Goal: Task Accomplishment & Management: Manage account settings

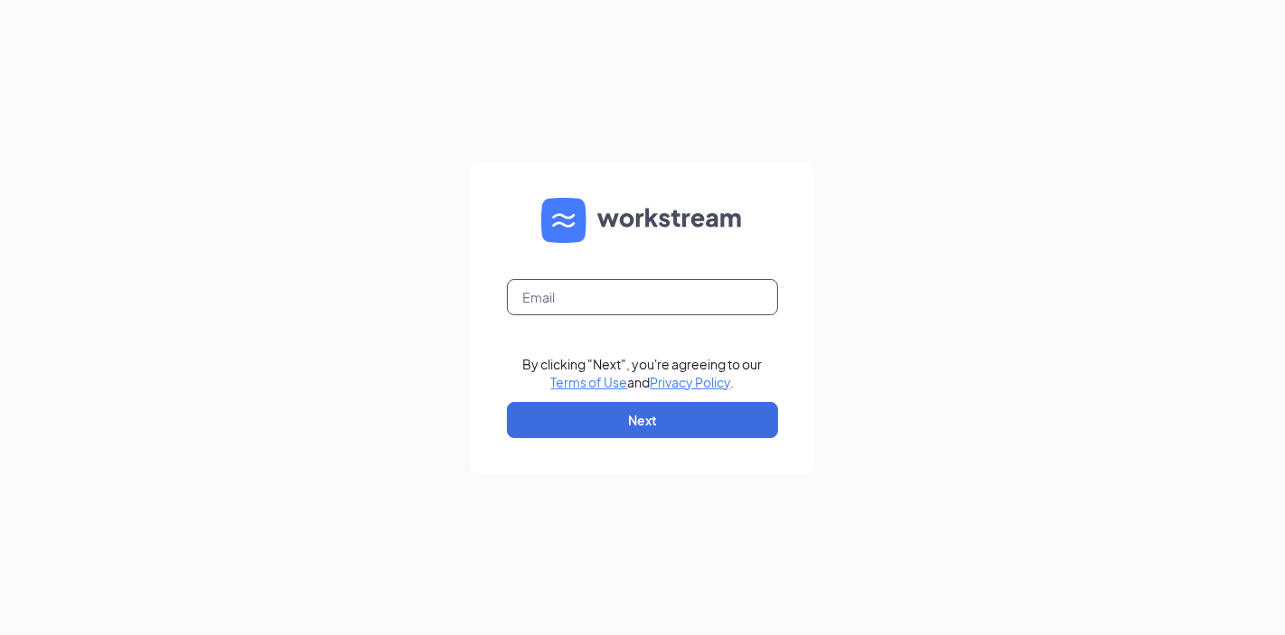
click at [552, 287] on input "text" at bounding box center [642, 297] width 271 height 36
type input "refuel5119@refuelmarket.com"
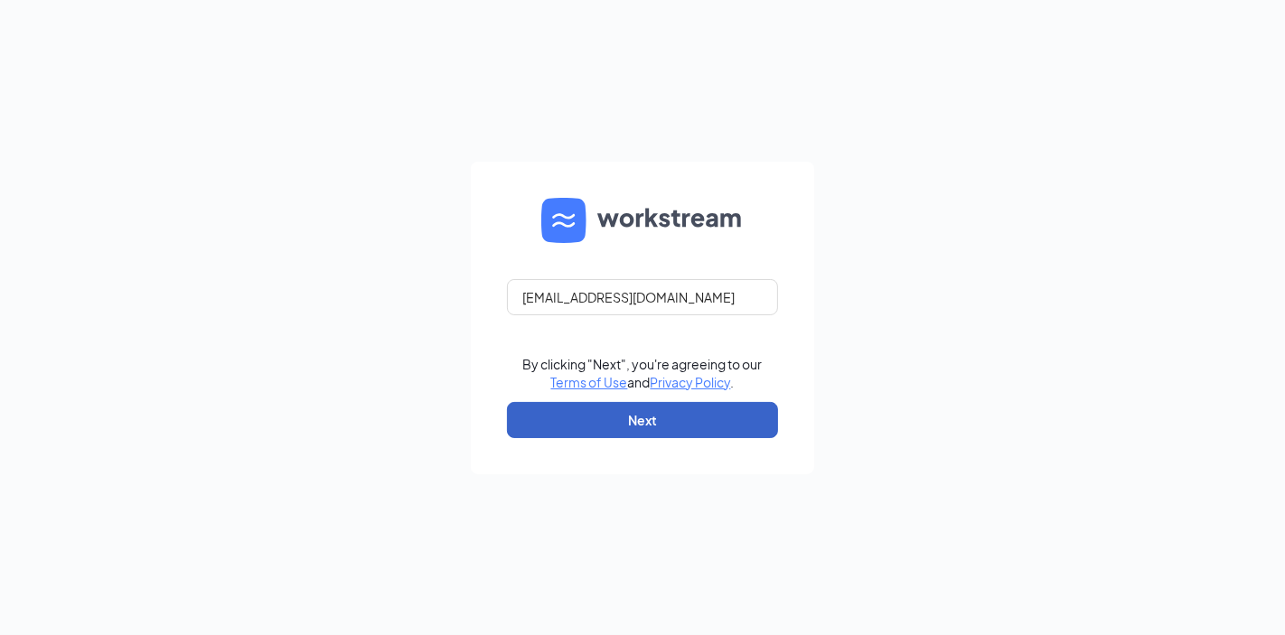
click at [648, 414] on button "Next" at bounding box center [642, 420] width 271 height 36
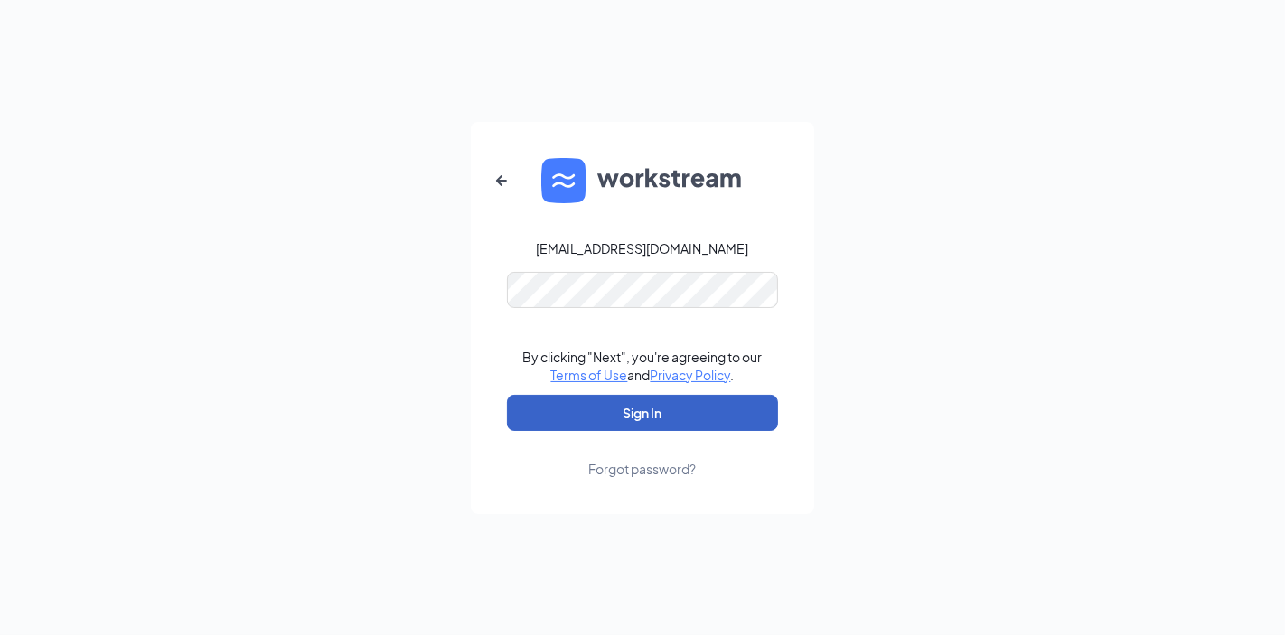
click at [642, 417] on button "Sign In" at bounding box center [642, 413] width 271 height 36
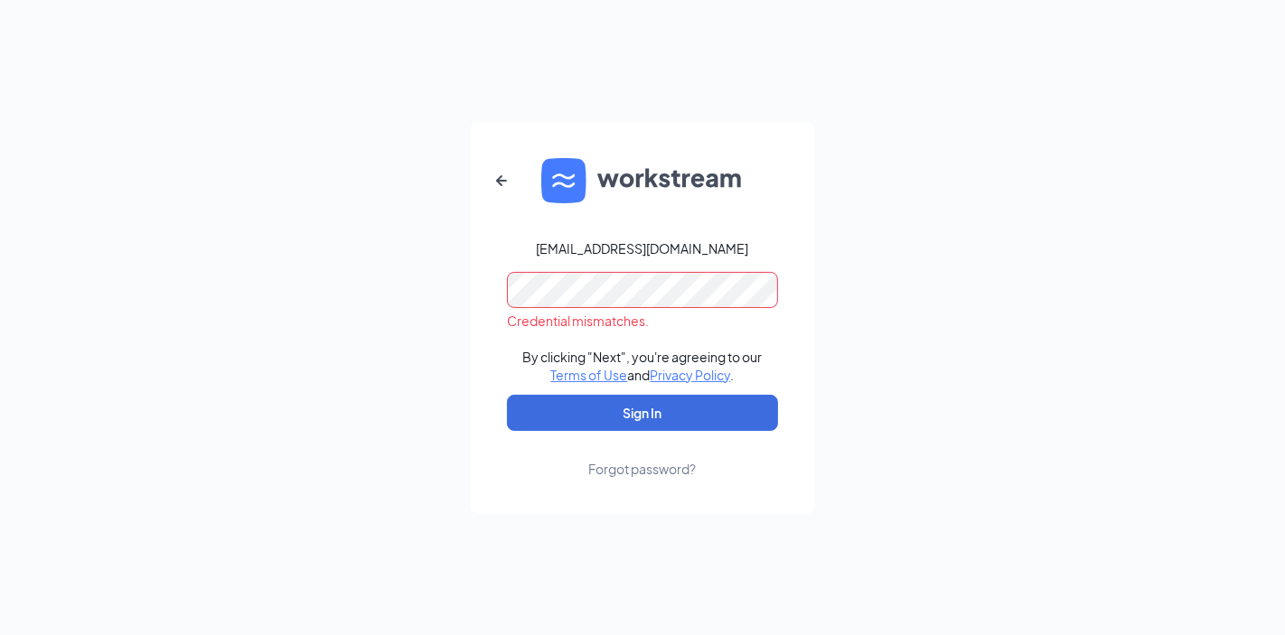
click at [507, 395] on button "Sign In" at bounding box center [642, 413] width 271 height 36
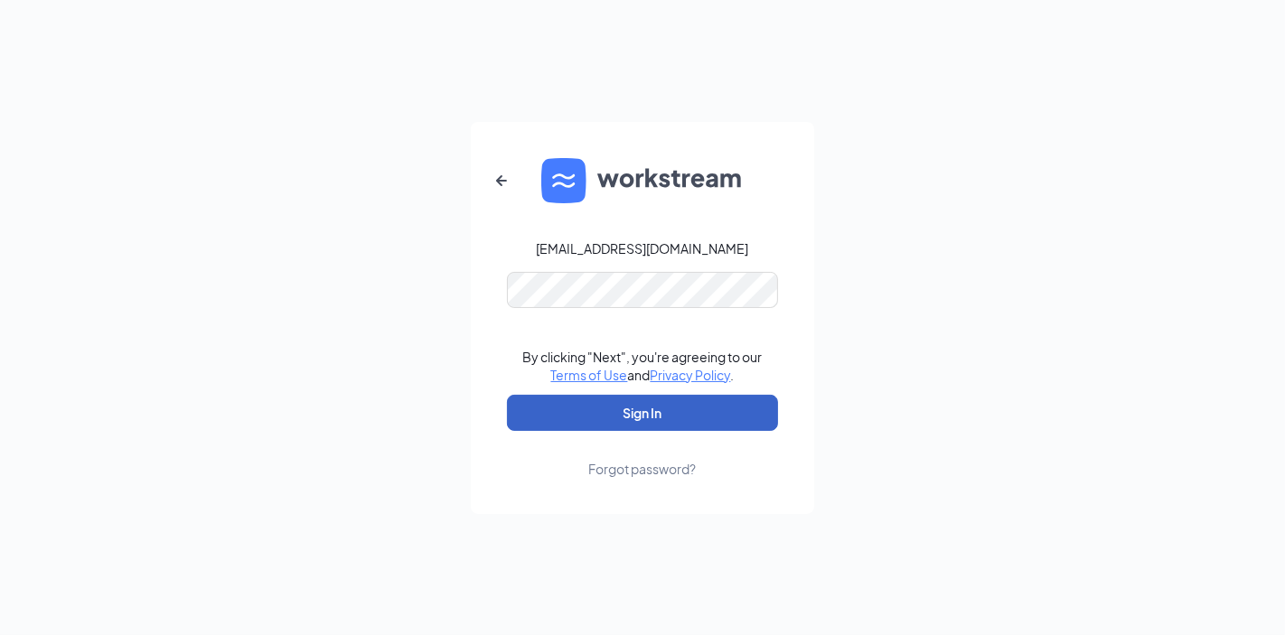
click at [664, 418] on button "Sign In" at bounding box center [642, 413] width 271 height 36
click at [671, 425] on button "Sign In" at bounding box center [642, 413] width 271 height 36
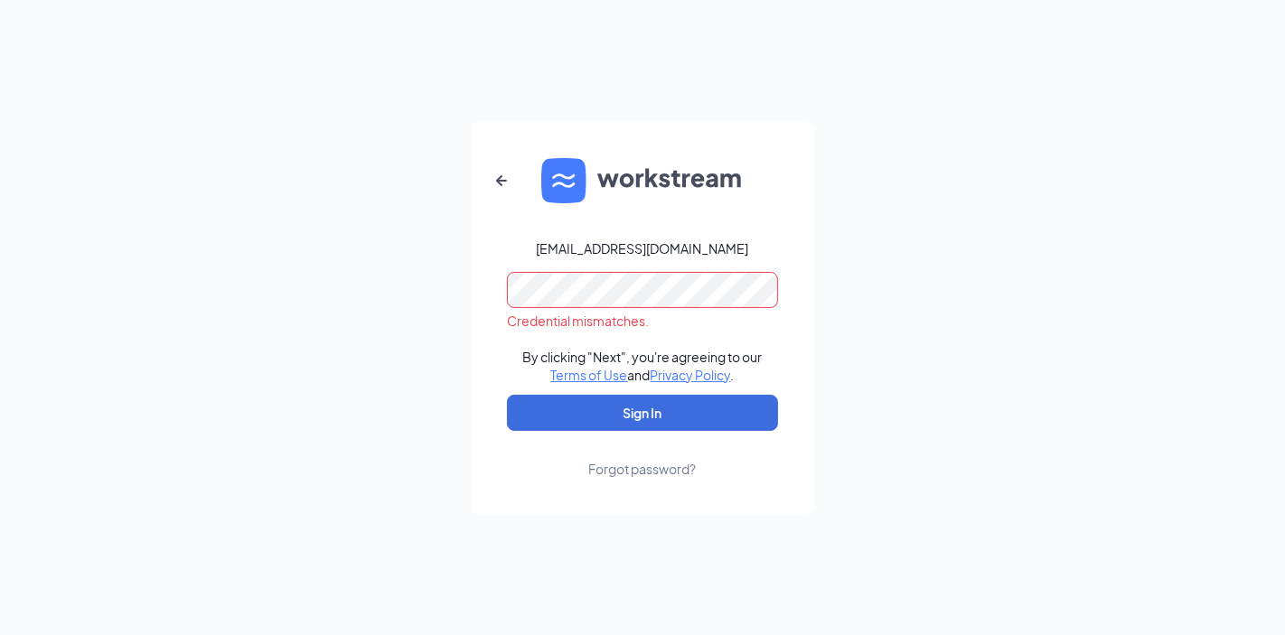
click at [869, 236] on div "refuel5119@refuelmarket.com Credential mismatches. By clicking "Next", you're a…" at bounding box center [642, 317] width 1285 height 635
click at [637, 468] on div "Forgot password?" at bounding box center [643, 469] width 108 height 18
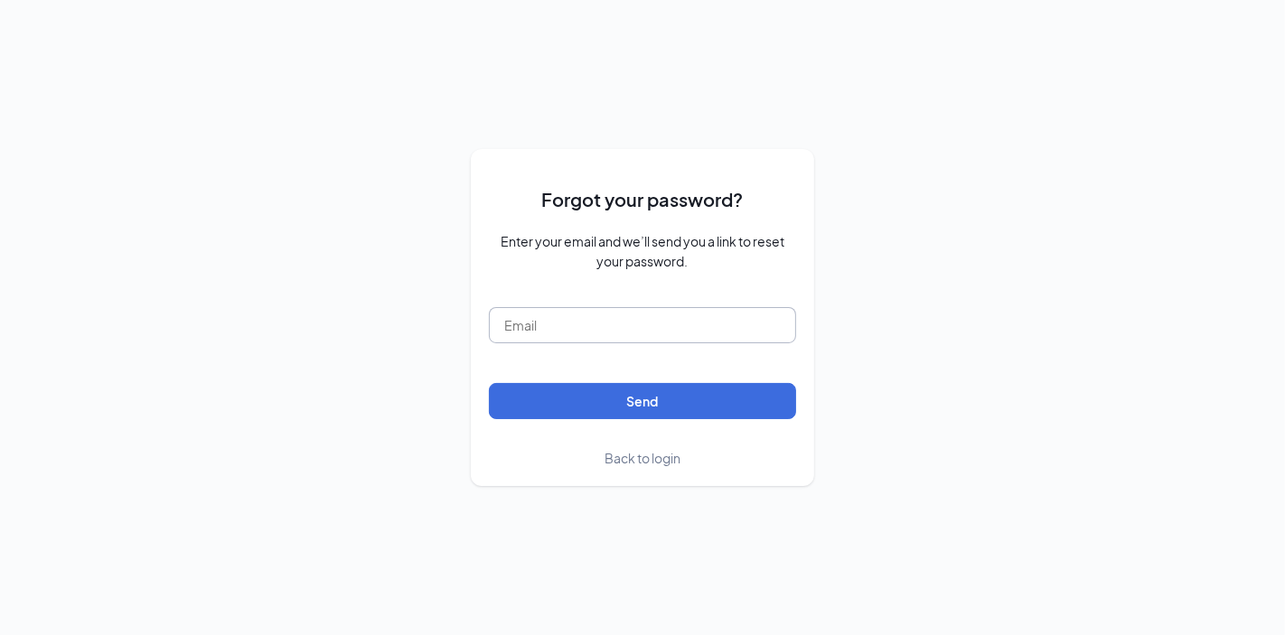
click at [564, 316] on input "text" at bounding box center [642, 325] width 307 height 36
type input "refuel5119@refuelmarket.com"
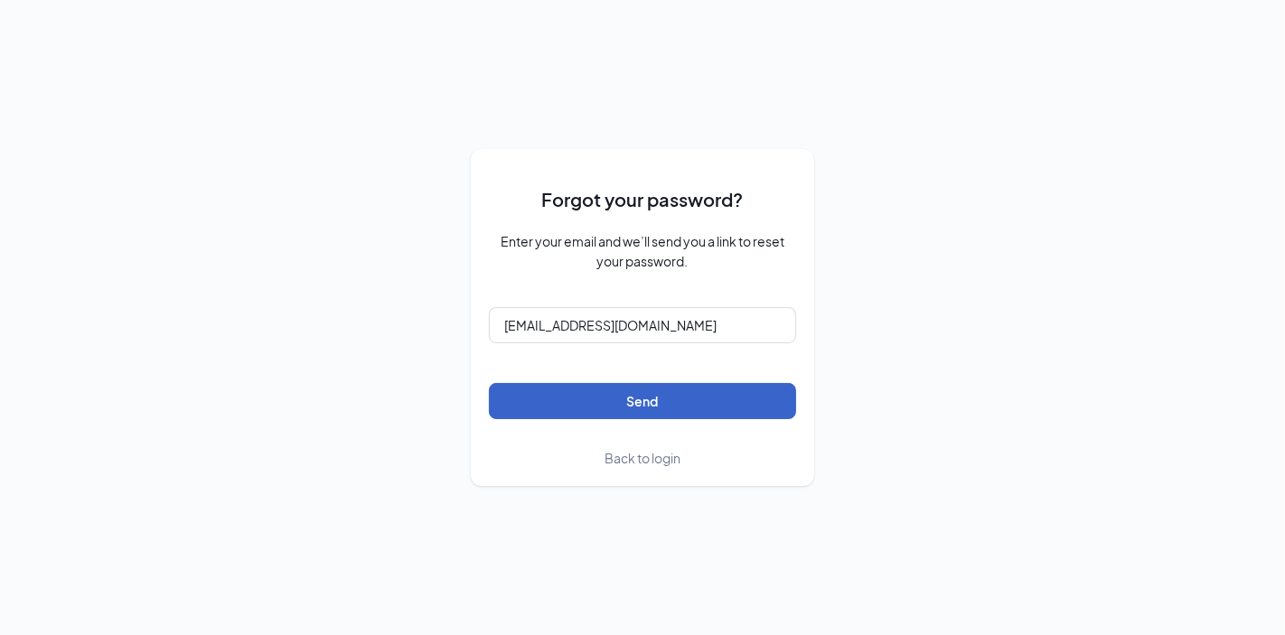
click at [648, 404] on button "Send" at bounding box center [642, 401] width 307 height 36
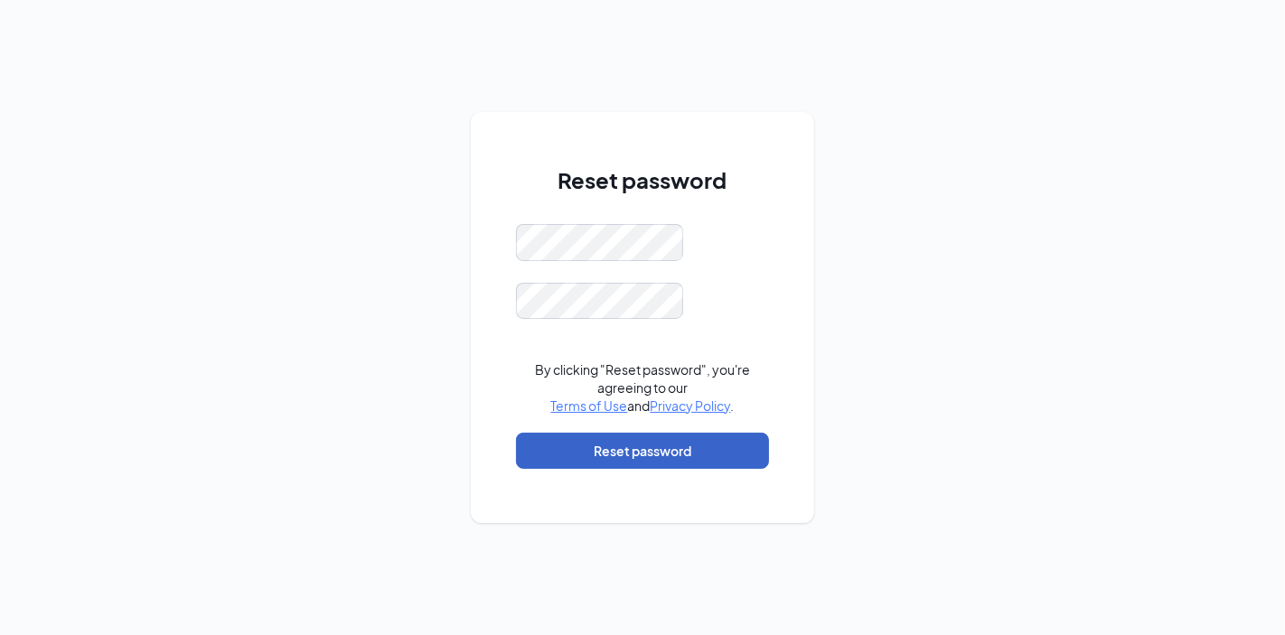
click at [675, 450] on button "Reset password" at bounding box center [642, 451] width 253 height 36
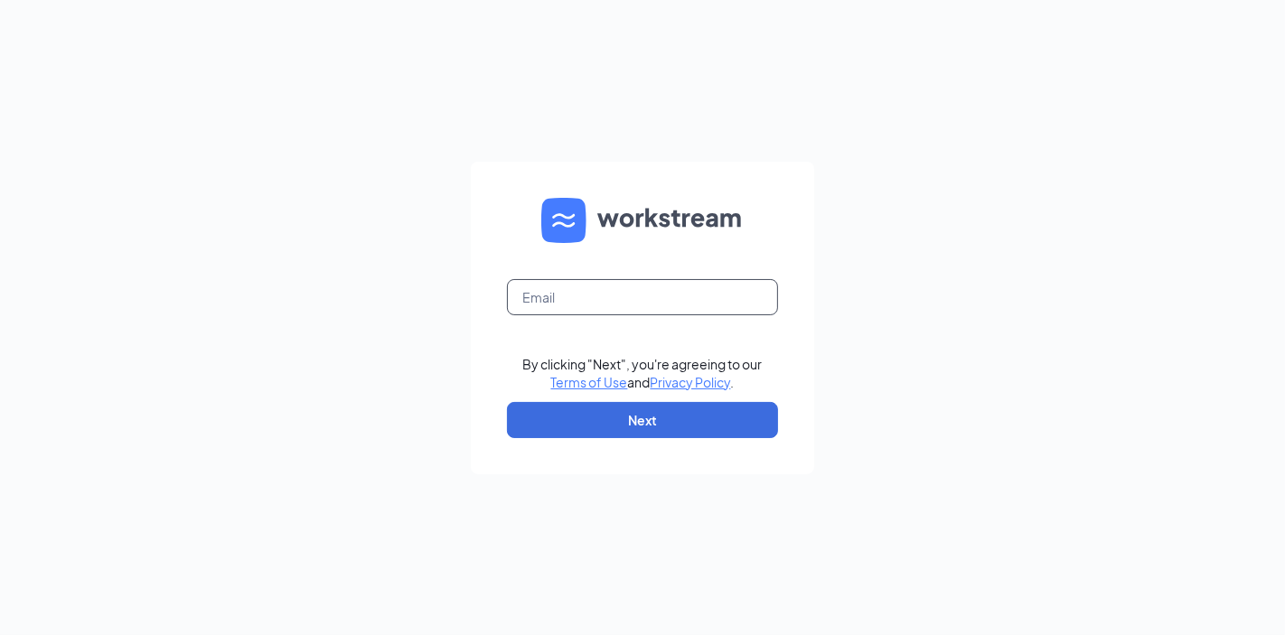
click at [565, 281] on input "text" at bounding box center [642, 297] width 271 height 36
type input "refuel5119@refuelmarket.com"
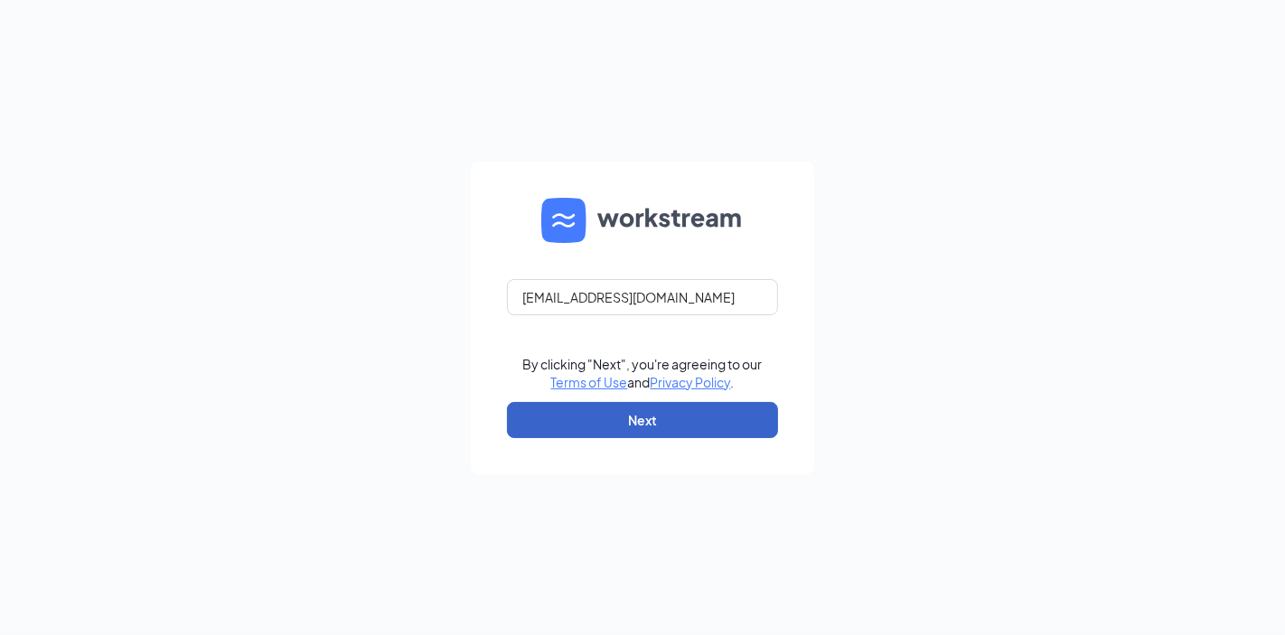
click at [648, 435] on button "Next" at bounding box center [642, 420] width 271 height 36
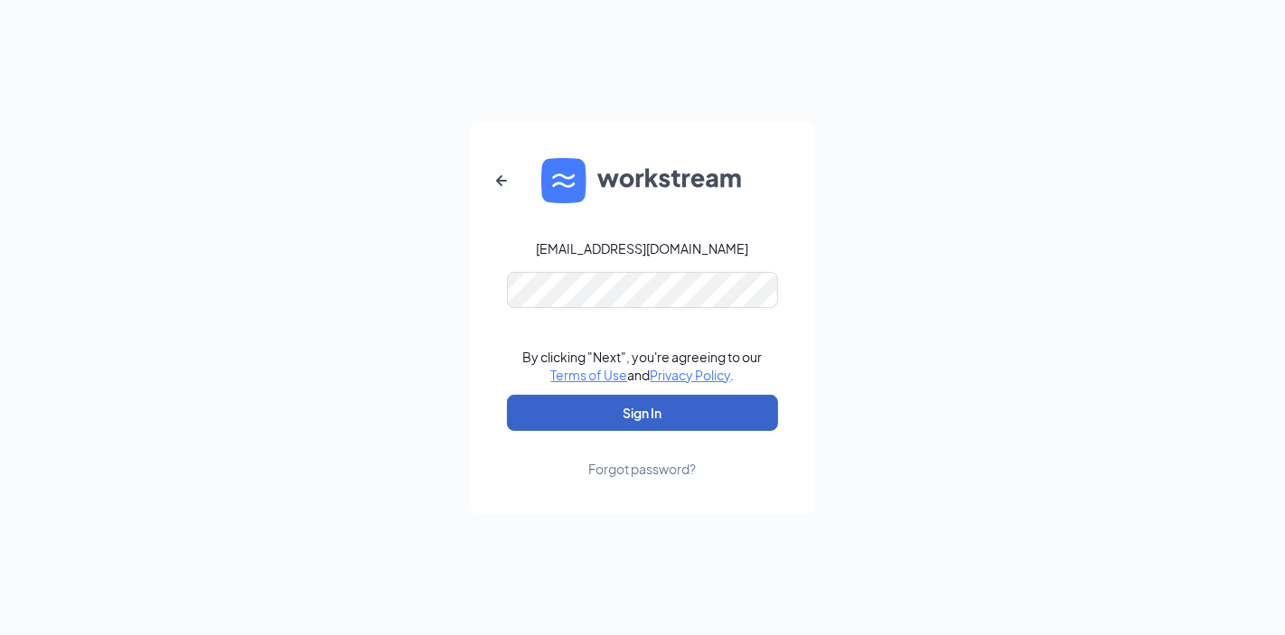
click at [634, 402] on button "Sign In" at bounding box center [642, 413] width 271 height 36
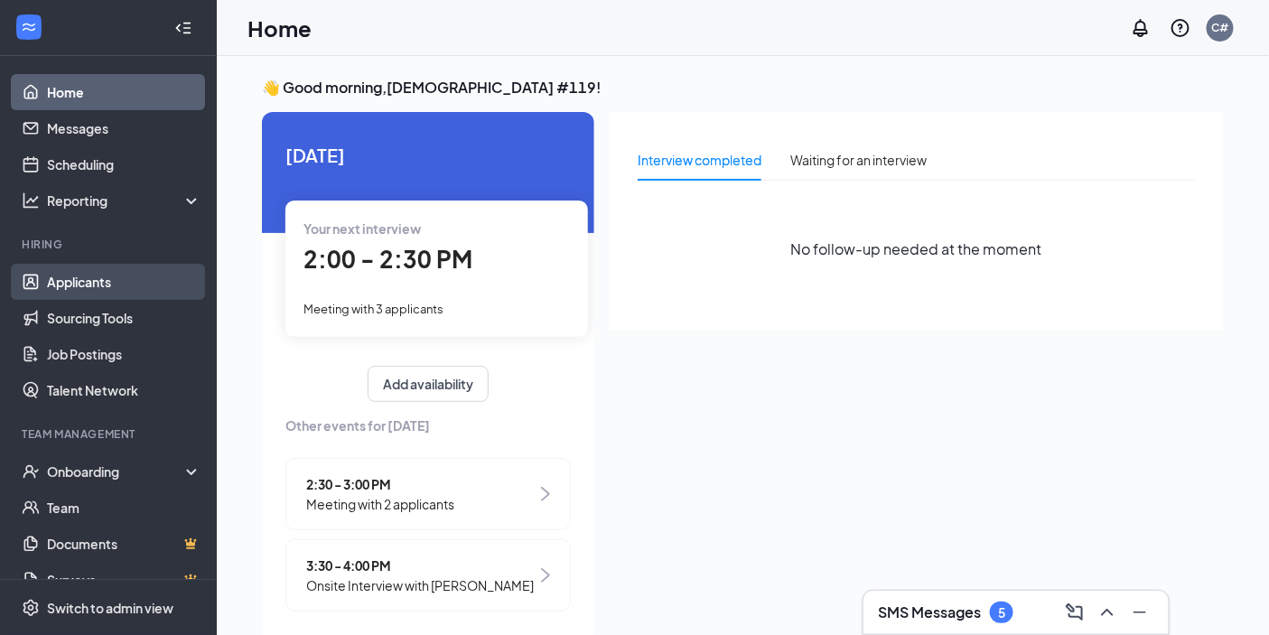
click at [88, 275] on link "Applicants" at bounding box center [124, 282] width 155 height 36
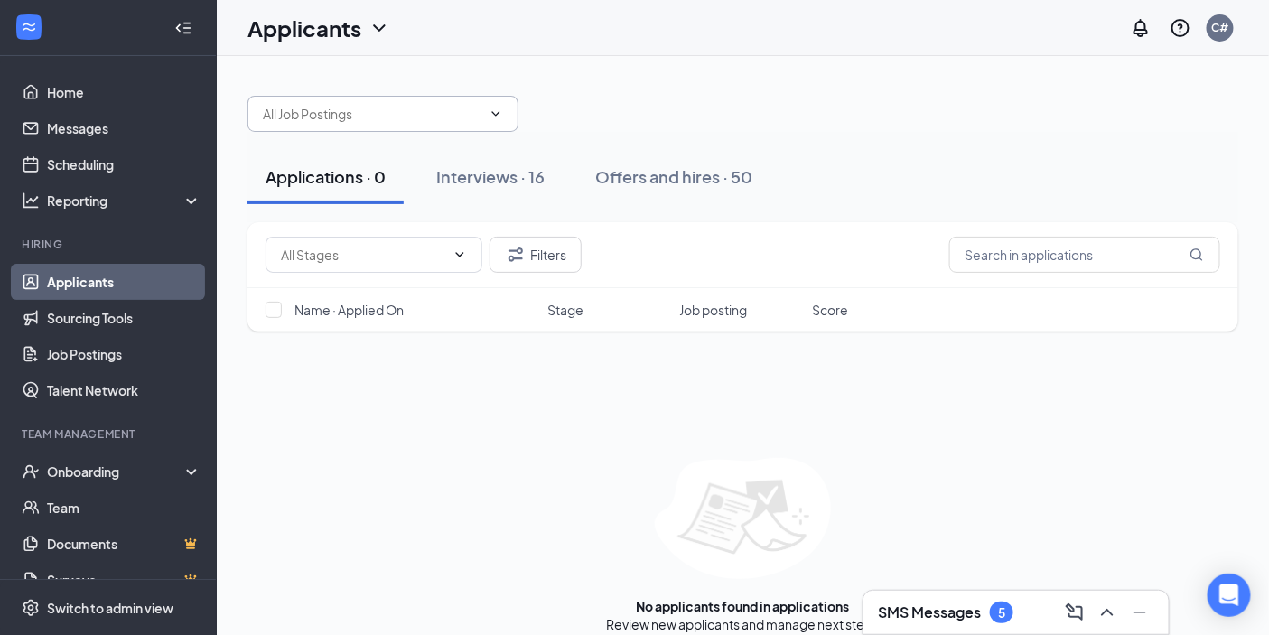
click at [501, 115] on icon "ChevronDown" at bounding box center [496, 114] width 14 height 14
click at [494, 104] on span at bounding box center [383, 114] width 271 height 36
click at [502, 173] on div "Interviews · 16" at bounding box center [490, 176] width 108 height 23
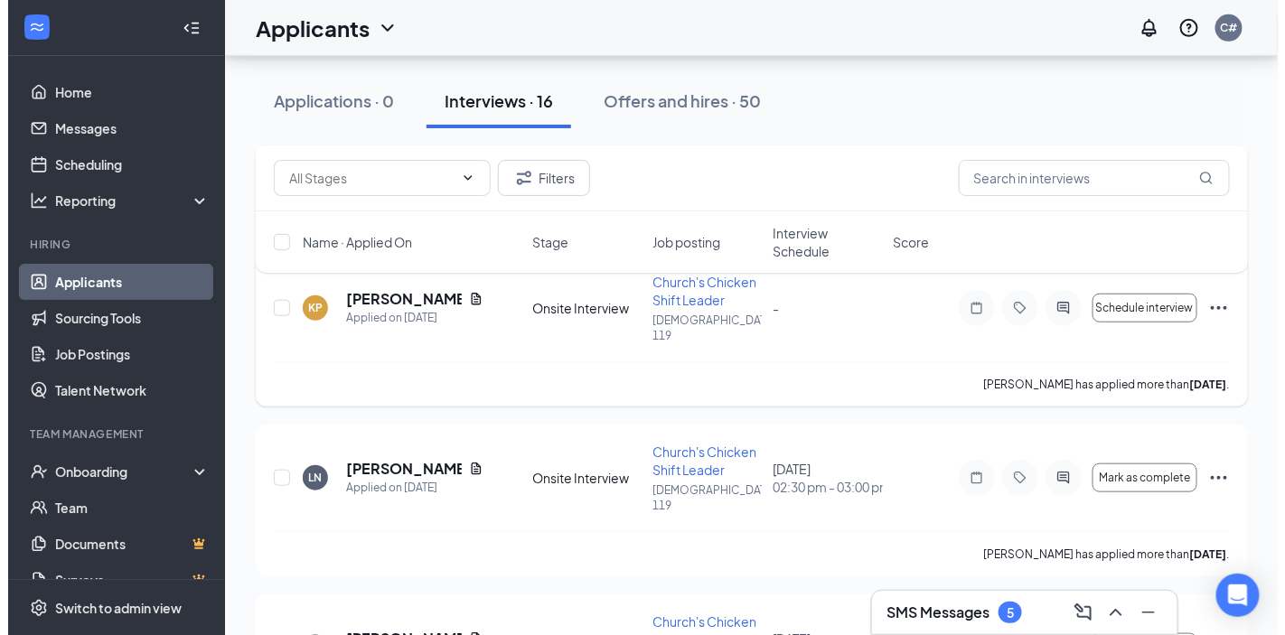
scroll to position [401, 0]
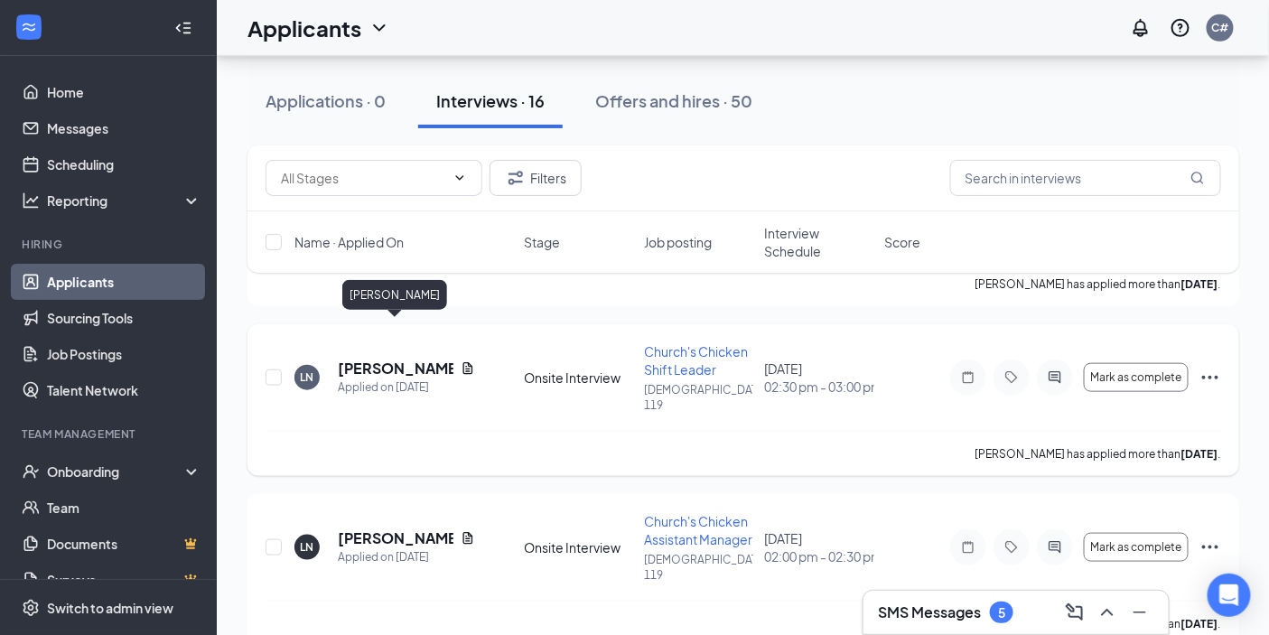
click at [370, 359] on h5 "Ladonya Newman" at bounding box center [396, 369] width 116 height 20
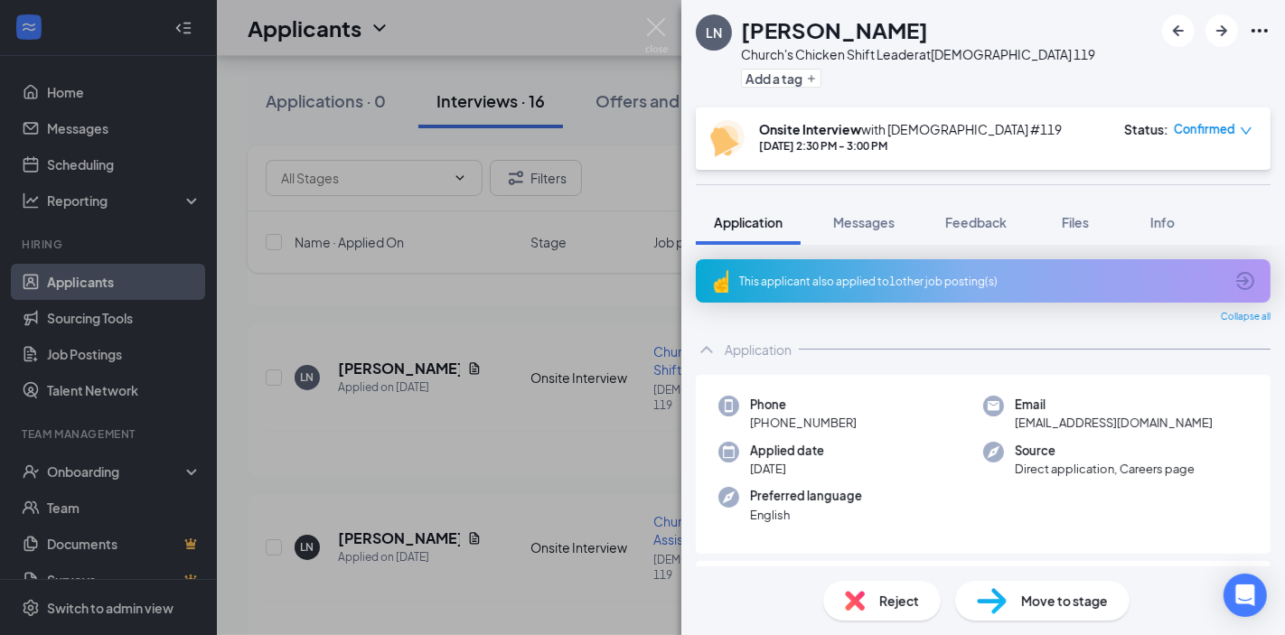
click at [501, 413] on div "LN Ladonya Newman Church's Chicken Shift Leader at Churchs 119 Add a tag Onsite…" at bounding box center [642, 317] width 1285 height 635
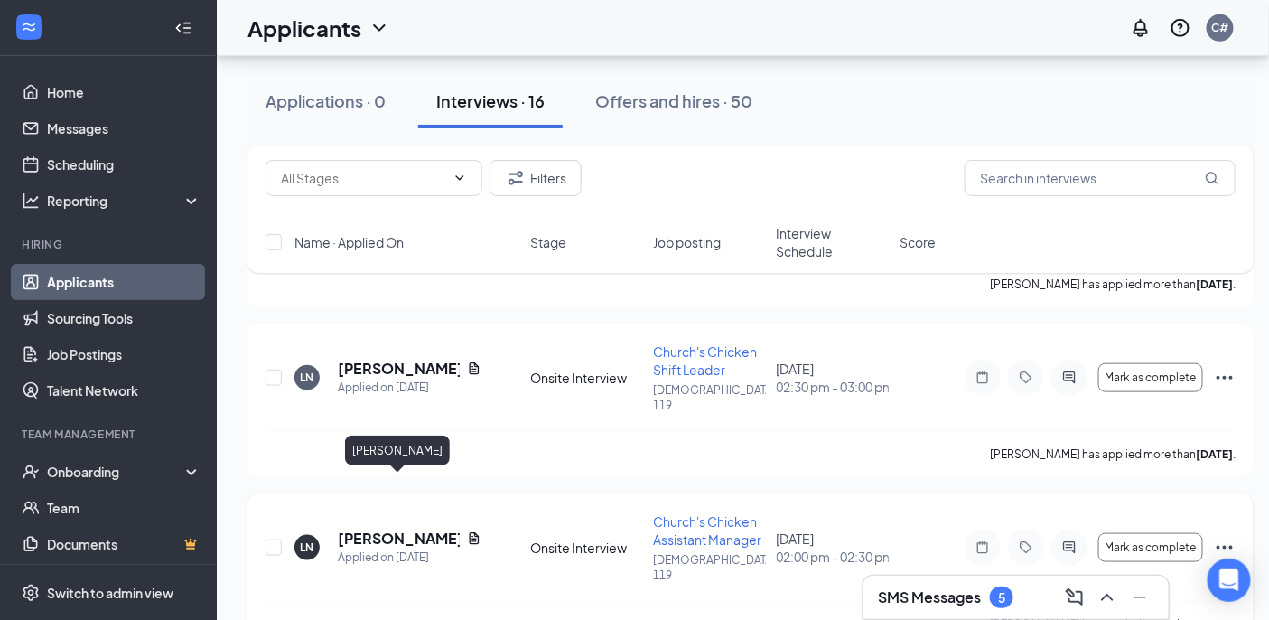
click at [377, 529] on h5 "Ladonya Newman" at bounding box center [399, 539] width 122 height 20
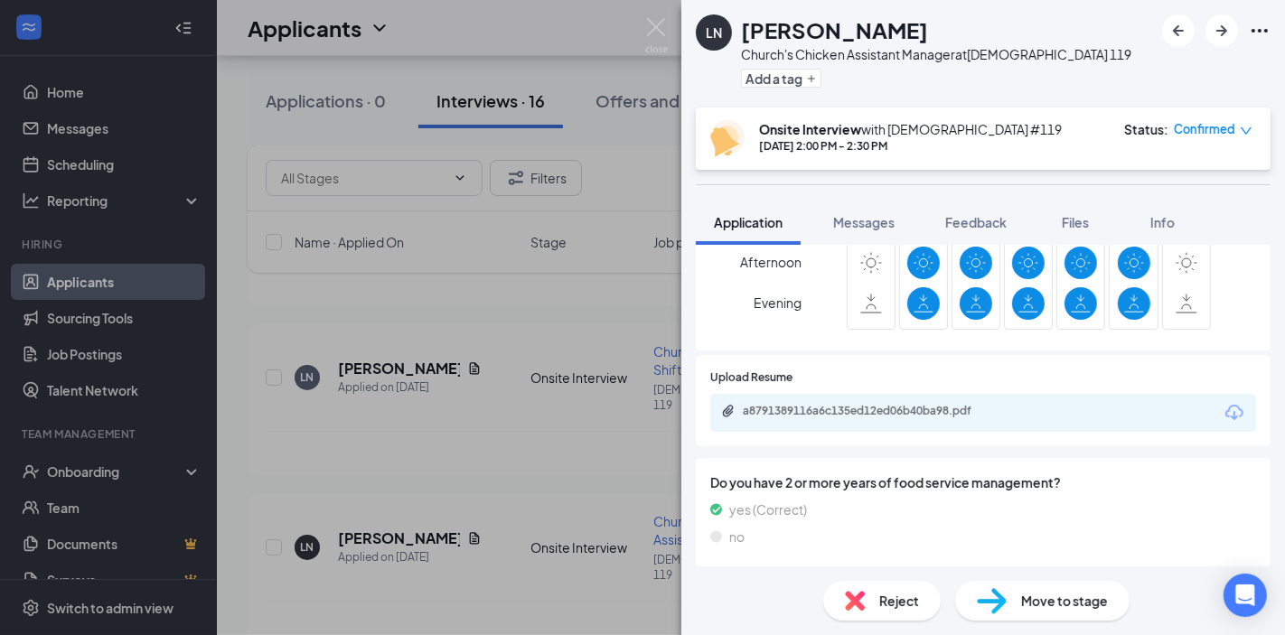
scroll to position [602, 0]
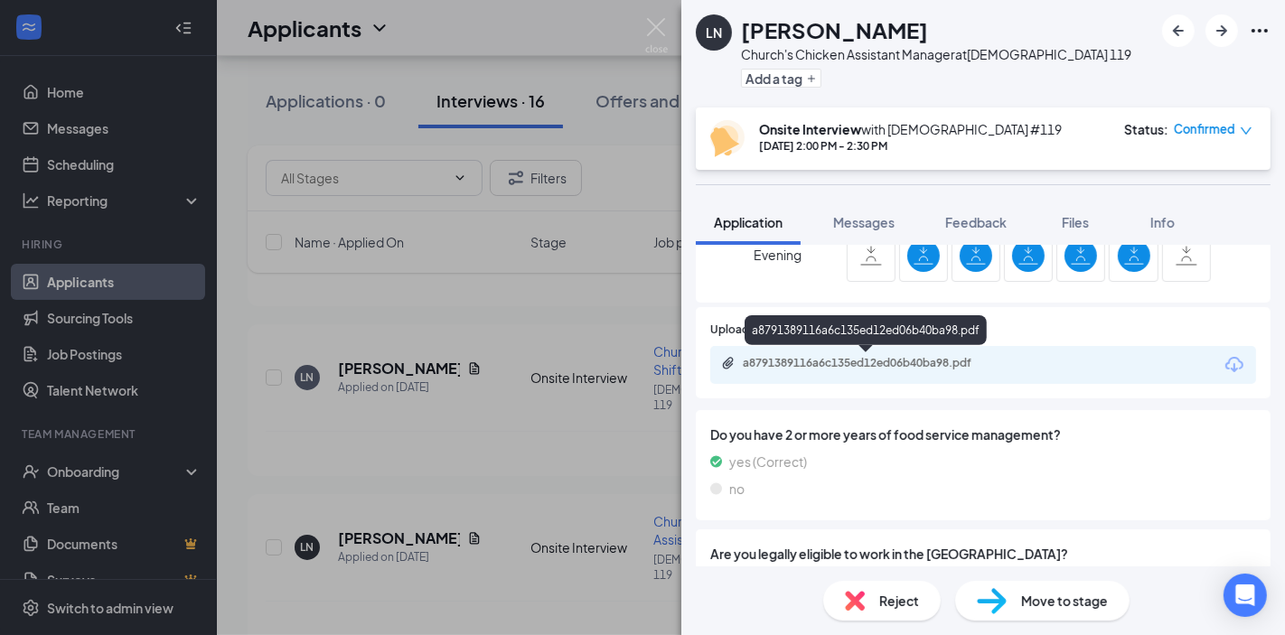
click at [844, 363] on div "a8791389116a6c135ed12ed06b40ba98.pdf" at bounding box center [869, 363] width 253 height 14
click at [885, 591] on span "Reject" at bounding box center [899, 601] width 40 height 20
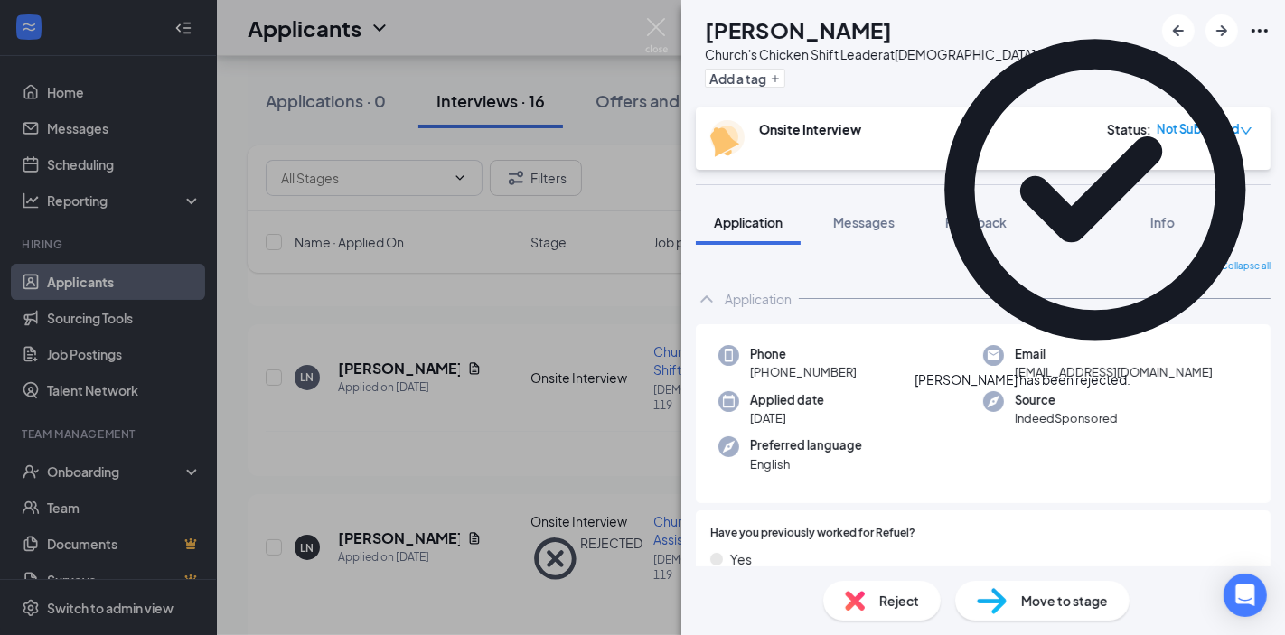
click at [538, 436] on div "KW Katrena Williams Church's Chicken Shift Leader at Churchs 119 Add a tag Onsi…" at bounding box center [642, 317] width 1285 height 635
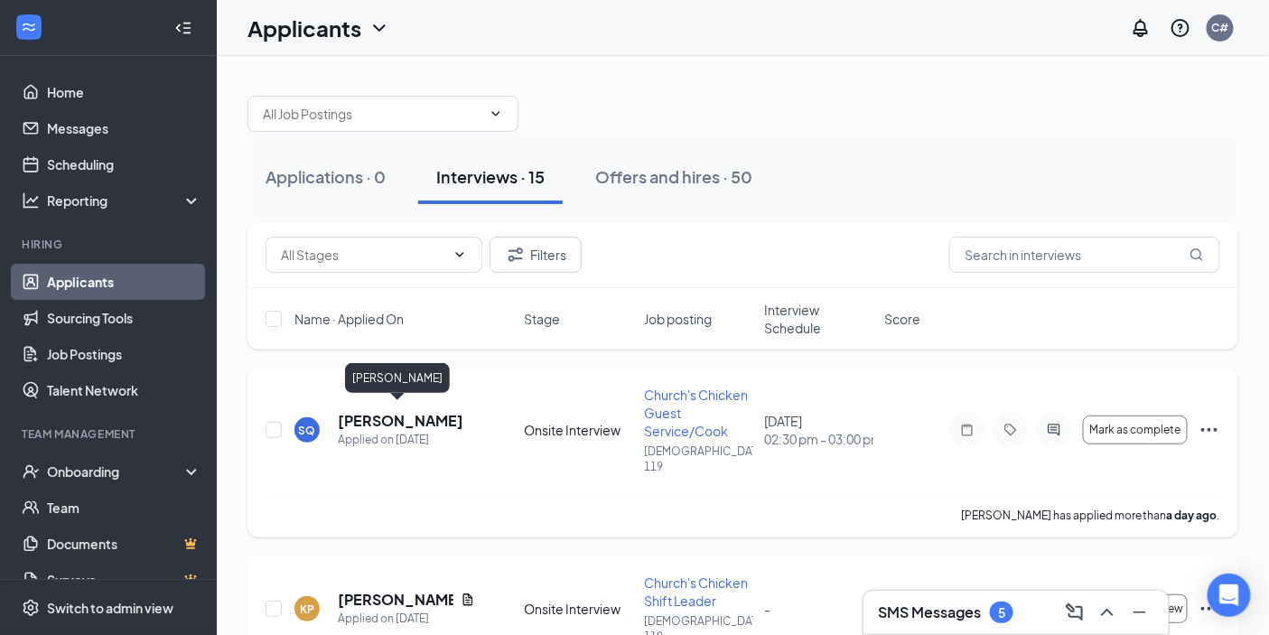
click at [404, 411] on h5 "Shaquitta Quinn" at bounding box center [401, 421] width 126 height 20
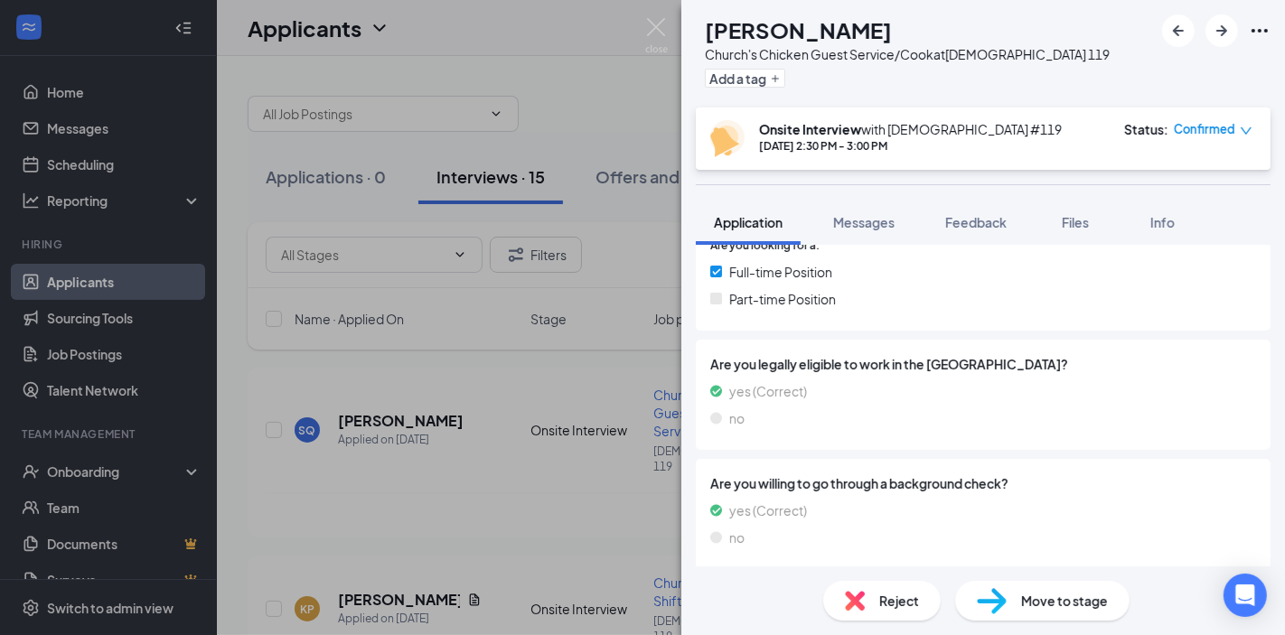
scroll to position [455, 0]
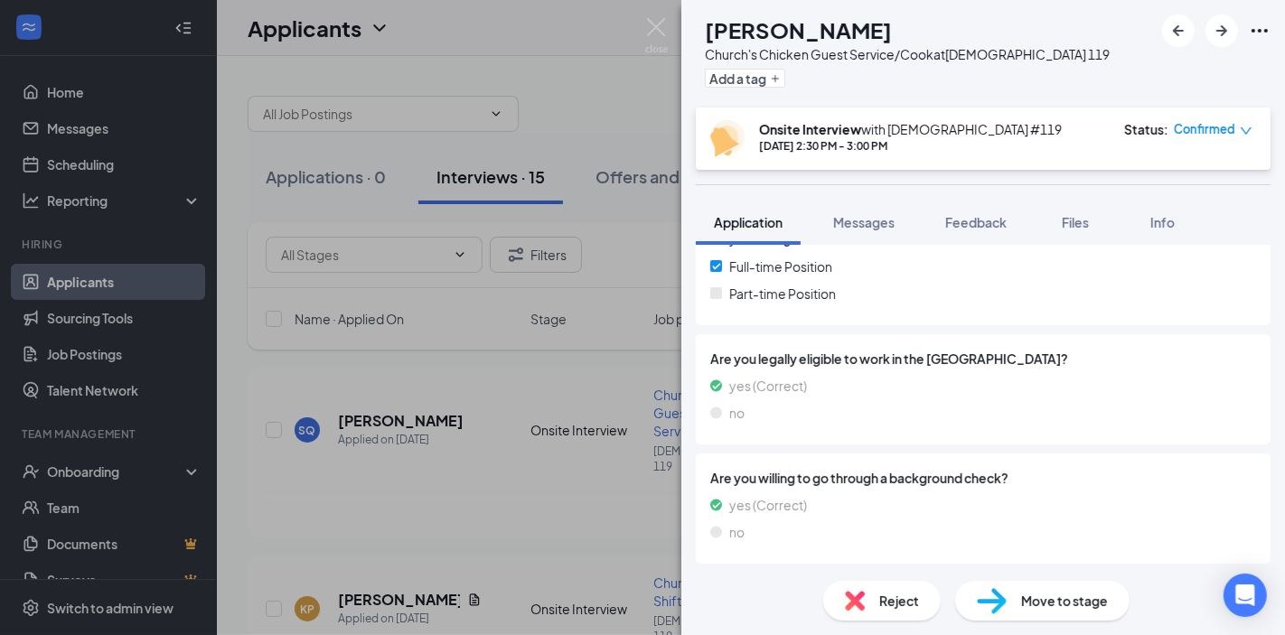
click at [492, 359] on div "SQ Shaquitta Quinn Church's Chicken Guest Service/Cook at Churchs 119 Add a tag…" at bounding box center [642, 317] width 1285 height 635
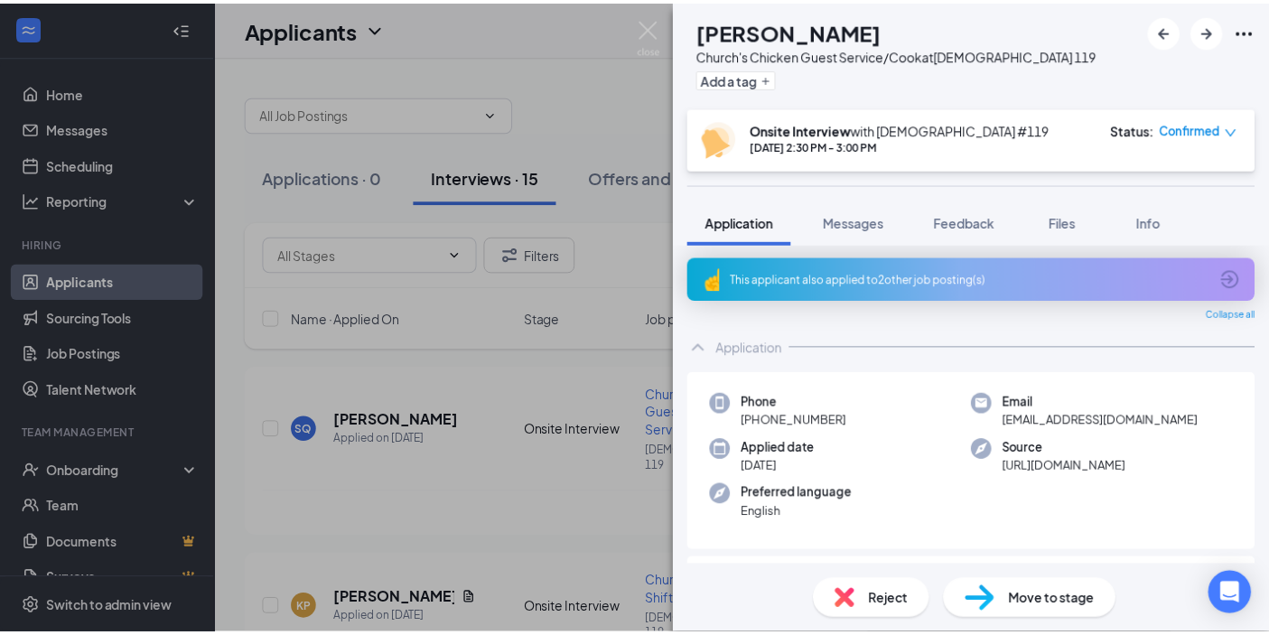
scroll to position [0, 0]
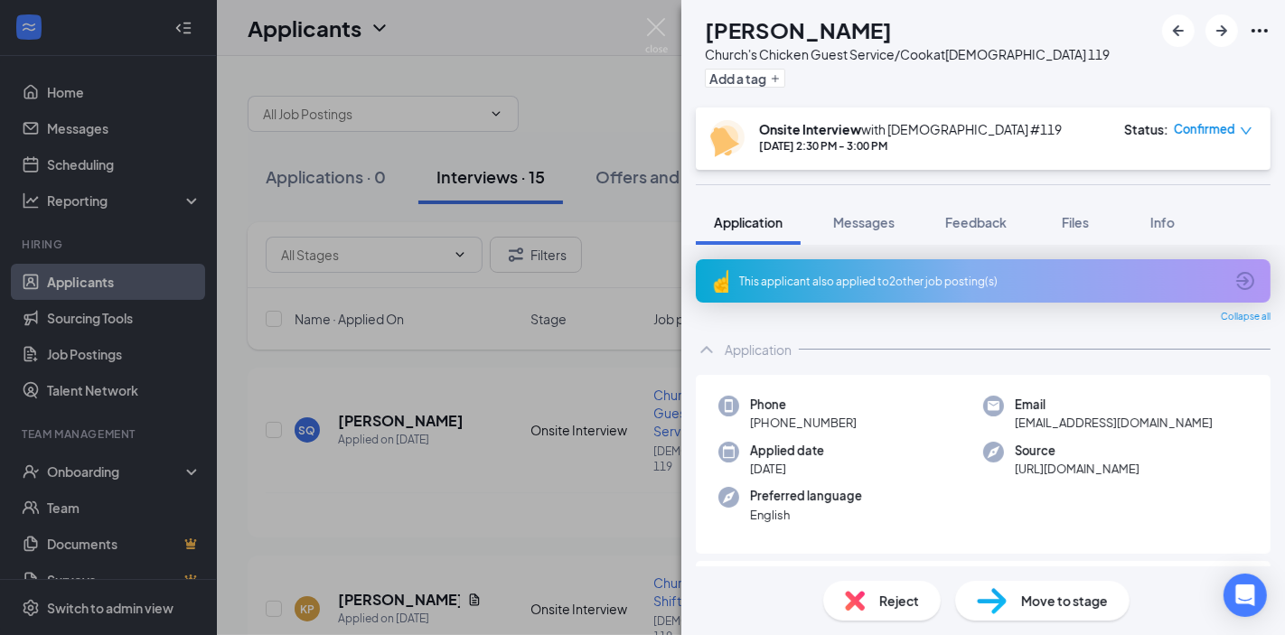
click at [465, 360] on div "SQ Shaquitta Quinn Church's Chicken Guest Service/Cook at Churchs 119 Add a tag…" at bounding box center [642, 317] width 1285 height 635
click at [488, 57] on div "SQ Shaquitta Quinn Church's Chicken Guest Service/Cook at Churchs 119 Add a tag…" at bounding box center [642, 317] width 1285 height 635
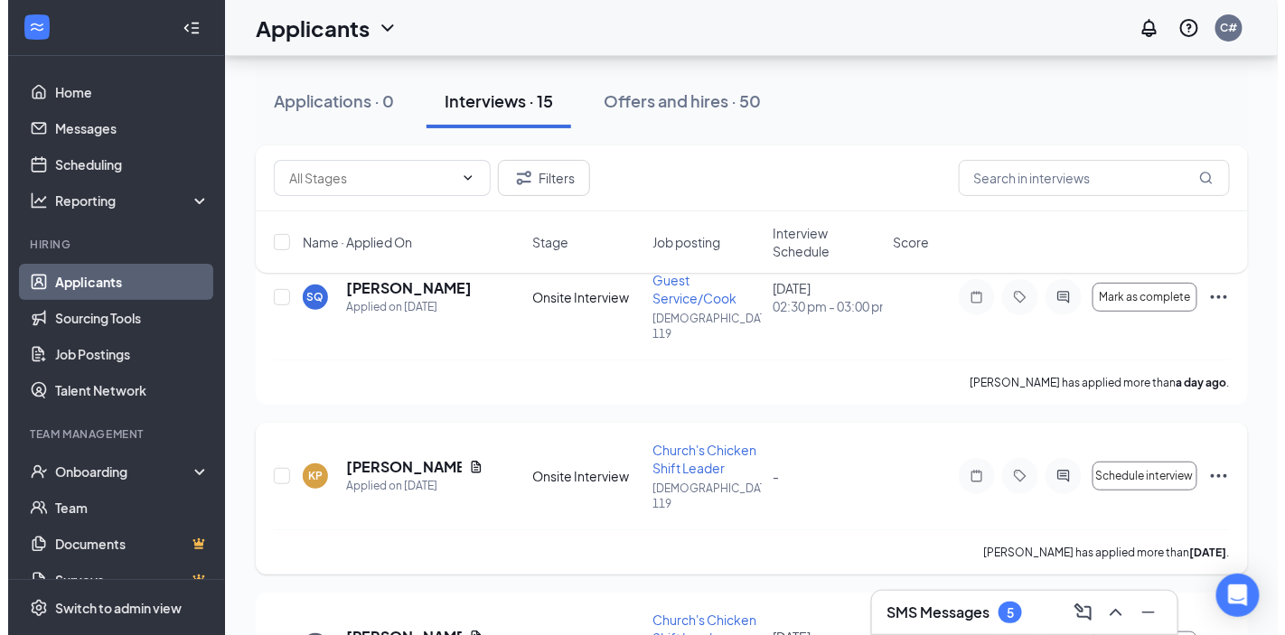
scroll to position [100, 0]
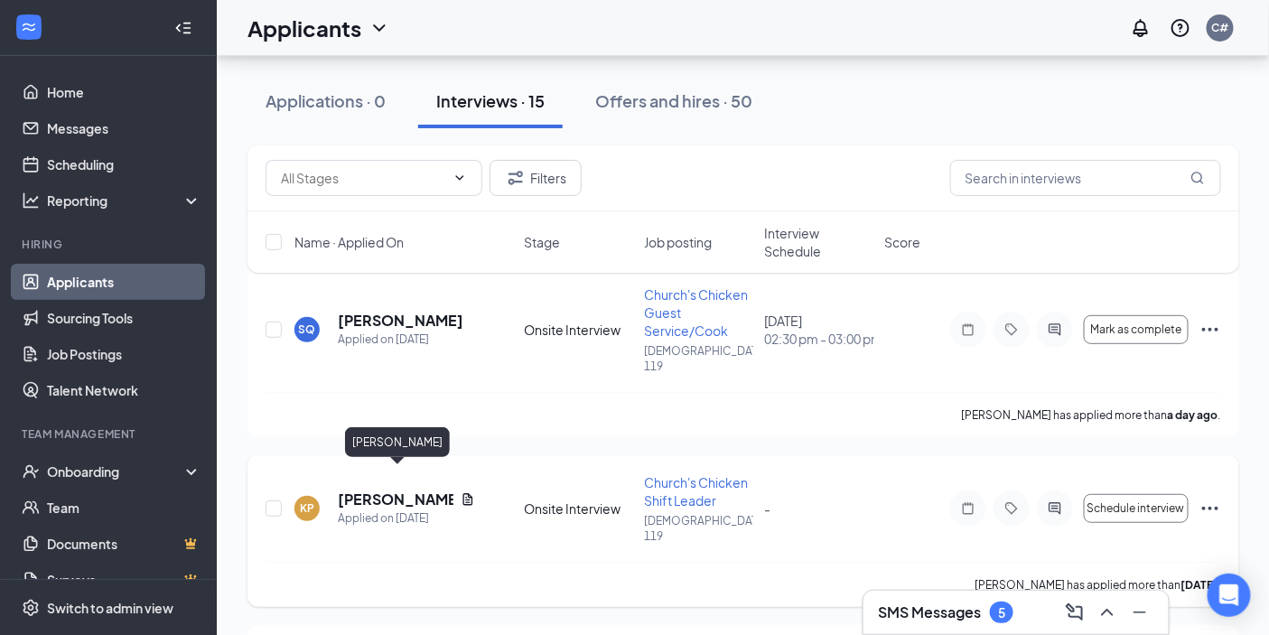
click at [370, 490] on h5 "KELSEY POWELL" at bounding box center [396, 500] width 116 height 20
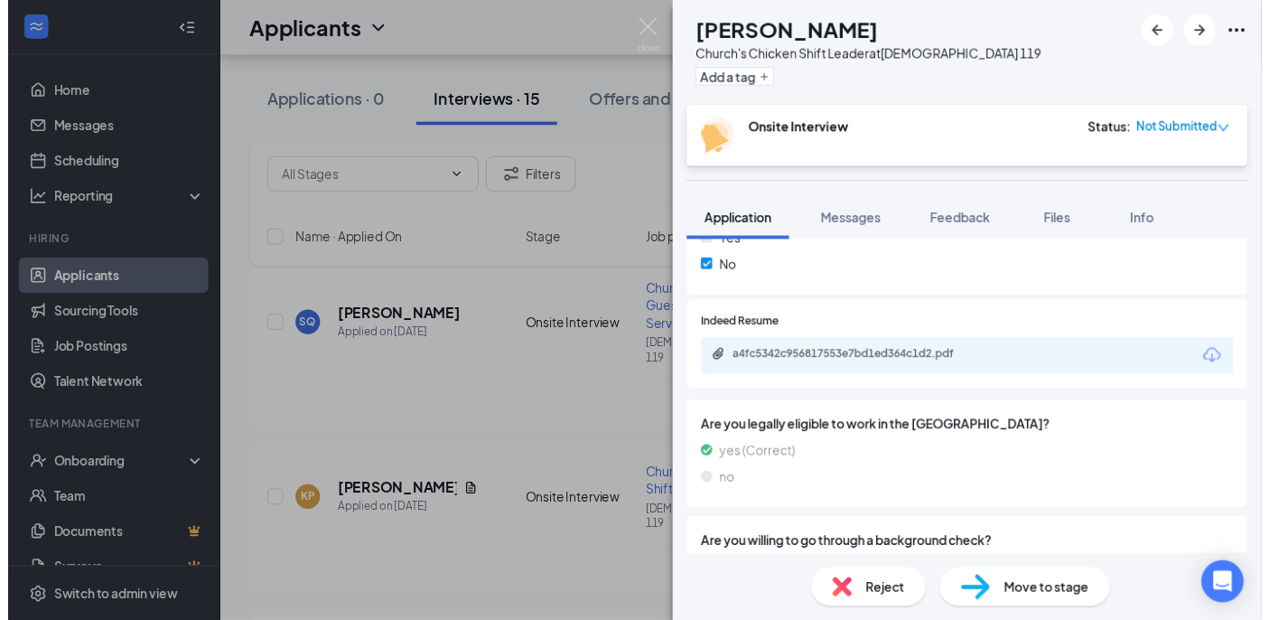
scroll to position [802, 0]
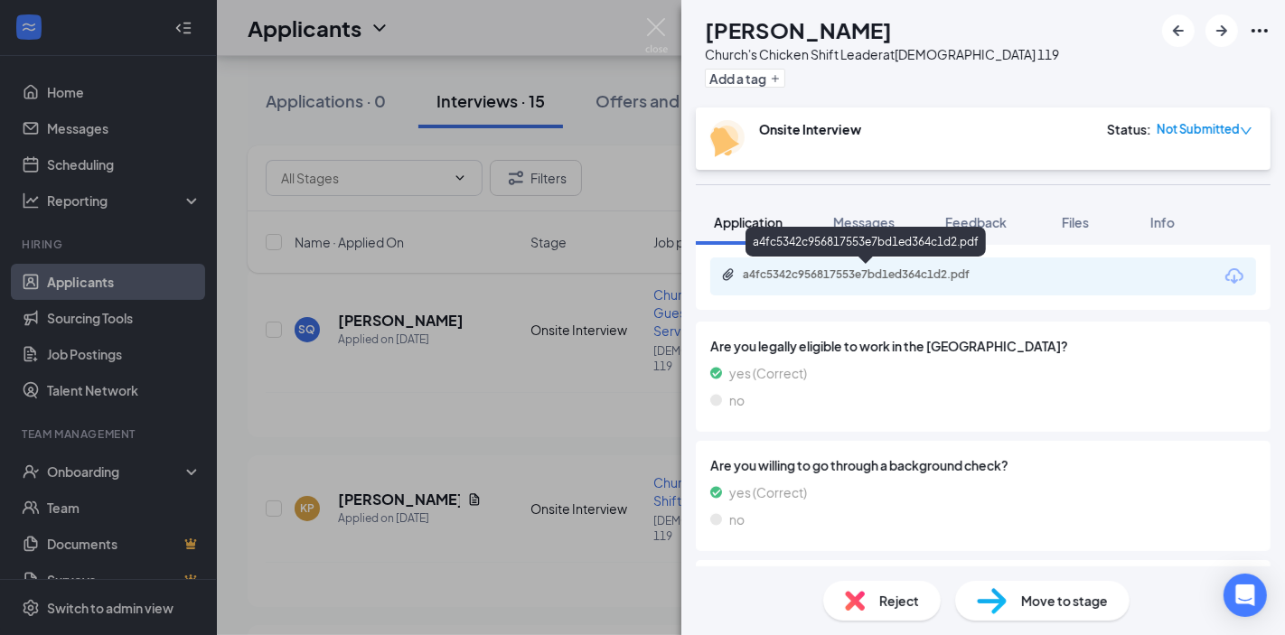
click at [861, 267] on div "a4fc5342c956817553e7bd1ed364c1d2.pdf" at bounding box center [869, 274] width 253 height 14
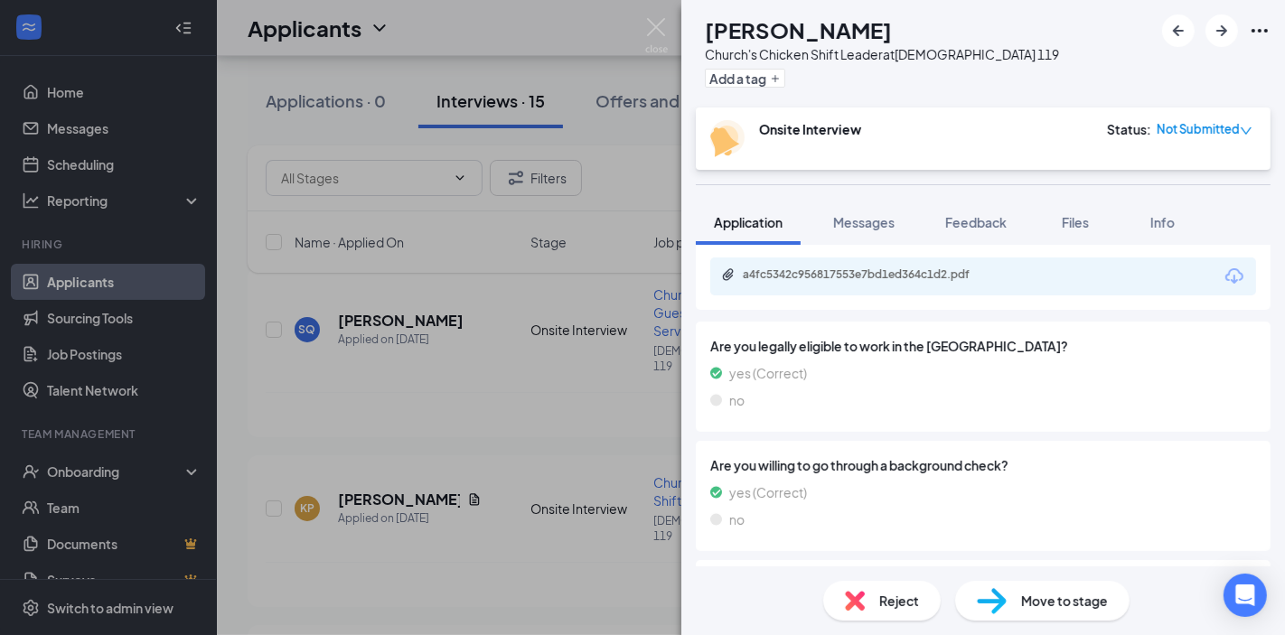
click at [899, 591] on span "Reject" at bounding box center [899, 601] width 40 height 20
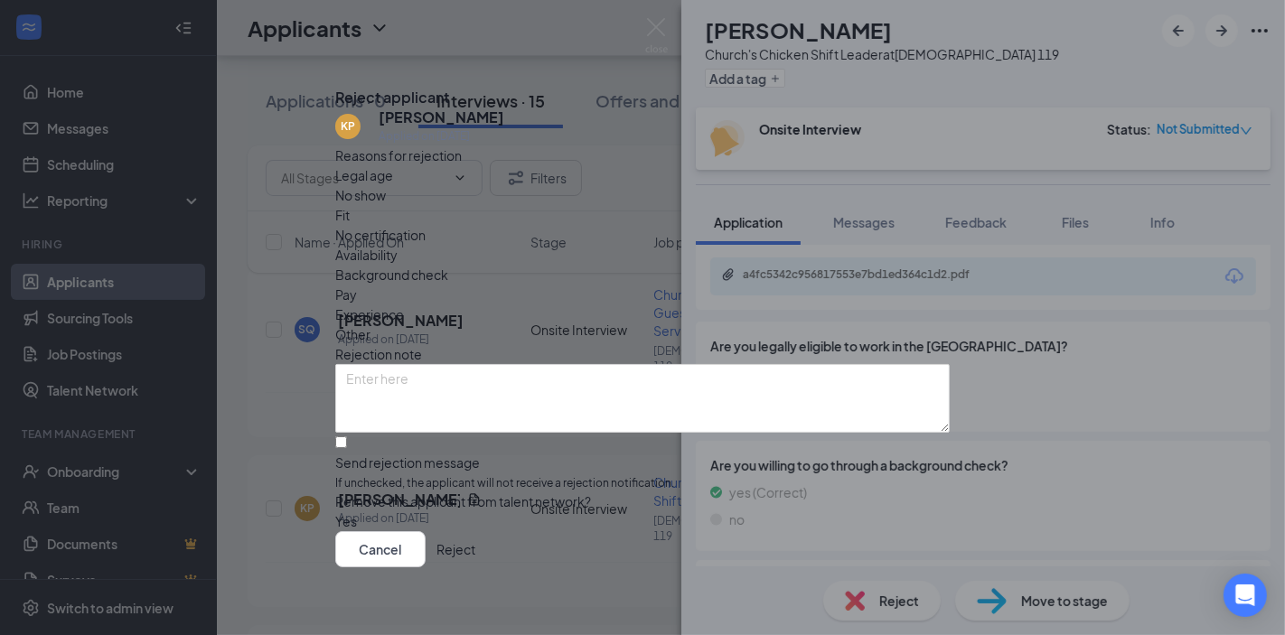
click at [475, 548] on button "Reject" at bounding box center [455, 549] width 39 height 36
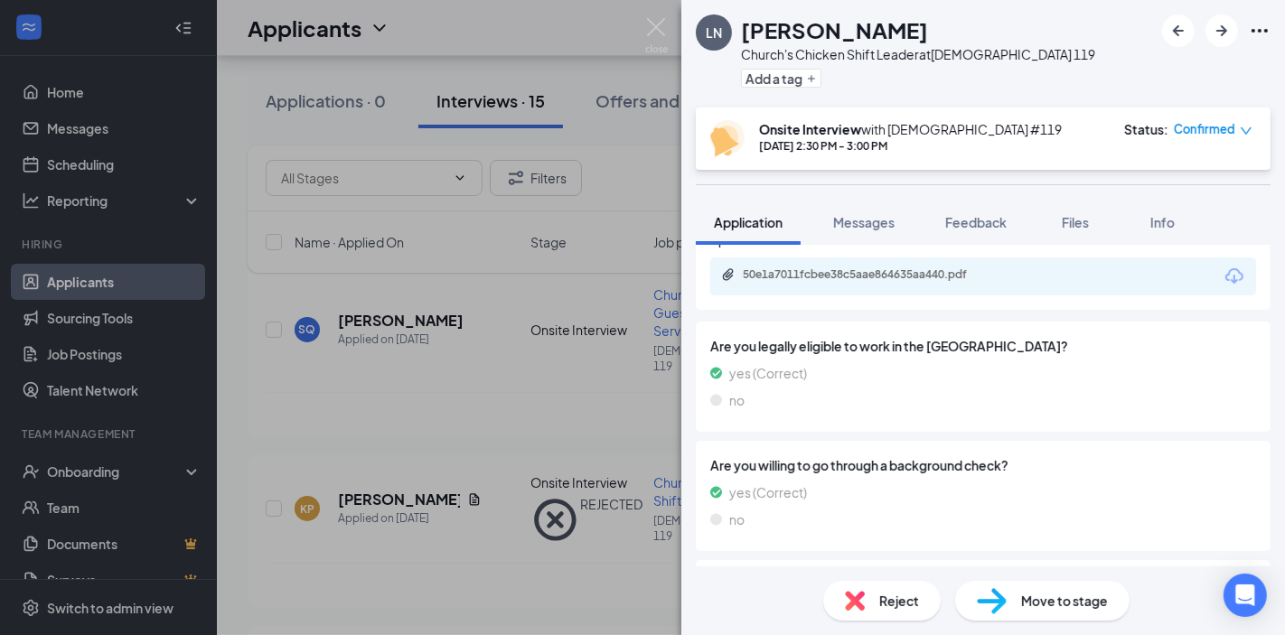
click at [588, 584] on div "LN Ladonya Newman Church's Chicken Shift Leader at Churchs 119 Add a tag Onsite…" at bounding box center [642, 317] width 1285 height 635
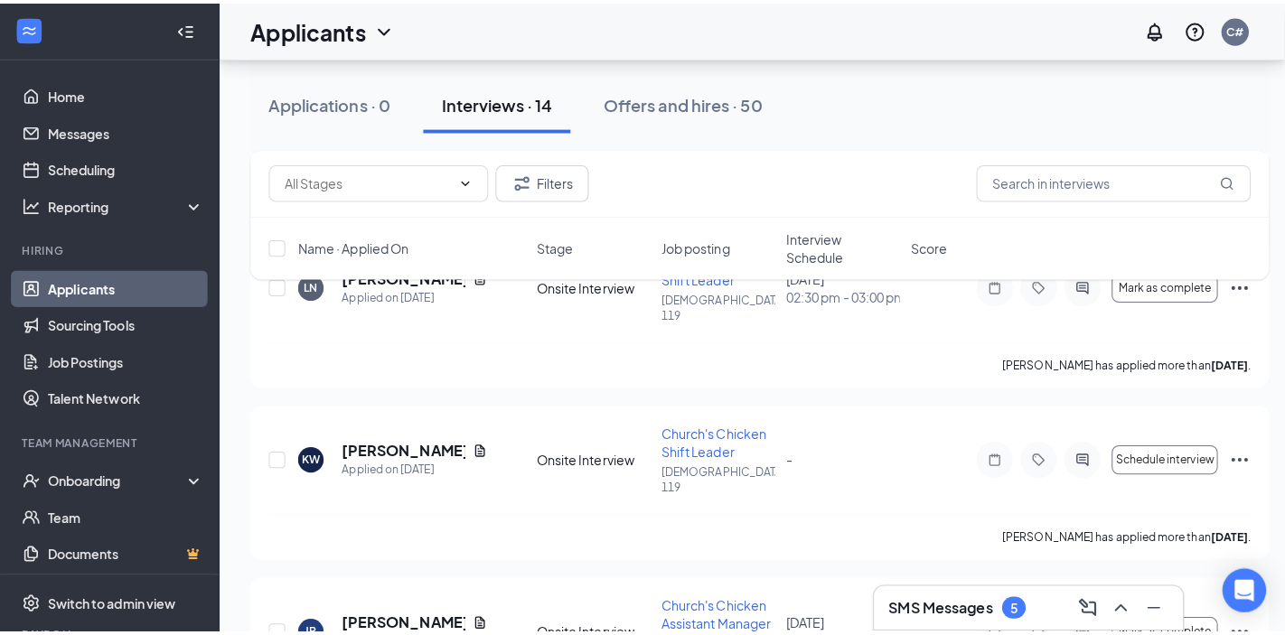
scroll to position [301, 0]
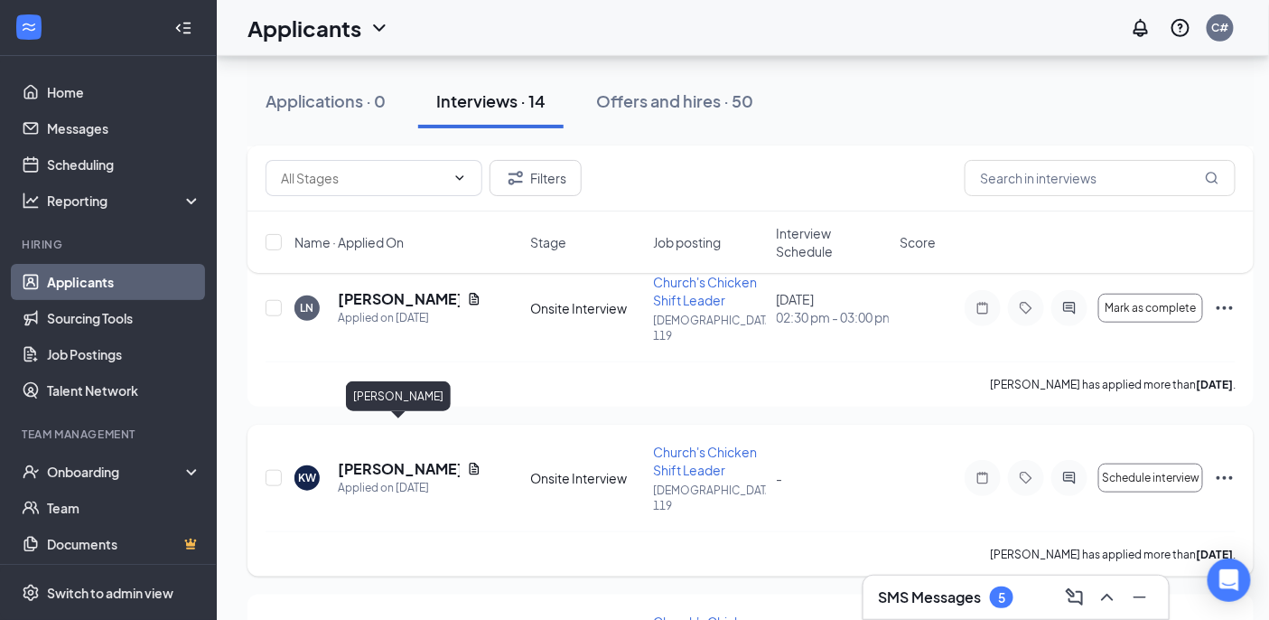
click at [374, 459] on h5 "[PERSON_NAME]" at bounding box center [399, 469] width 122 height 20
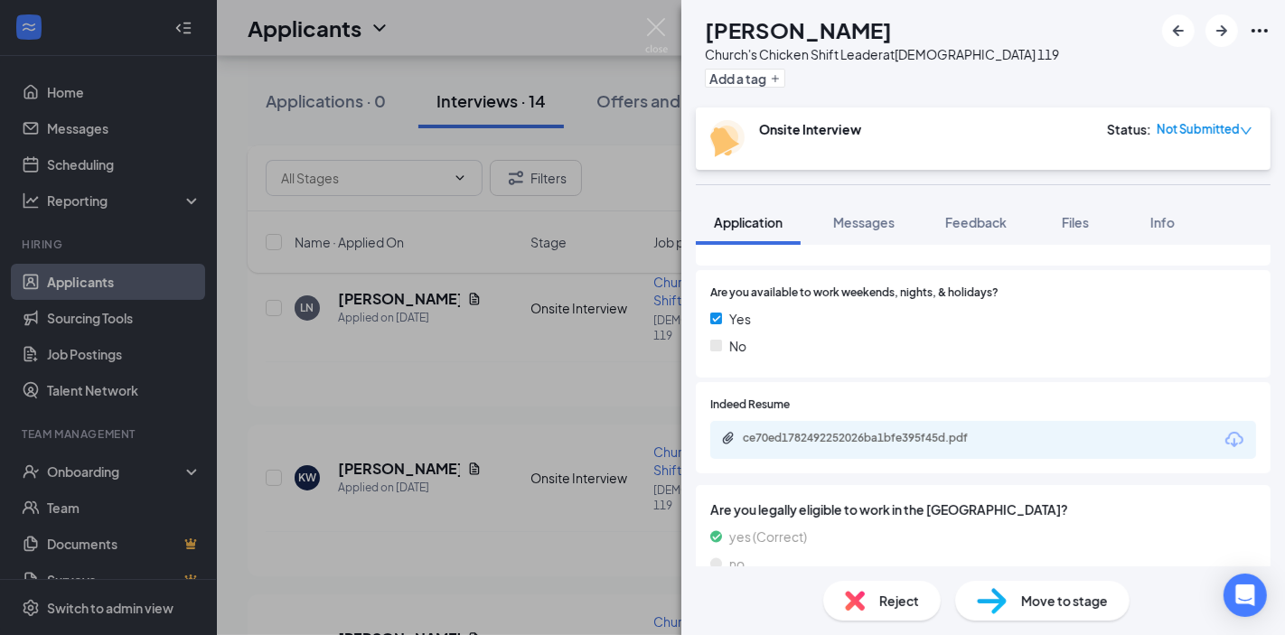
scroll to position [602, 0]
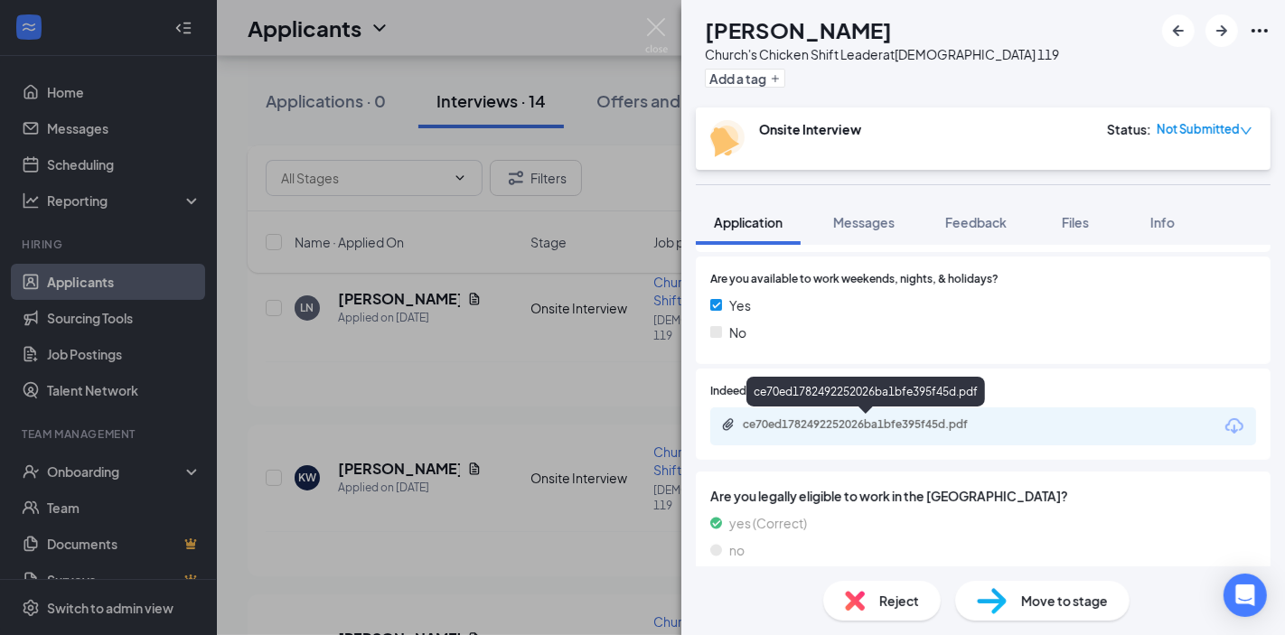
click at [871, 422] on div "ce70ed1782492252026ba1bfe395f45d.pdf" at bounding box center [869, 424] width 253 height 14
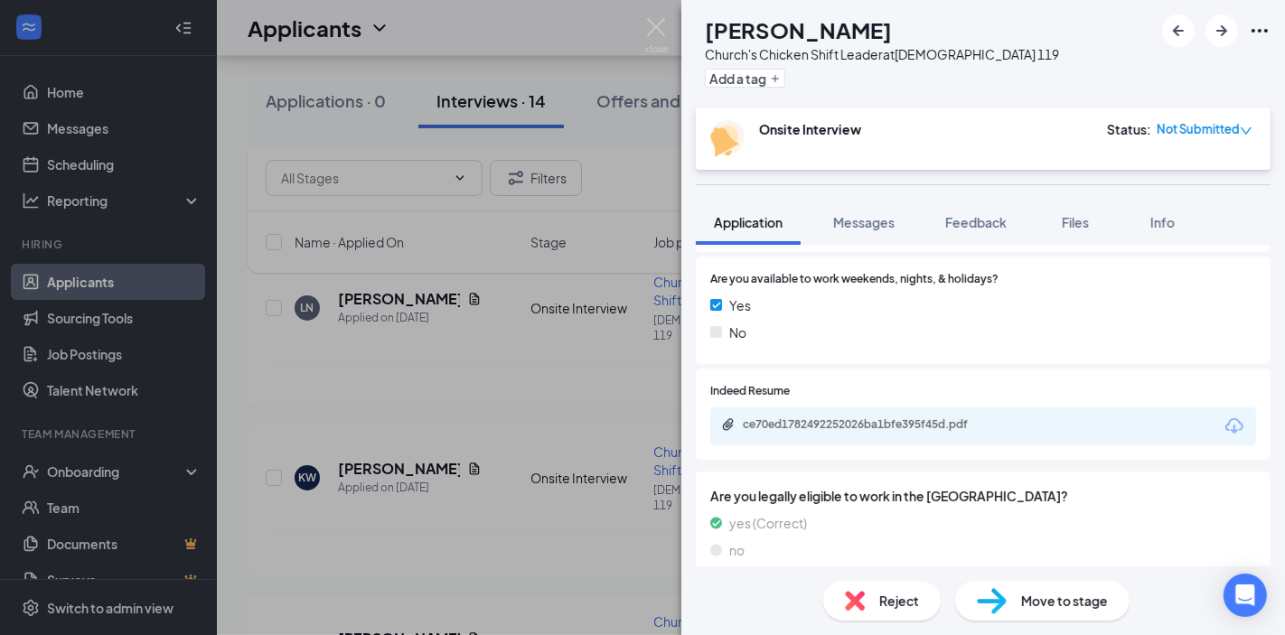
click at [529, 499] on div "KW Katrena Williams Church's Chicken Shift Leader at Churchs 119 Add a tag Onsi…" at bounding box center [642, 317] width 1285 height 635
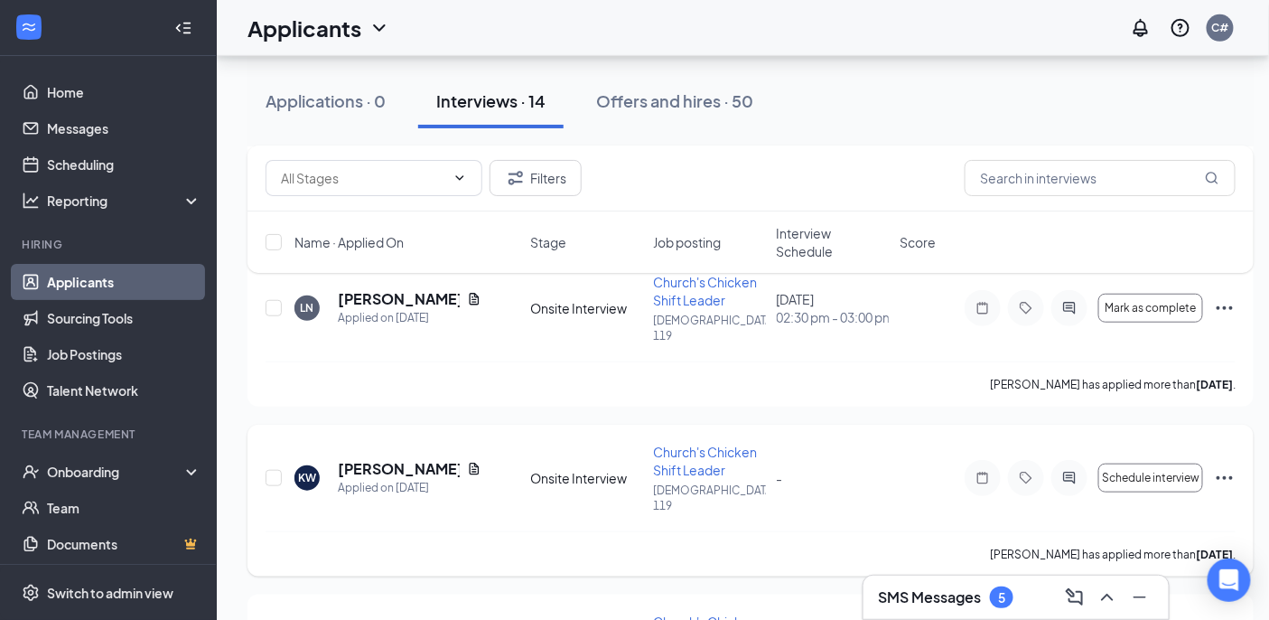
click at [1217, 467] on icon "Ellipses" at bounding box center [1225, 478] width 22 height 22
click at [836, 468] on div "-" at bounding box center [833, 478] width 112 height 20
click at [378, 459] on h5 "[PERSON_NAME]" at bounding box center [399, 469] width 122 height 20
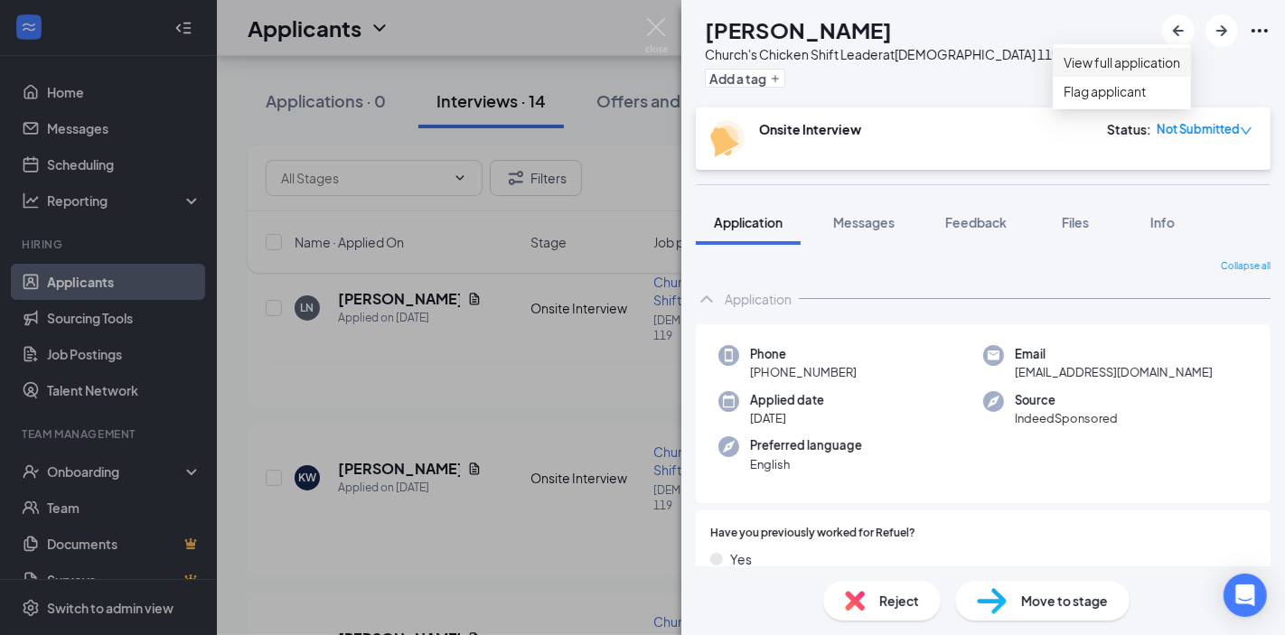
click at [1108, 68] on link "View full application" at bounding box center [1121, 62] width 117 height 20
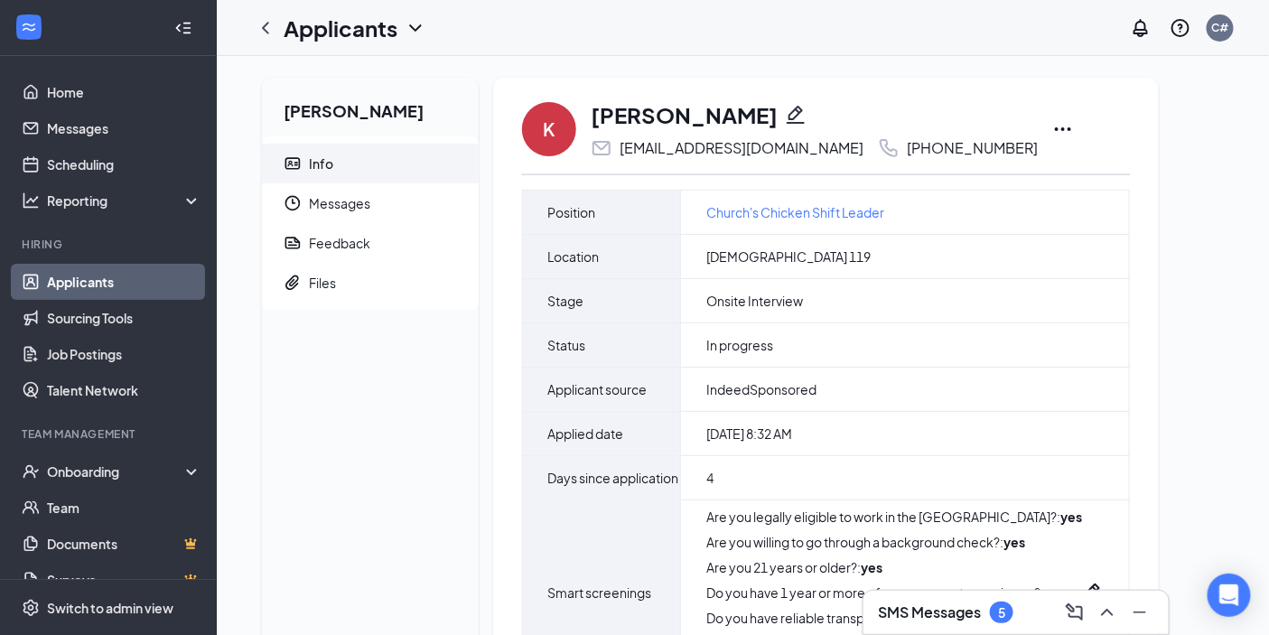
click at [1053, 131] on icon "Ellipses" at bounding box center [1064, 129] width 22 height 22
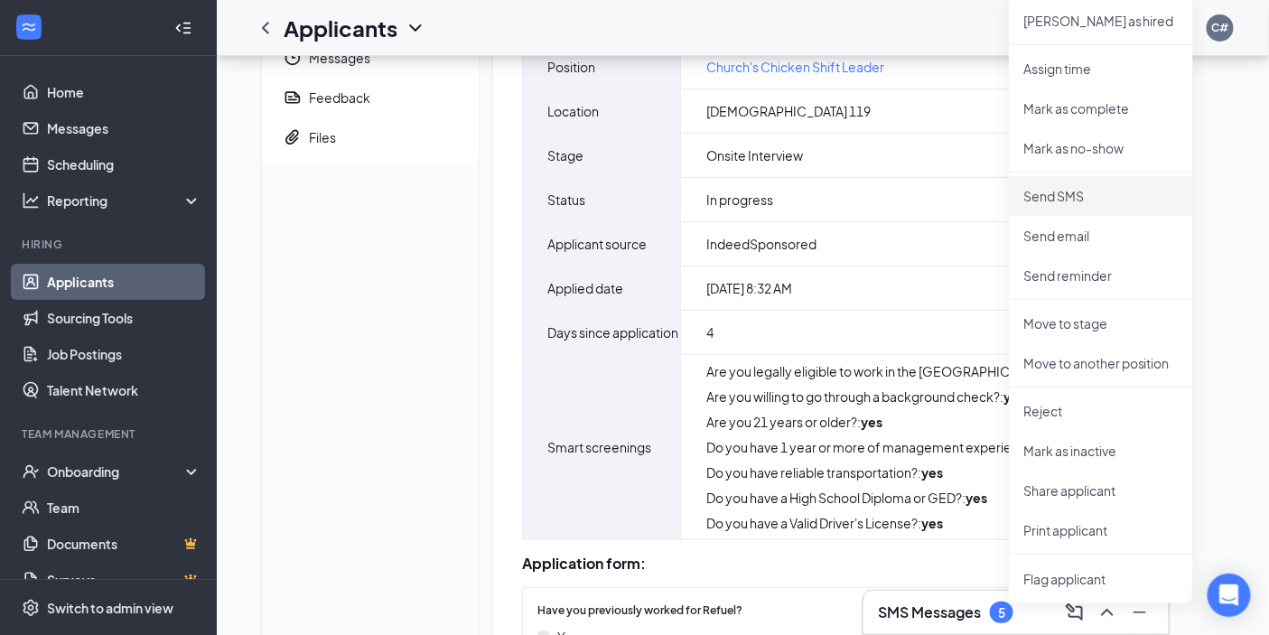
scroll to position [100, 0]
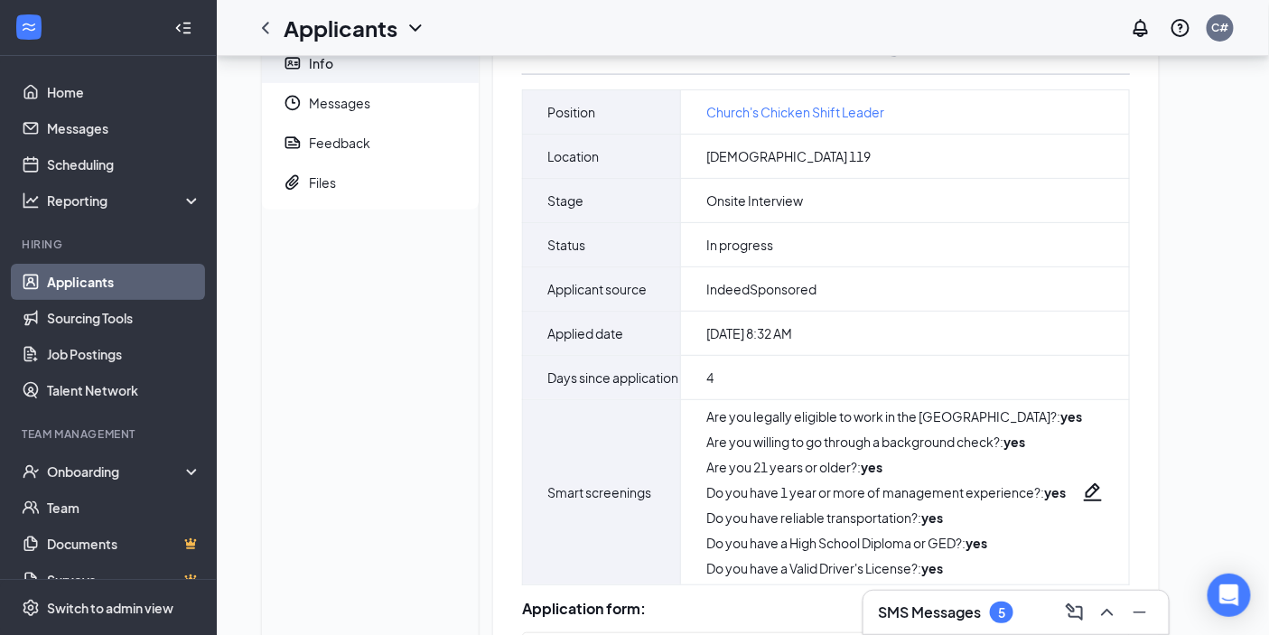
click at [404, 226] on div "Katrena Williams Info Messages Feedback Files" at bounding box center [370, 552] width 217 height 1150
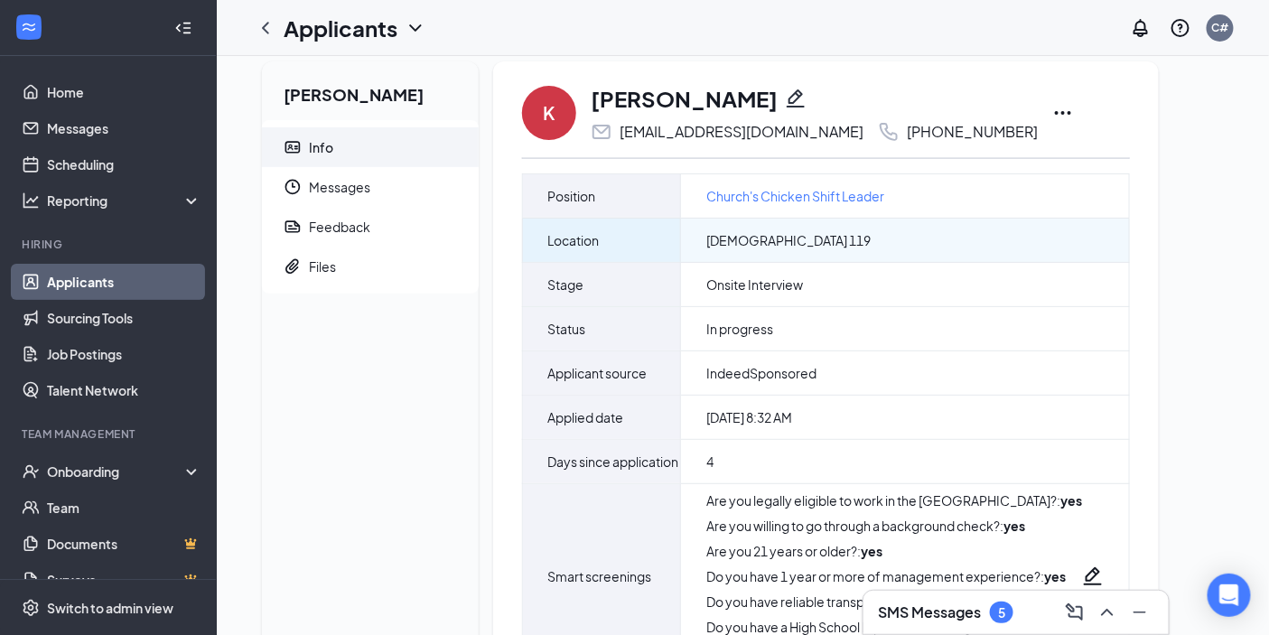
scroll to position [0, 0]
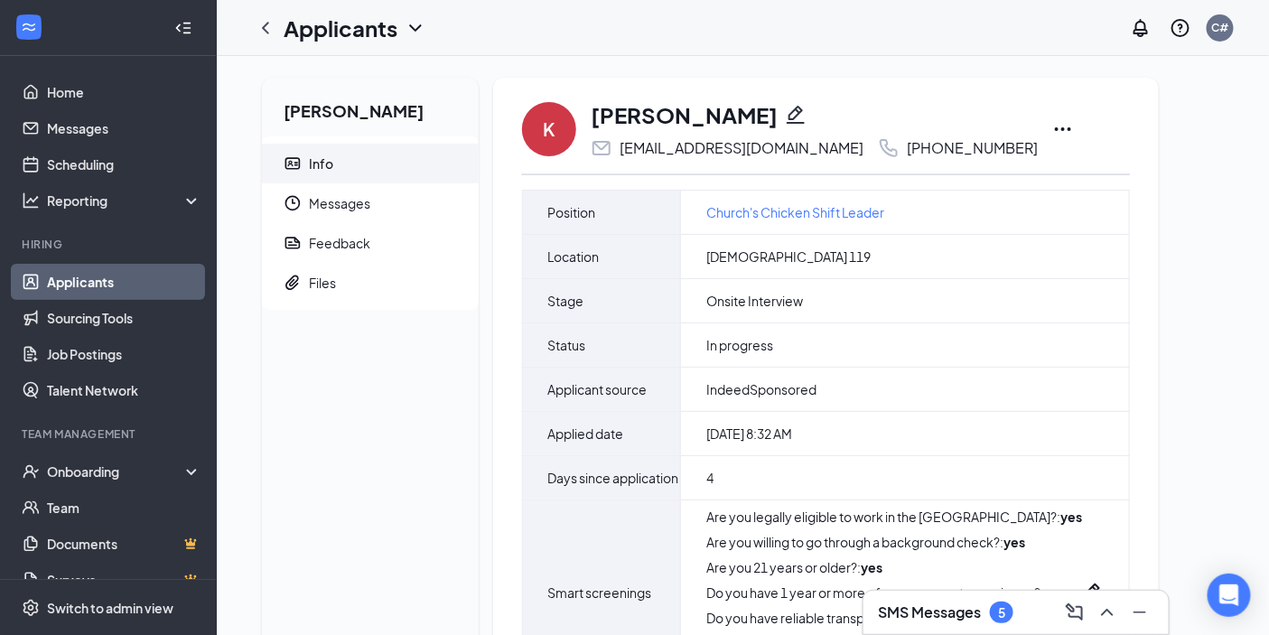
click at [413, 28] on icon "ChevronDown" at bounding box center [415, 27] width 12 height 7
click at [353, 76] on link "Applicants" at bounding box center [391, 78] width 195 height 18
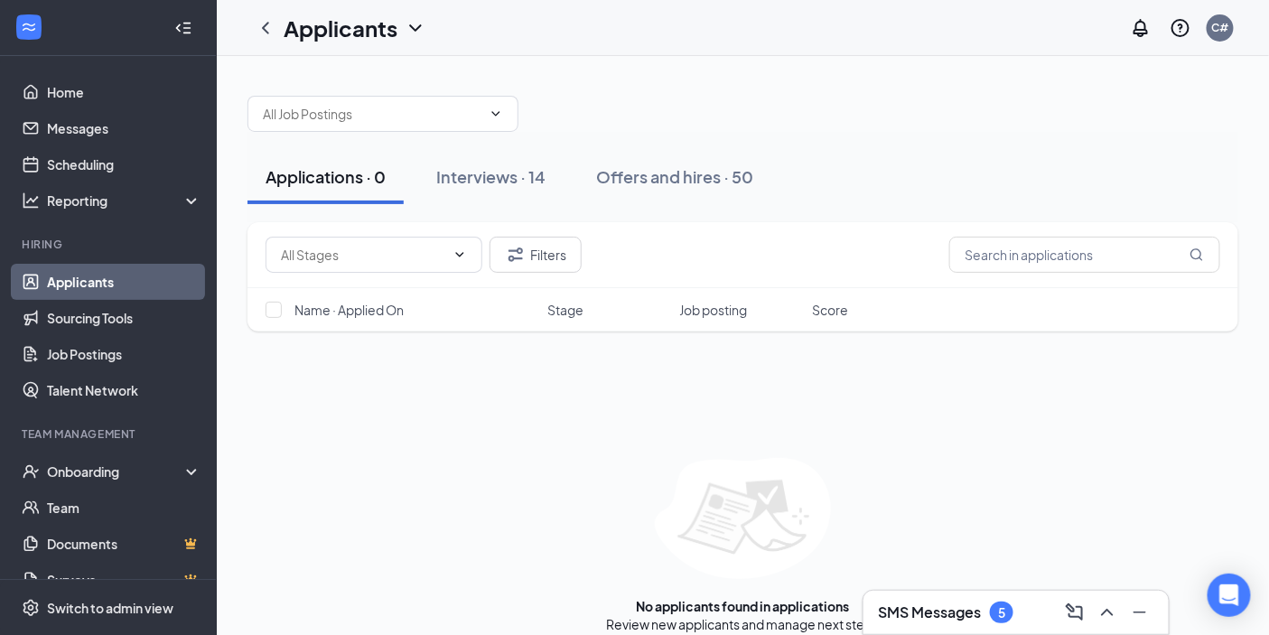
click at [125, 281] on link "Applicants" at bounding box center [124, 282] width 155 height 36
click at [492, 173] on div "Interviews · 14" at bounding box center [490, 176] width 109 height 23
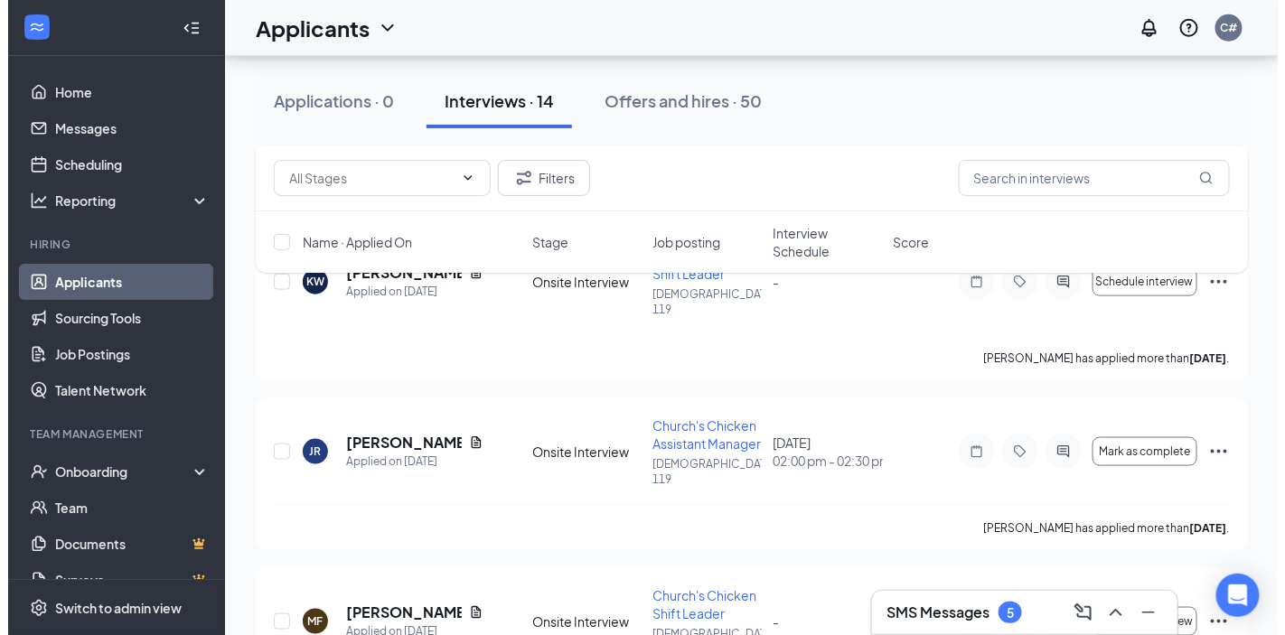
scroll to position [501, 0]
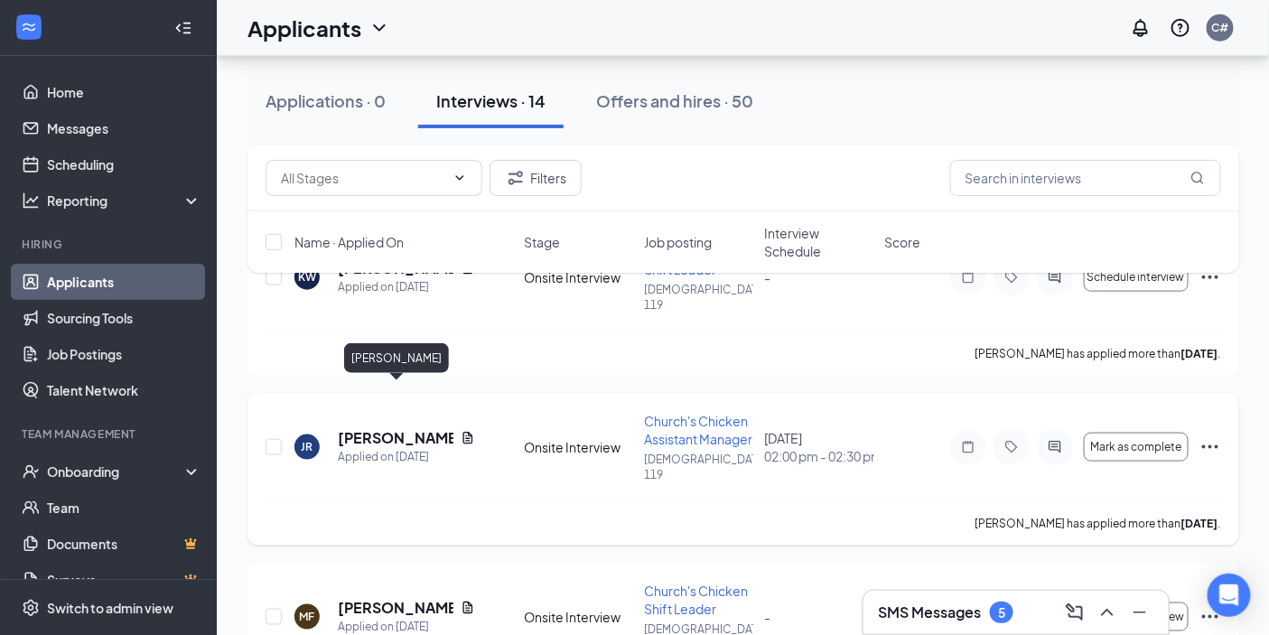
click at [380, 428] on h5 "Jacqueline Rule" at bounding box center [396, 438] width 116 height 20
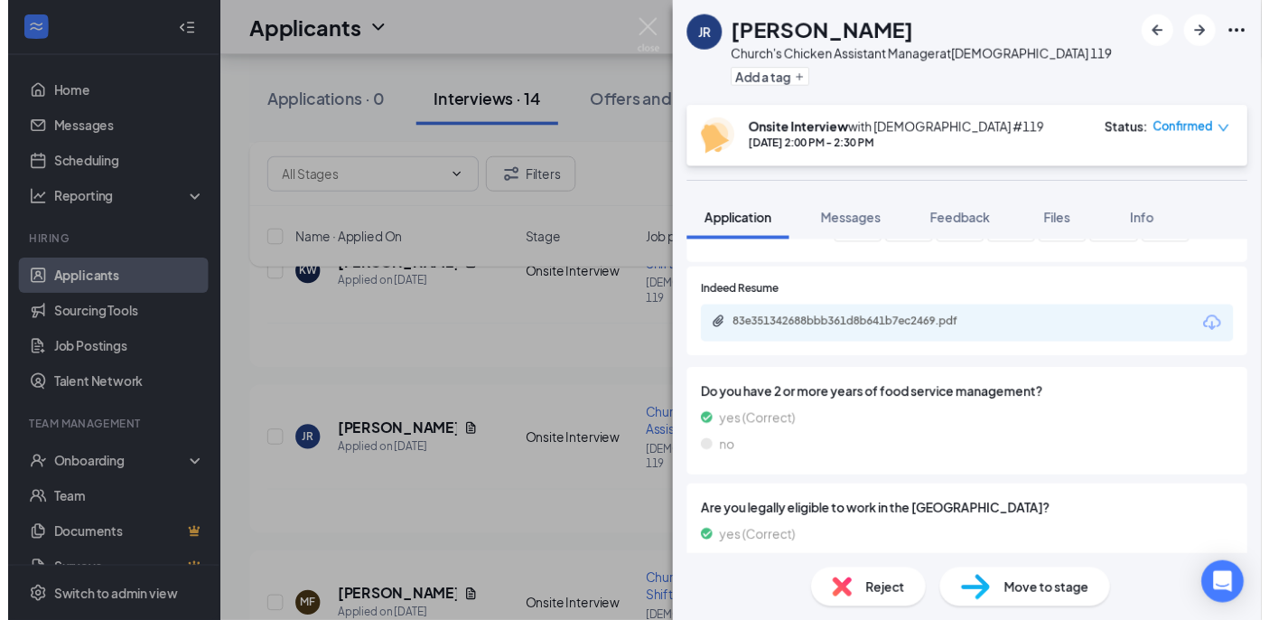
scroll to position [702, 0]
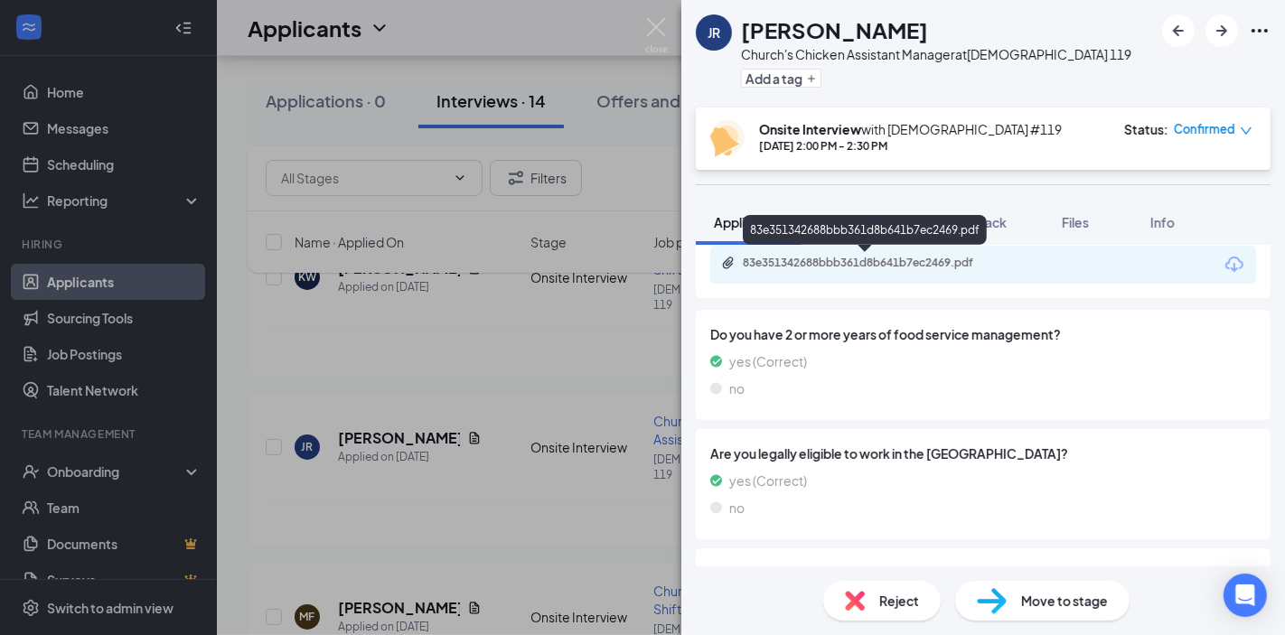
click at [887, 262] on div "83e351342688bbb361d8b641b7ec2469.pdf" at bounding box center [869, 263] width 253 height 14
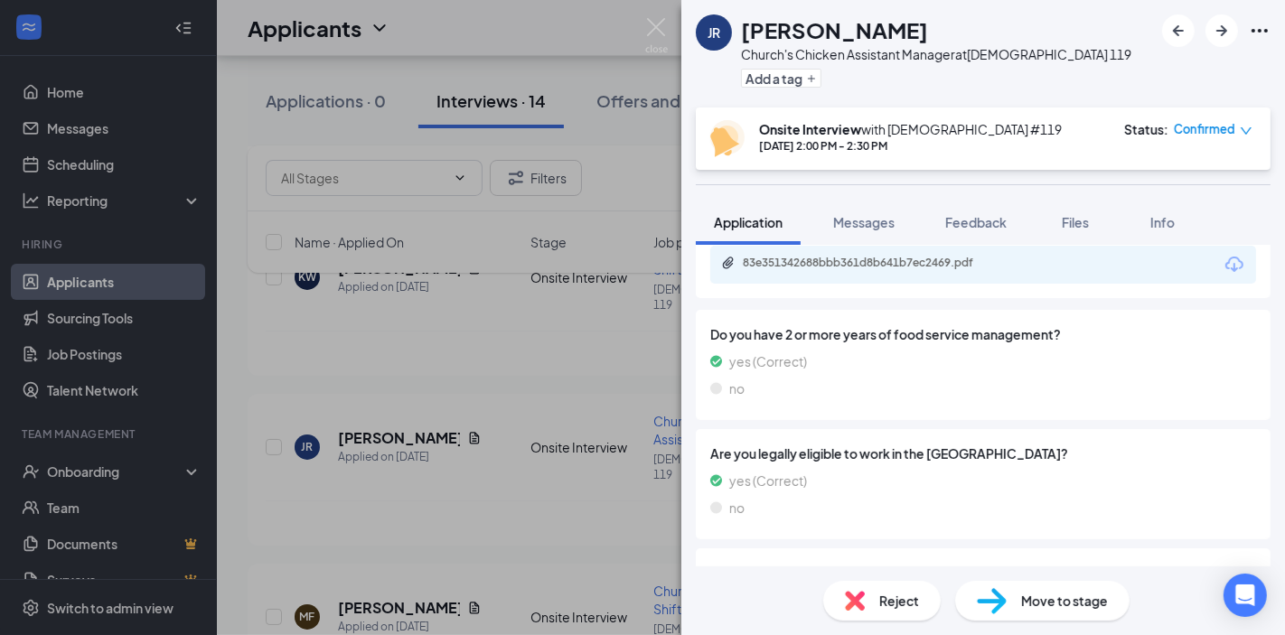
click at [569, 304] on div "JR Jacqueline Rule Church's Chicken Assistant Manager at Churchs 119 Add a tag …" at bounding box center [642, 317] width 1285 height 635
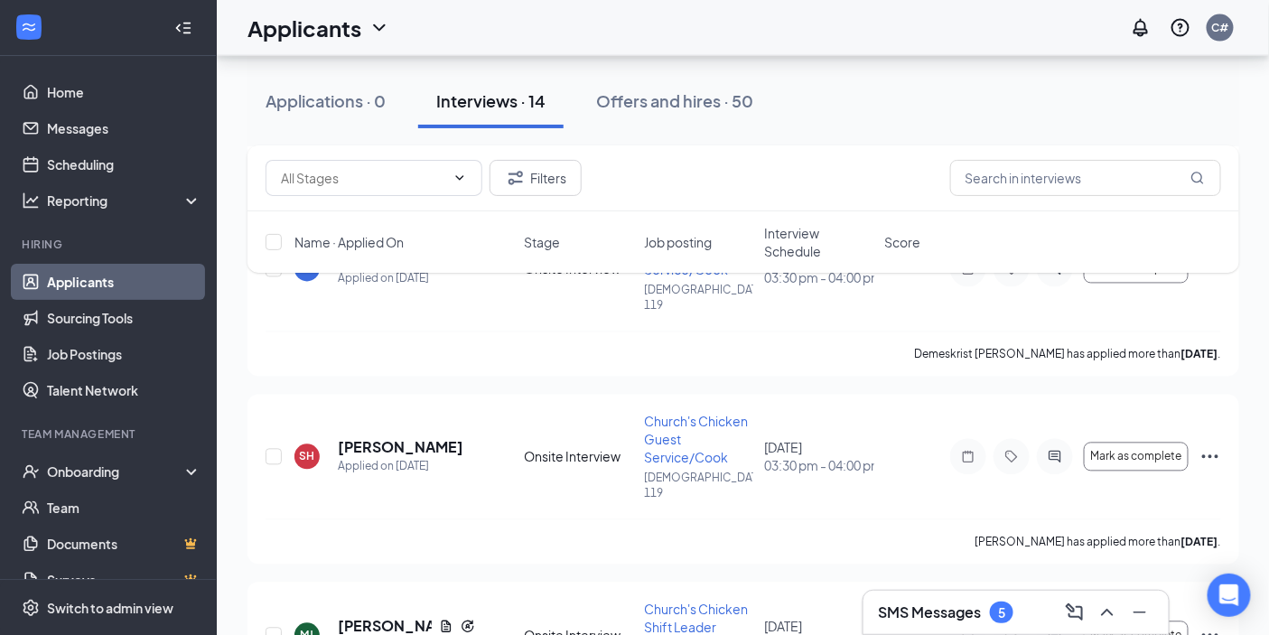
scroll to position [1037, 0]
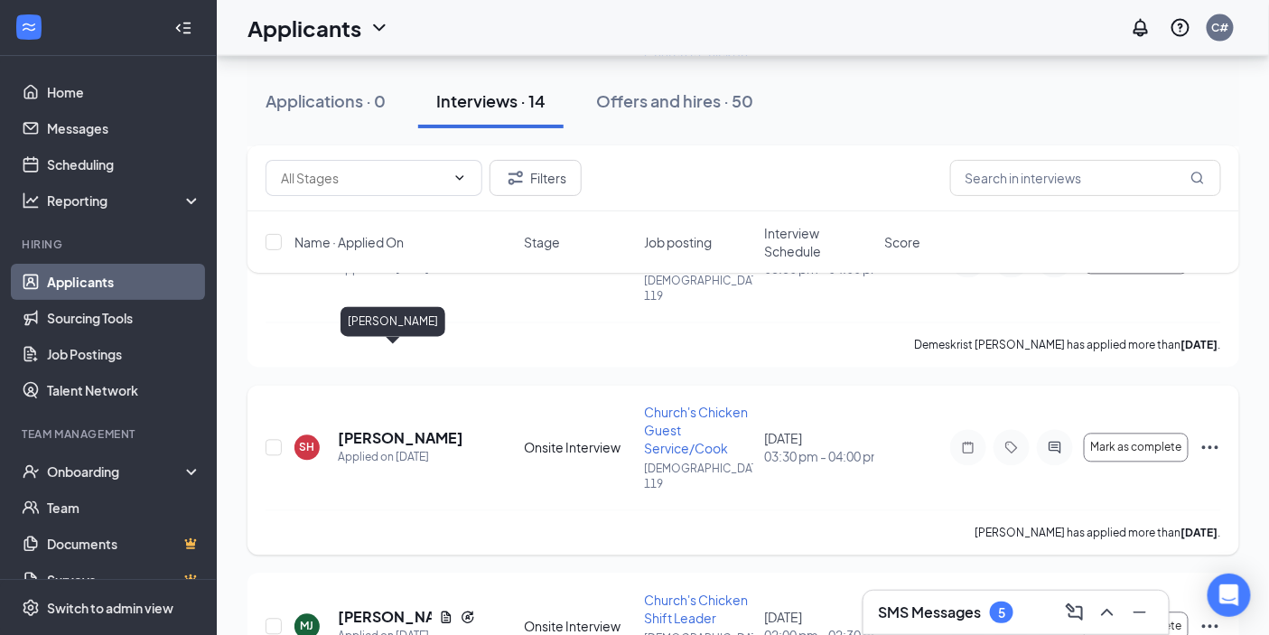
click at [374, 429] on h5 "Shantaneka Hightower" at bounding box center [401, 439] width 126 height 20
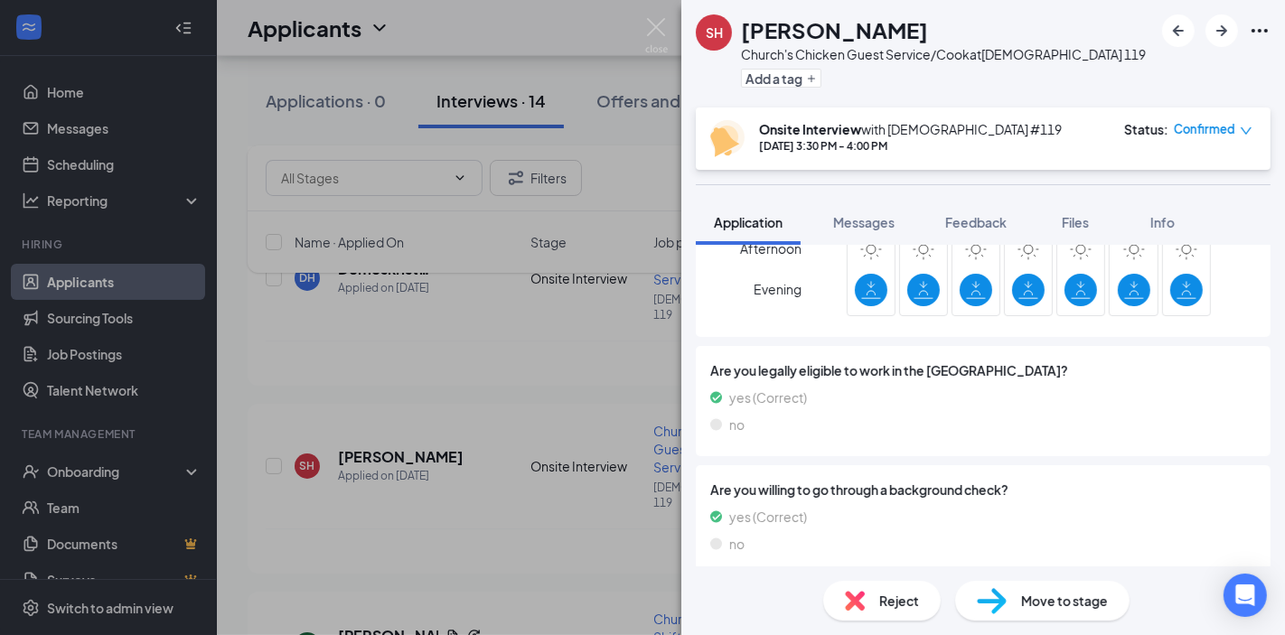
scroll to position [690, 0]
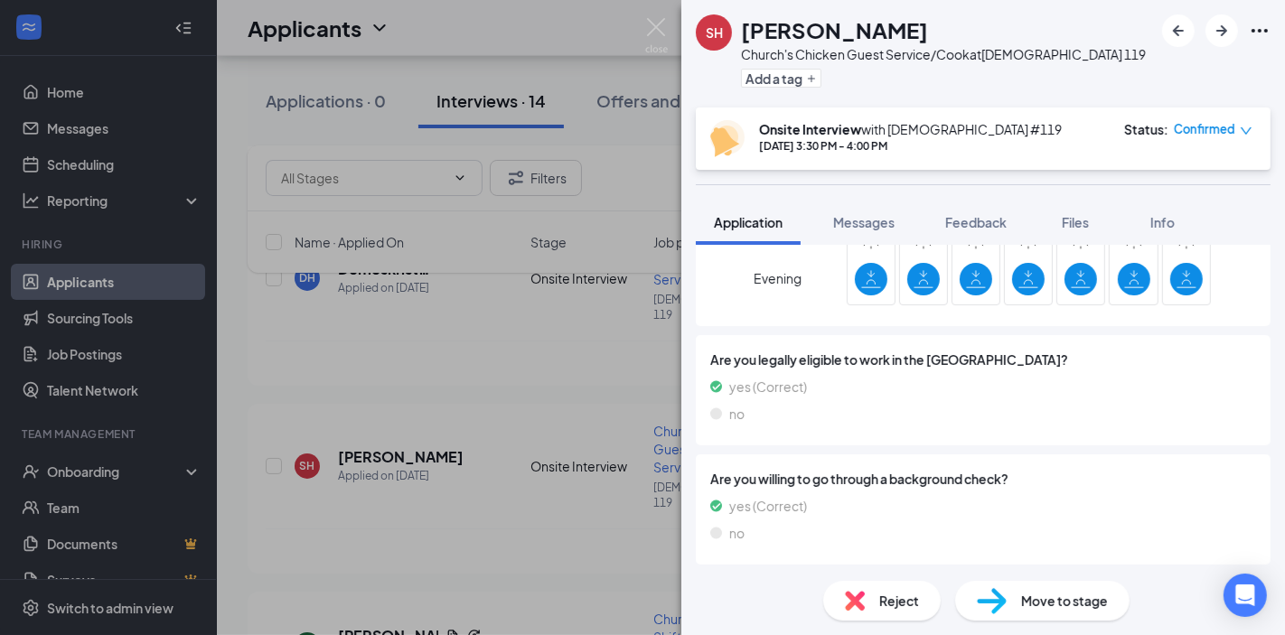
click at [546, 313] on div "SH Shantaneka Hightower Church's Chicken Guest Service/Cook at Churchs 119 Add …" at bounding box center [642, 317] width 1285 height 635
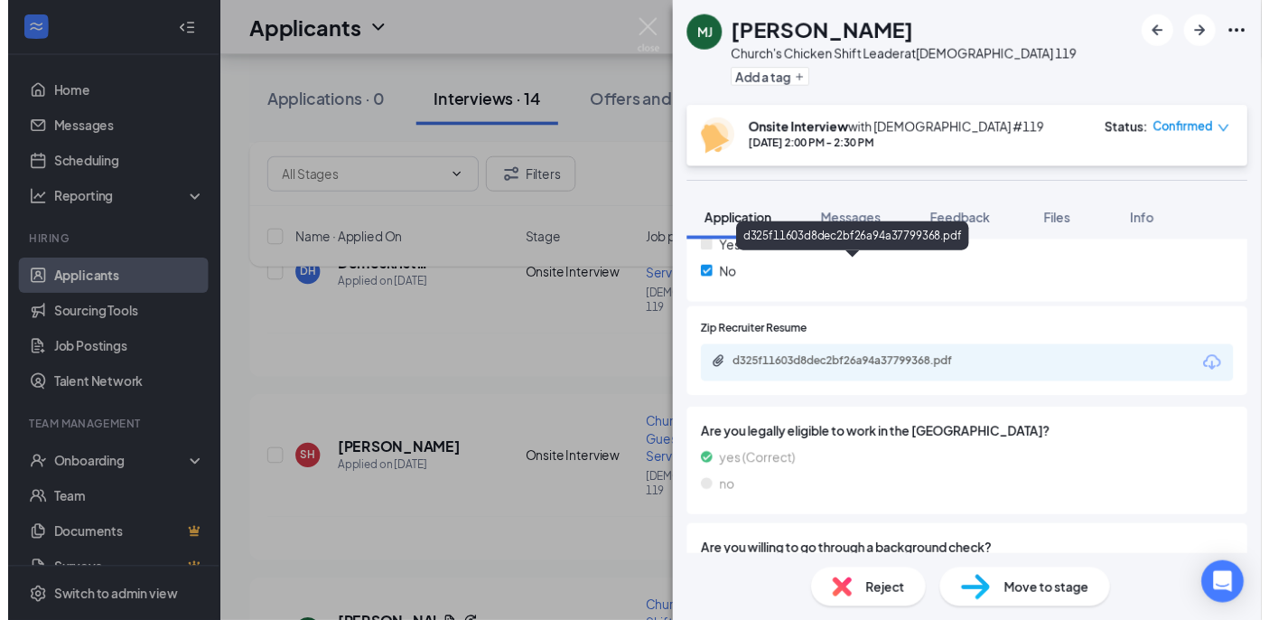
scroll to position [702, 0]
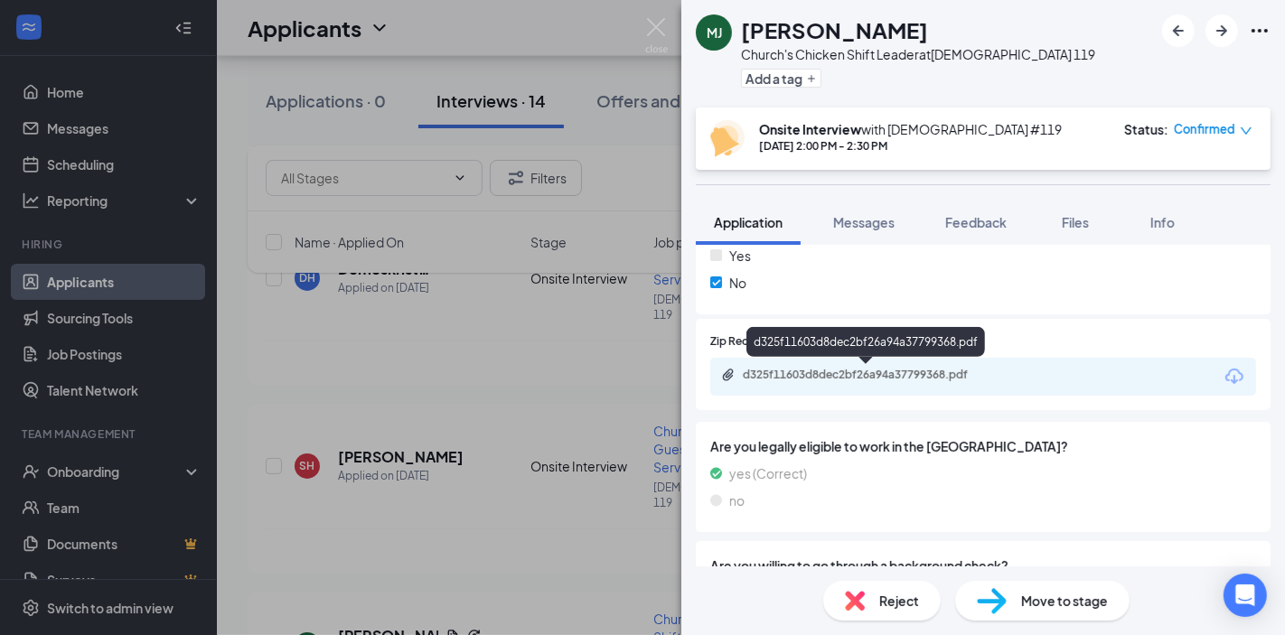
click at [838, 368] on div "d325f11603d8dec2bf26a94a37799368.pdf" at bounding box center [869, 375] width 253 height 14
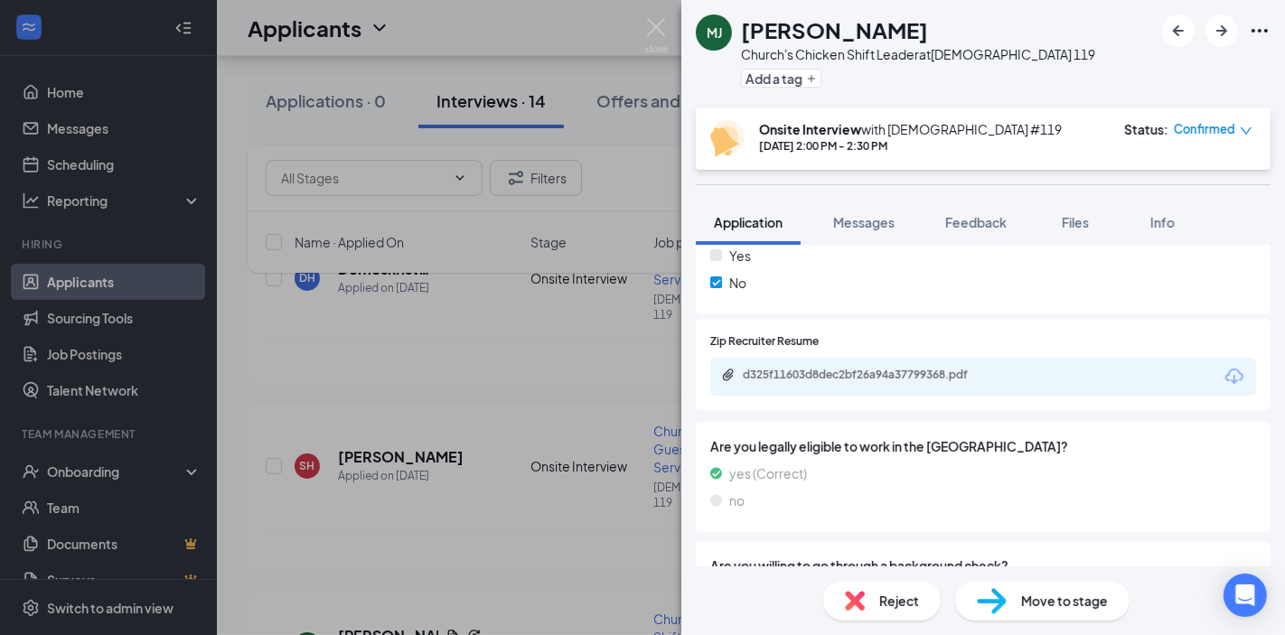
click at [482, 473] on div "MJ Monique Johnson Church's Chicken Shift Leader at Churchs 119 Add a tag Onsit…" at bounding box center [642, 317] width 1285 height 635
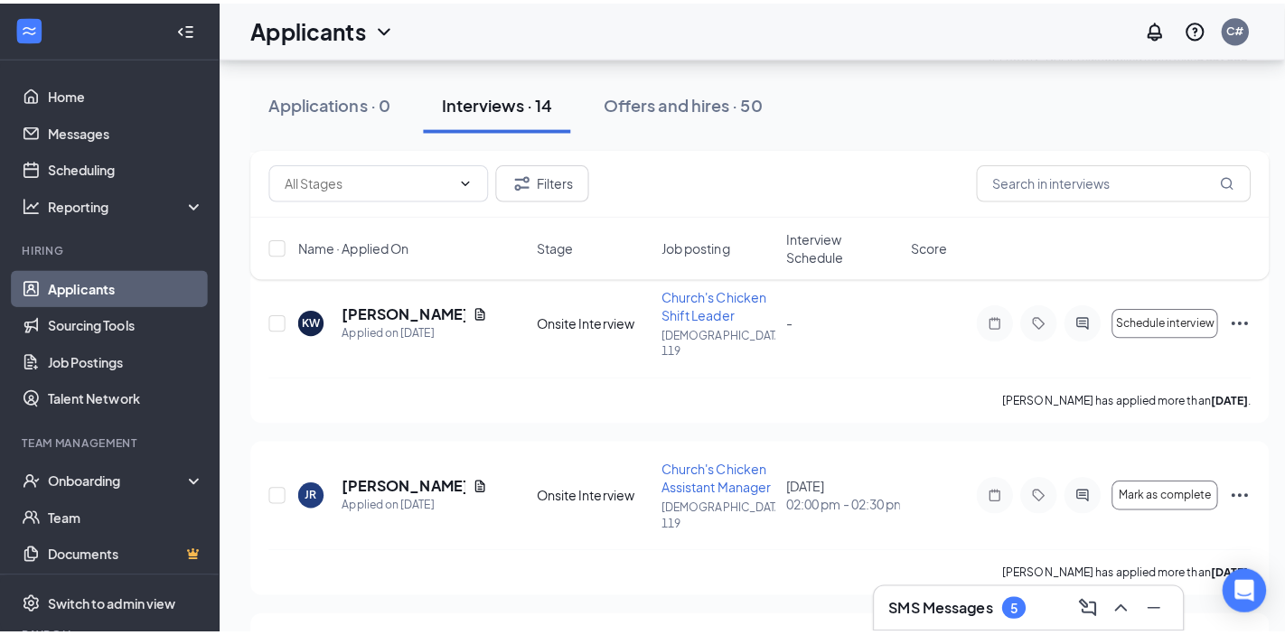
scroll to position [417, 0]
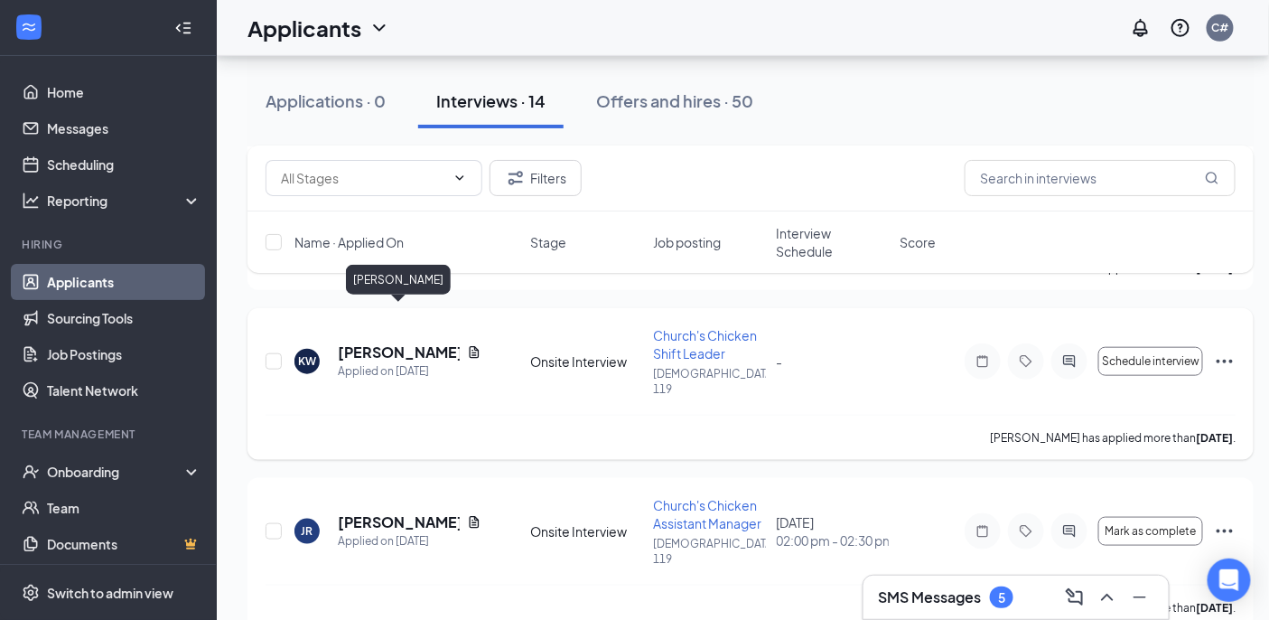
click at [413, 342] on h5 "[PERSON_NAME]" at bounding box center [399, 352] width 122 height 20
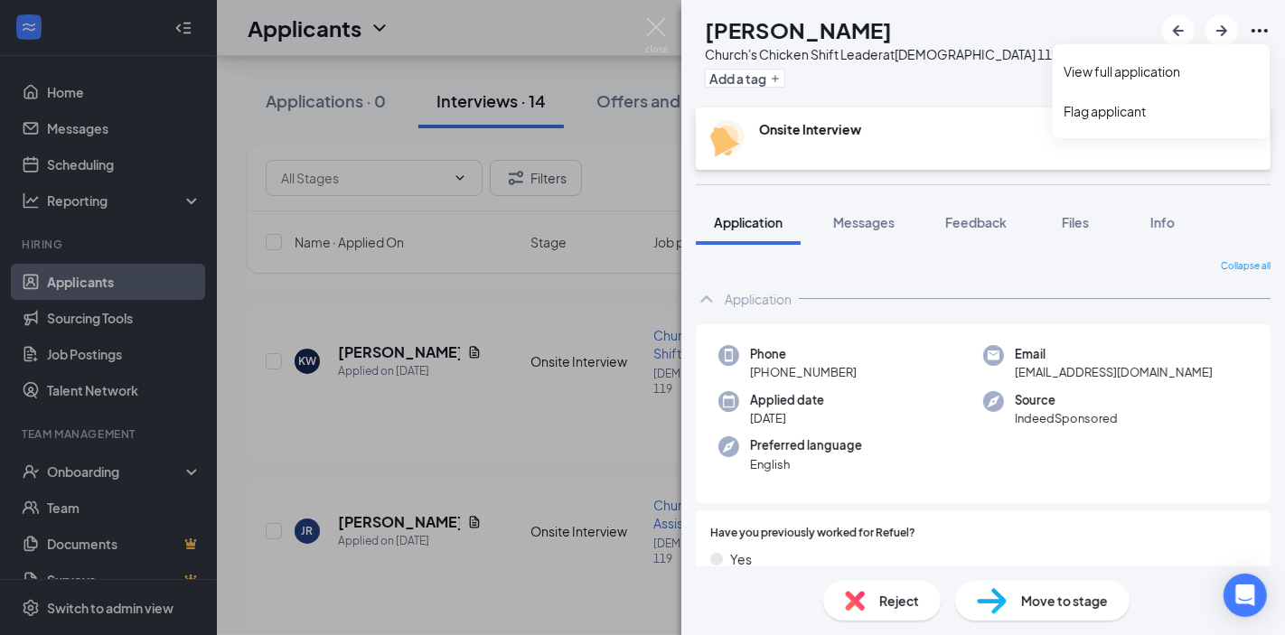
click at [1258, 32] on icon "Ellipses" at bounding box center [1260, 31] width 22 height 22
click at [1100, 80] on link "View full application" at bounding box center [1160, 71] width 195 height 18
click at [1257, 24] on icon "Ellipses" at bounding box center [1260, 31] width 22 height 22
click at [1081, 74] on link "View full application" at bounding box center [1160, 71] width 195 height 18
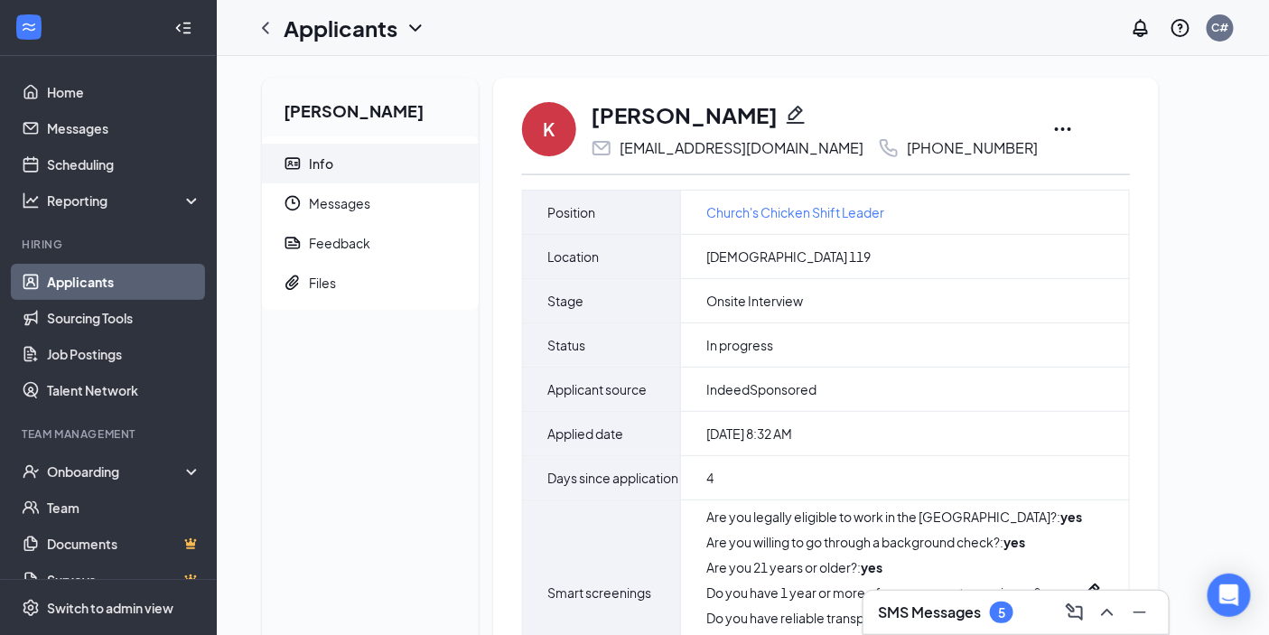
click at [1053, 123] on icon "Ellipses" at bounding box center [1064, 129] width 22 height 22
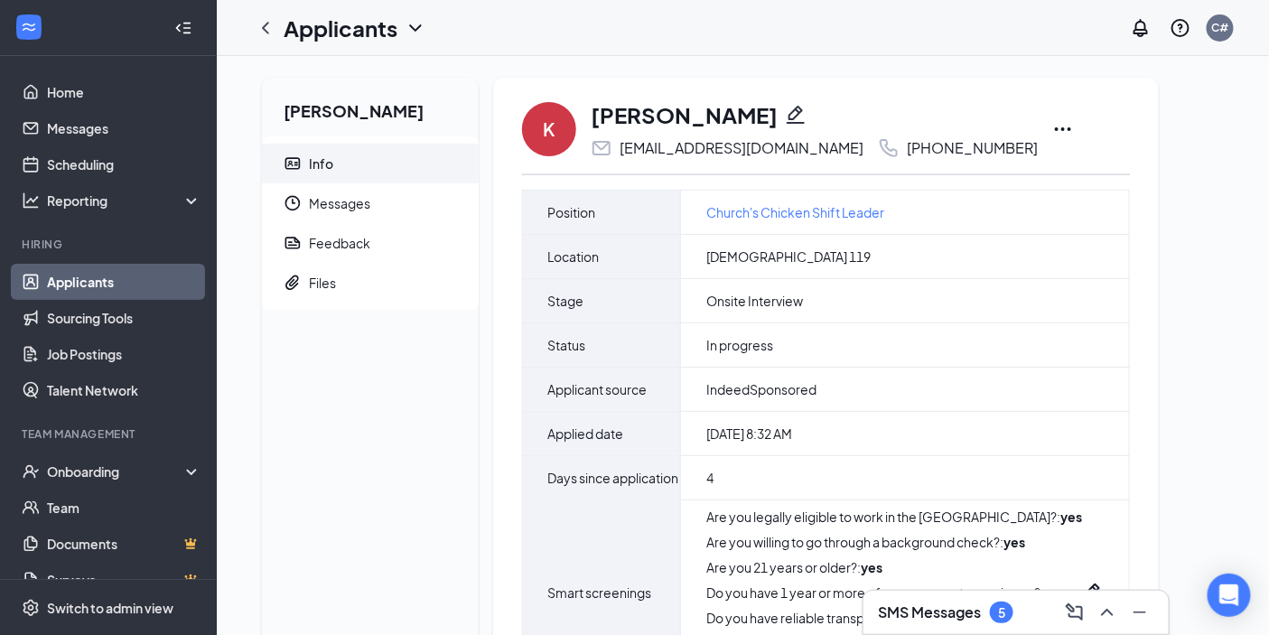
click at [417, 29] on icon "ChevronDown" at bounding box center [415, 27] width 12 height 7
click at [829, 11] on div "Applicants C#" at bounding box center [743, 28] width 1053 height 56
click at [1055, 129] on icon "Ellipses" at bounding box center [1063, 129] width 16 height 4
click at [943, 118] on div "[PERSON_NAME]" at bounding box center [814, 114] width 447 height 31
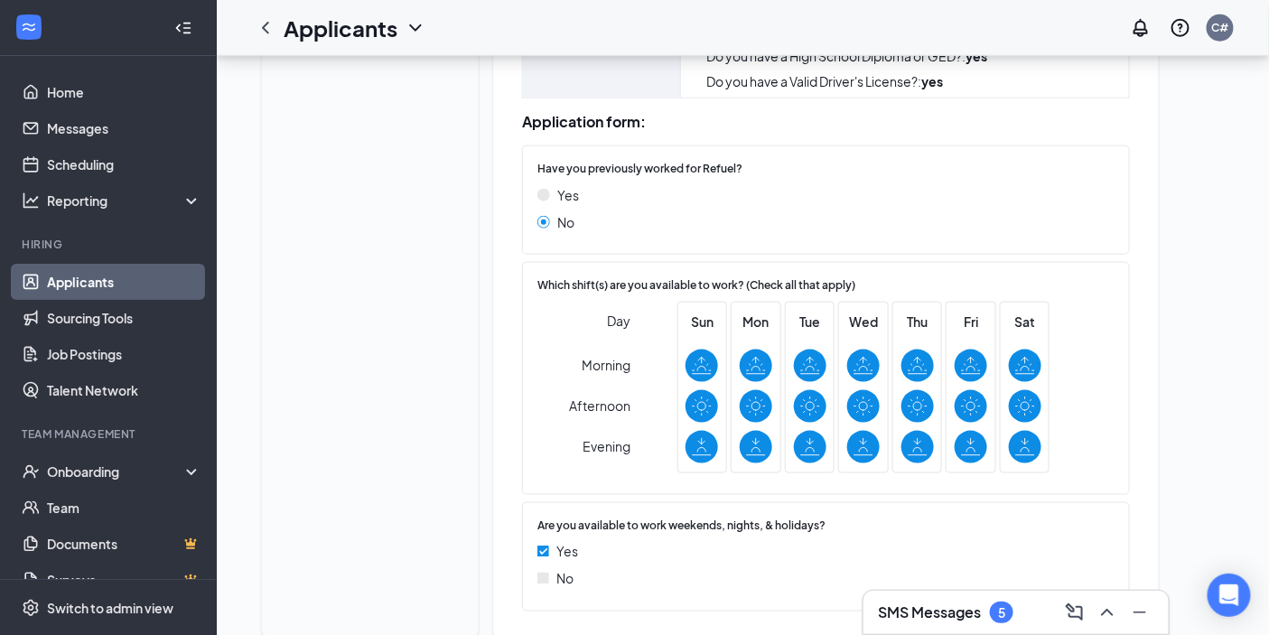
scroll to position [651, 0]
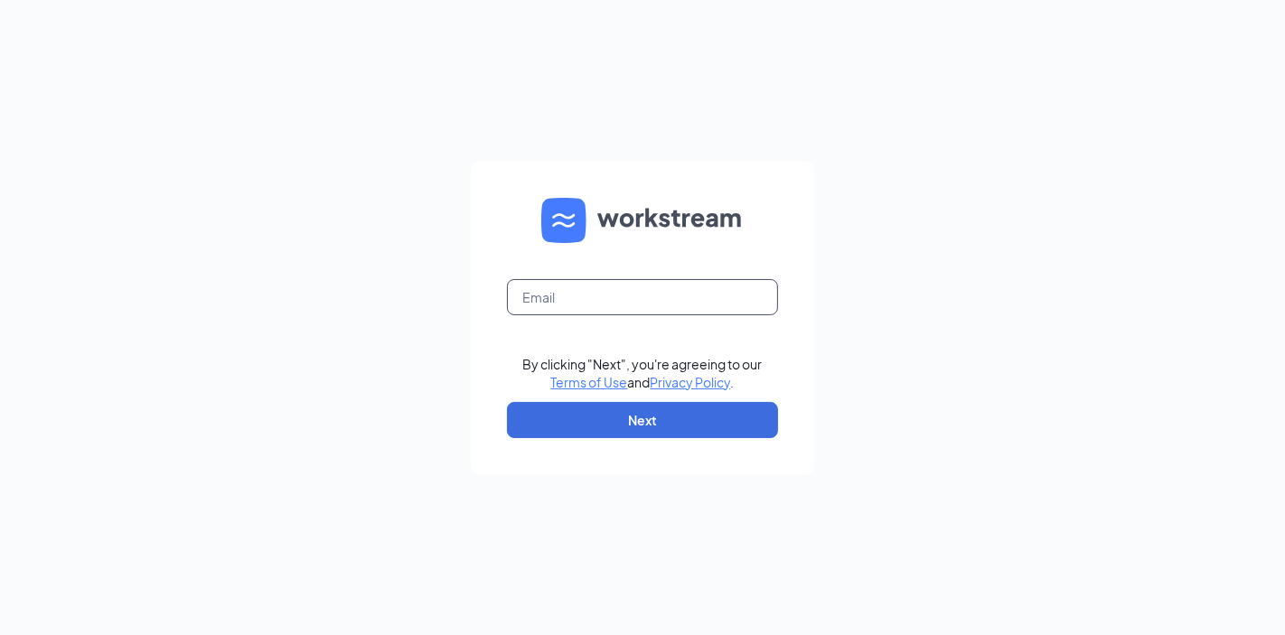
drag, startPoint x: 585, startPoint y: 275, endPoint x: 585, endPoint y: 289, distance: 14.5
click at [585, 289] on form "By clicking "Next", you're agreeing to our Terms of Use and Privacy Policy . Ne…" at bounding box center [642, 318] width 343 height 313
click at [585, 291] on input "text" at bounding box center [642, 297] width 271 height 36
type input "refuel5119@refuelmarket.com"
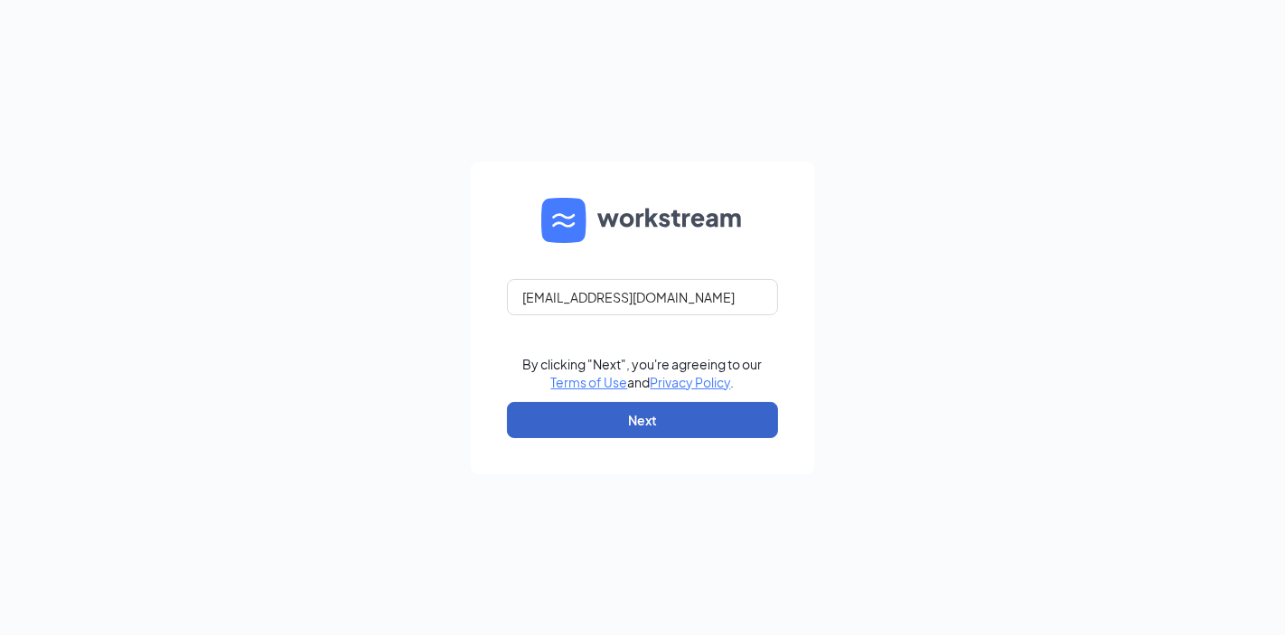
click at [644, 413] on button "Next" at bounding box center [642, 420] width 271 height 36
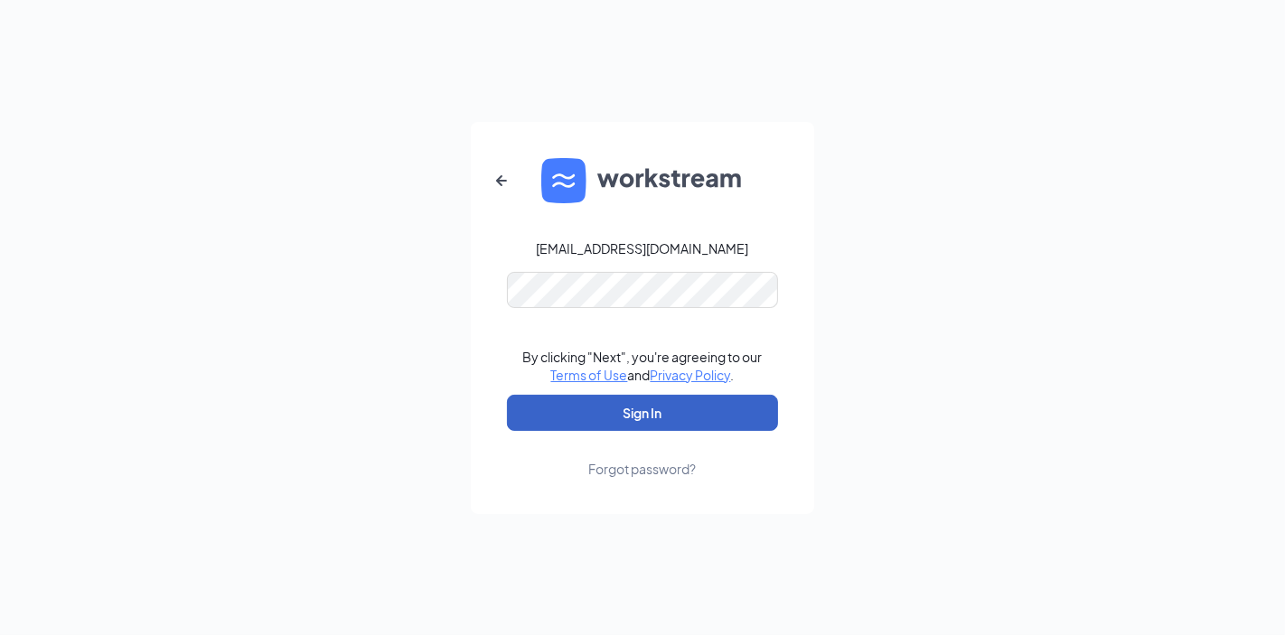
click at [615, 418] on button "Sign In" at bounding box center [642, 413] width 271 height 36
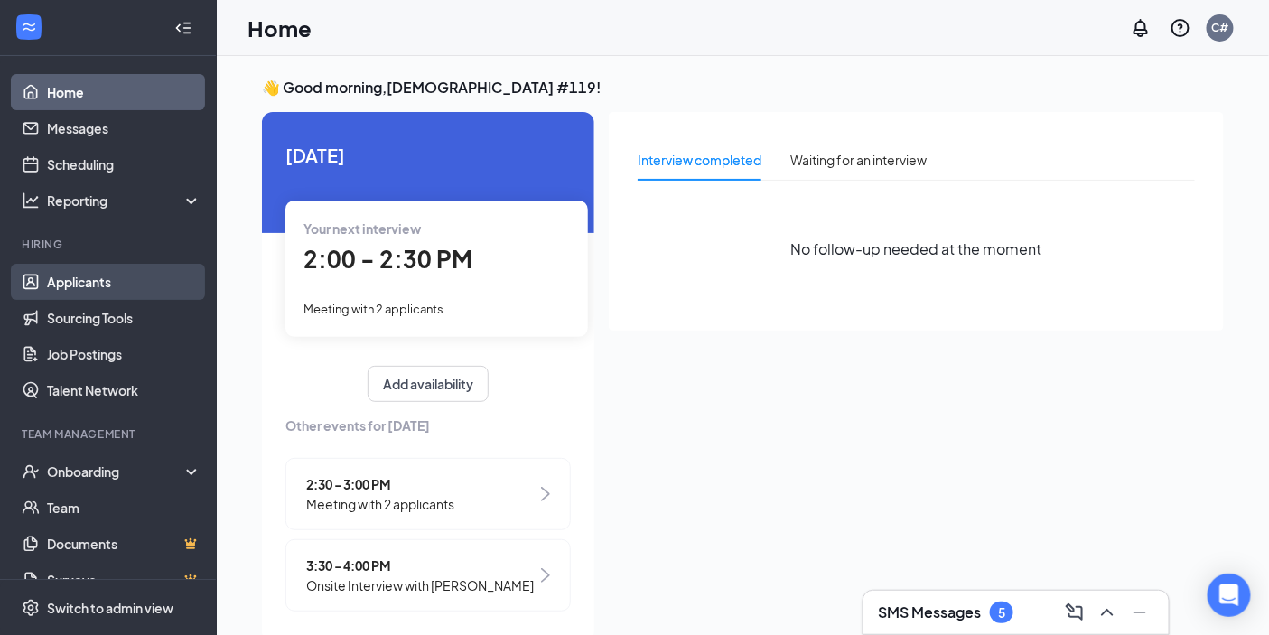
click at [81, 290] on link "Applicants" at bounding box center [124, 282] width 155 height 36
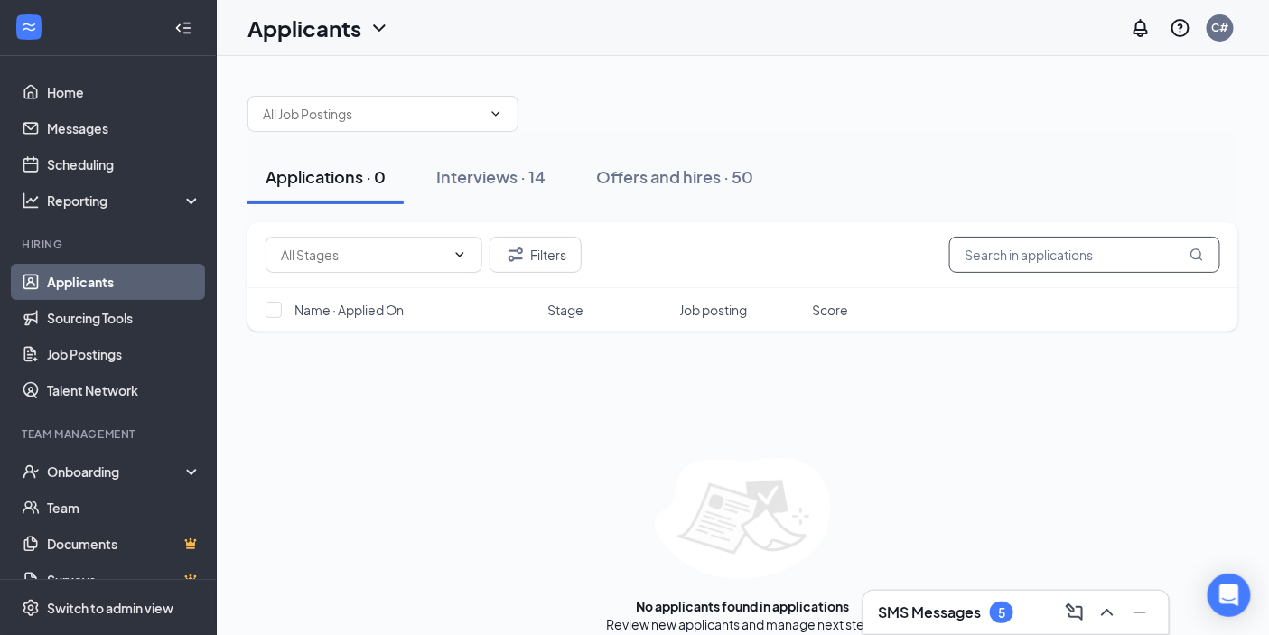
click at [995, 255] on input "text" at bounding box center [1085, 255] width 271 height 36
click at [995, 255] on input "[PERSON_NAME]" at bounding box center [1085, 255] width 271 height 36
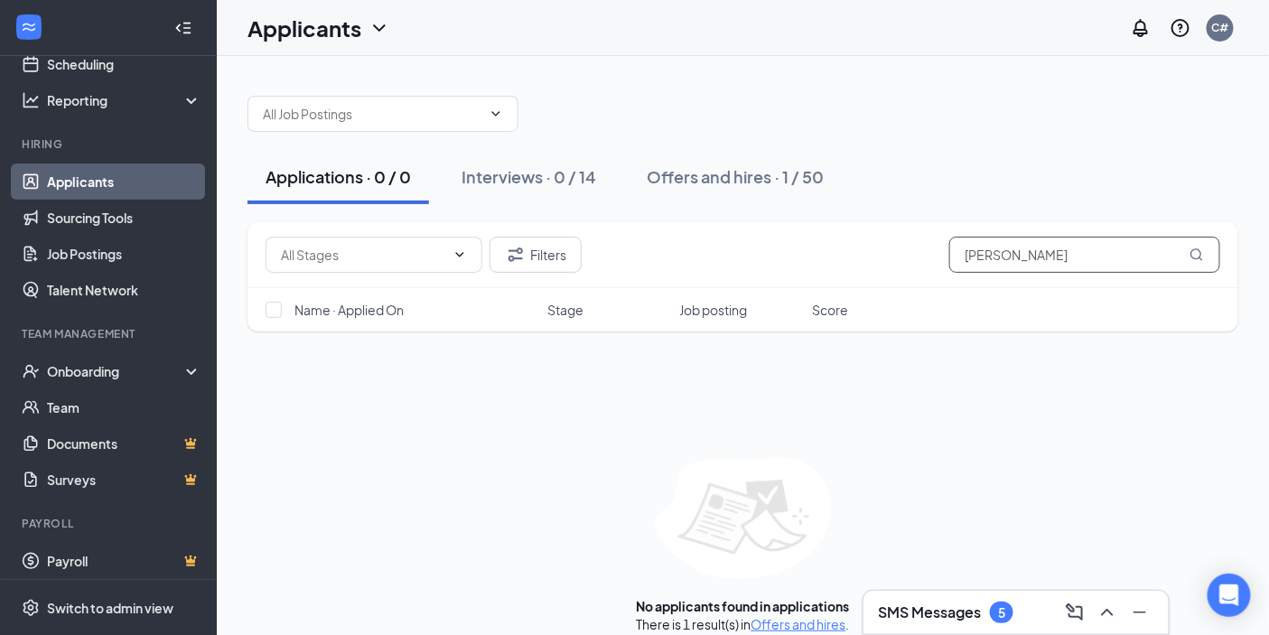
scroll to position [107, 0]
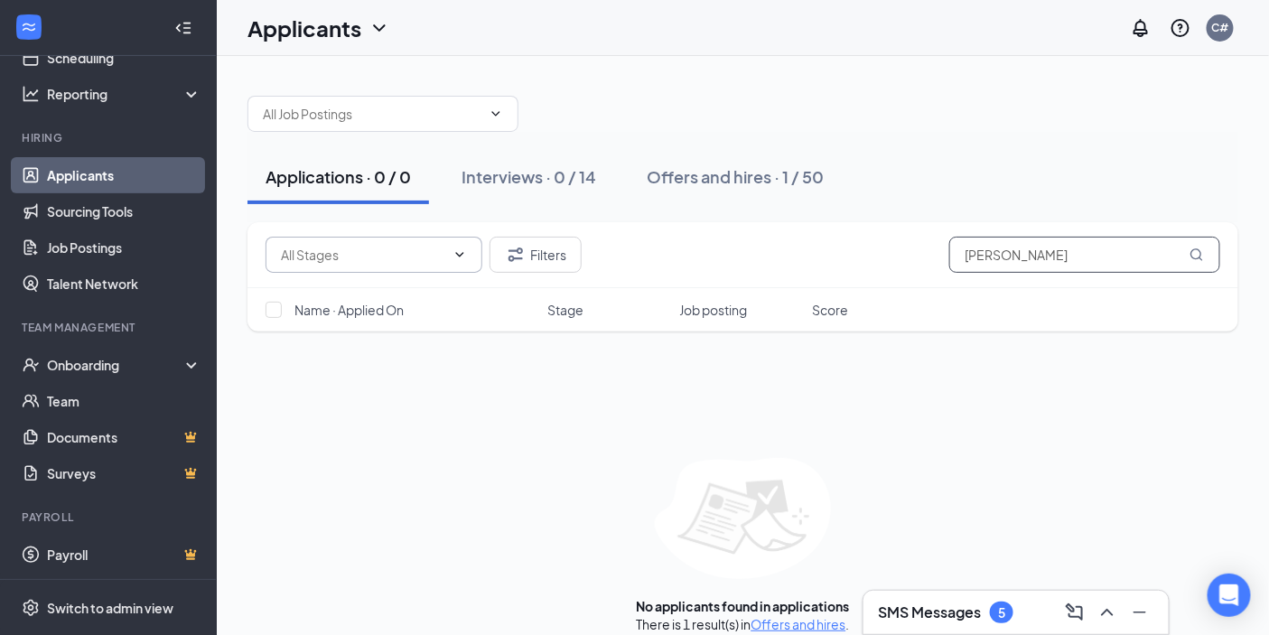
type input "[PERSON_NAME]"
click at [459, 248] on icon "ChevronDown" at bounding box center [460, 255] width 14 height 14
click at [509, 118] on span at bounding box center [383, 114] width 271 height 36
click at [494, 102] on span at bounding box center [383, 114] width 271 height 36
click at [494, 114] on icon "ChevronDown" at bounding box center [496, 113] width 8 height 5
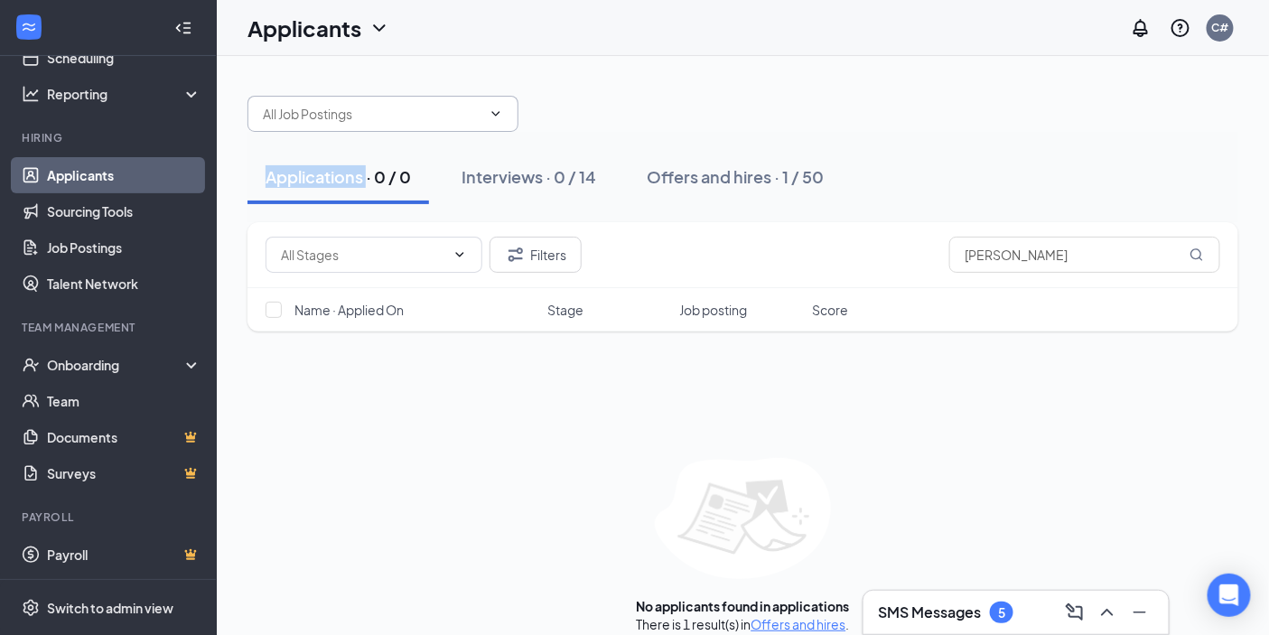
click at [494, 114] on icon "ChevronDown" at bounding box center [496, 113] width 8 height 5
click at [94, 170] on link "Applicants" at bounding box center [124, 175] width 155 height 36
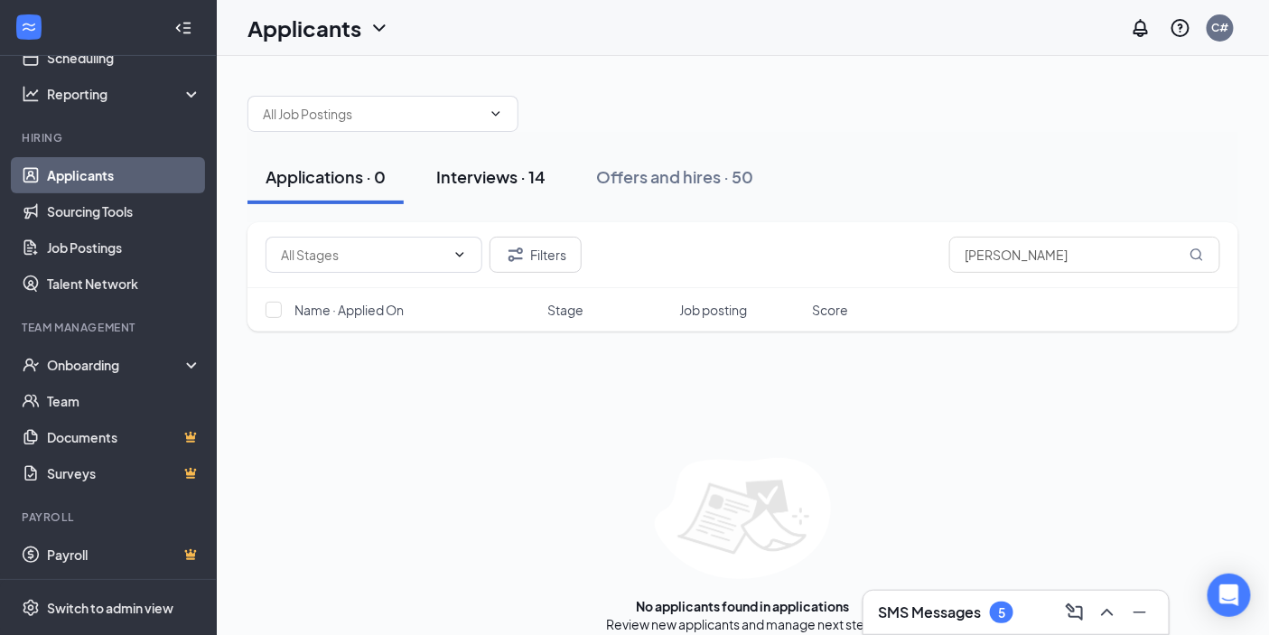
click at [475, 182] on div "Interviews · 14" at bounding box center [490, 176] width 109 height 23
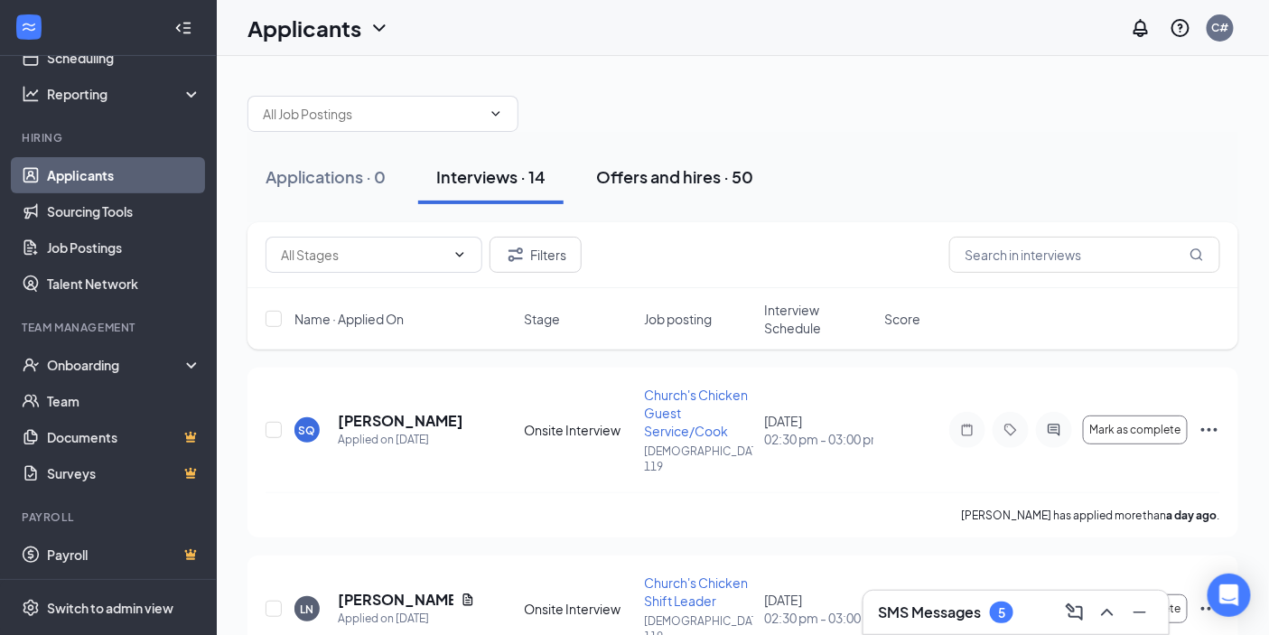
click at [658, 175] on div "Offers and hires · 50" at bounding box center [674, 176] width 157 height 23
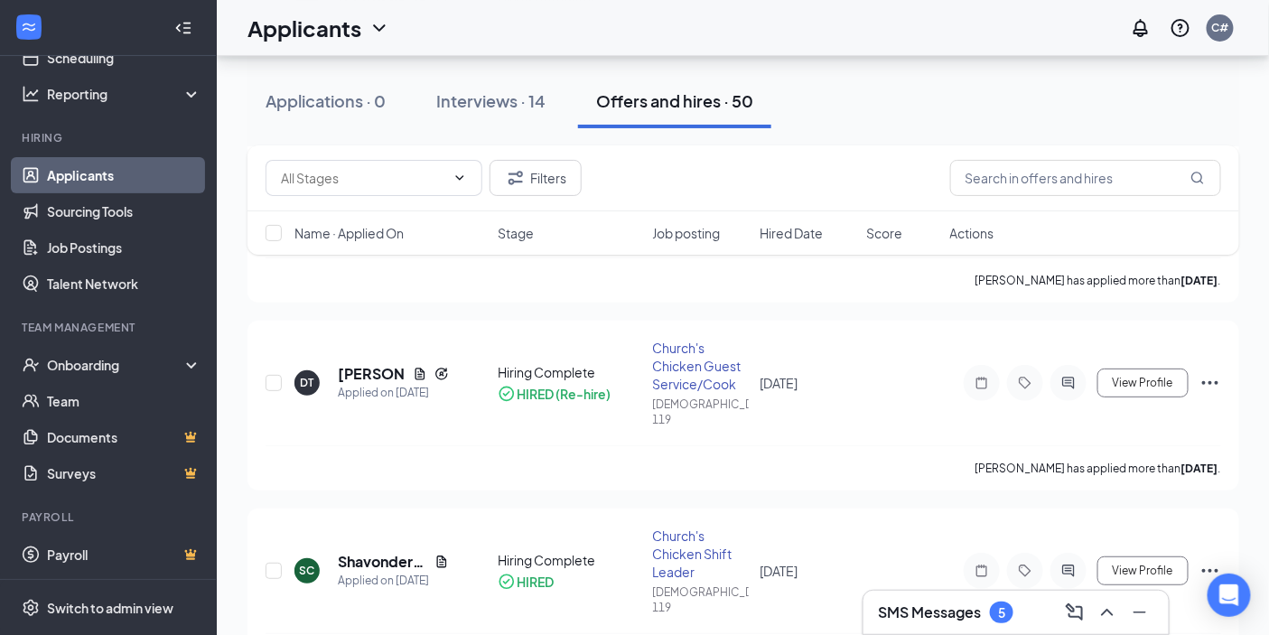
scroll to position [4618, 0]
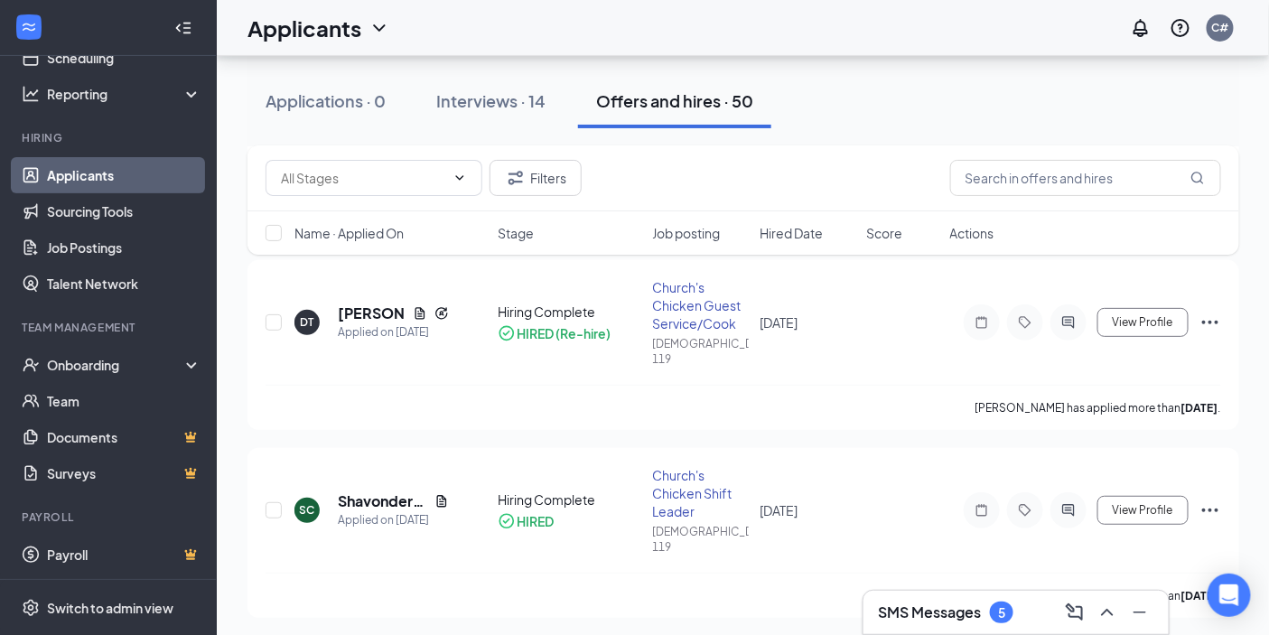
click at [690, 96] on div "Offers and hires · 50" at bounding box center [674, 100] width 157 height 23
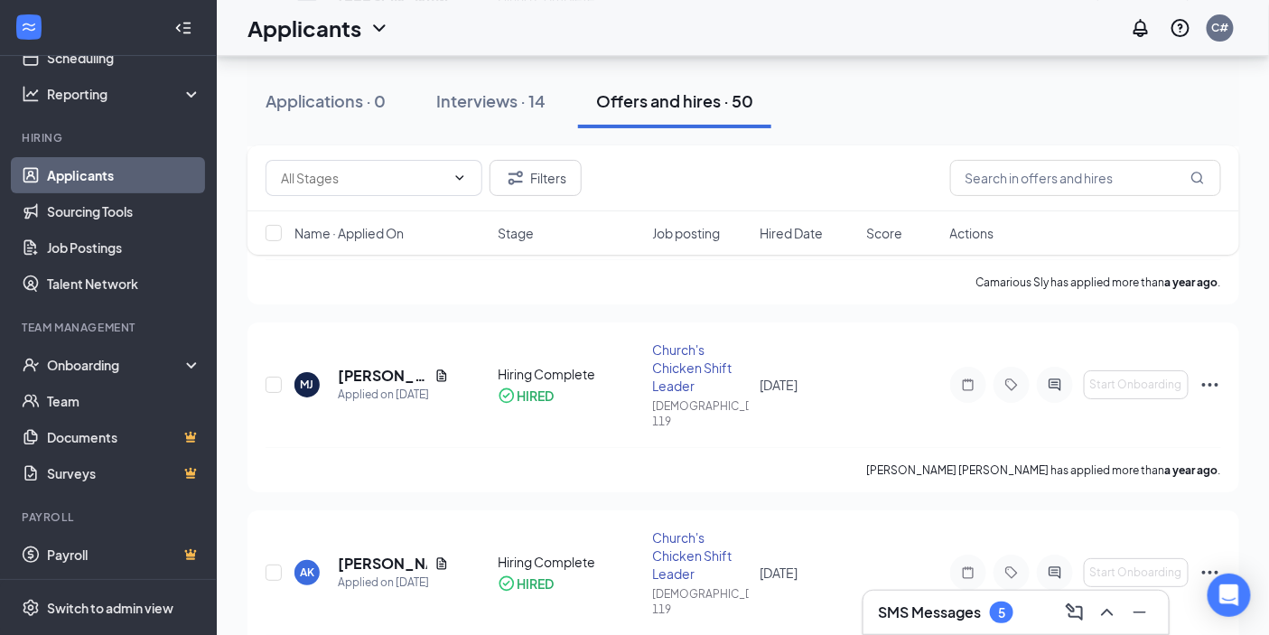
scroll to position [6626, 0]
click at [1022, 168] on input "text" at bounding box center [1086, 178] width 271 height 36
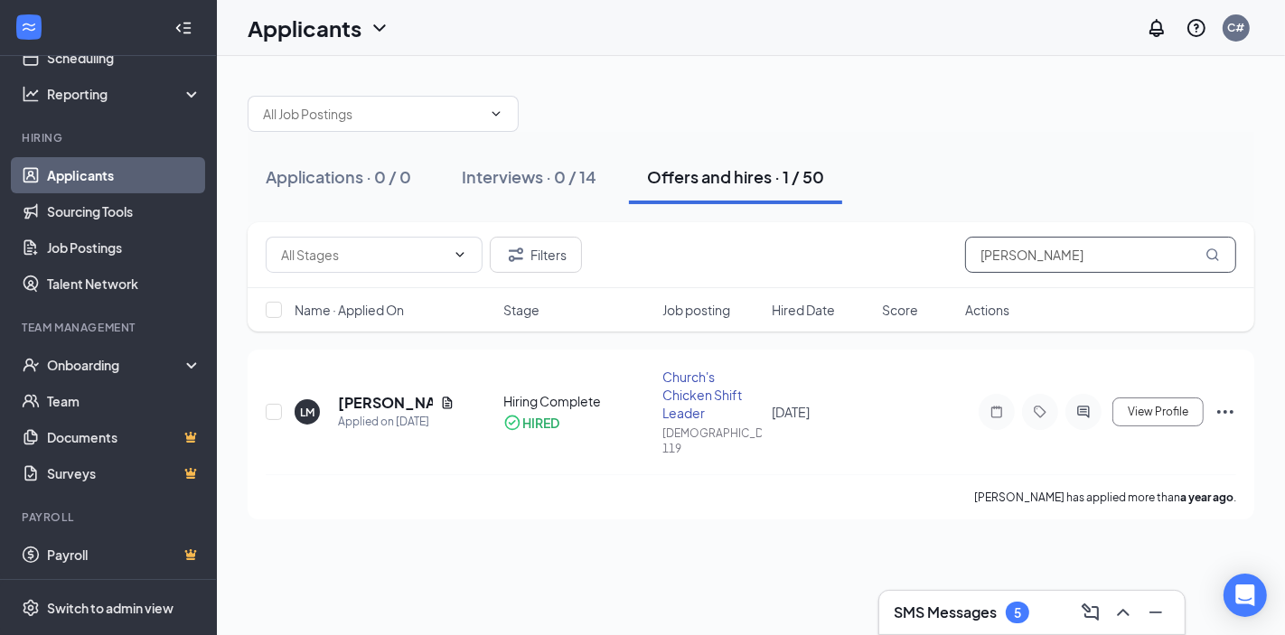
click at [973, 250] on input "[PERSON_NAME]" at bounding box center [1100, 255] width 271 height 36
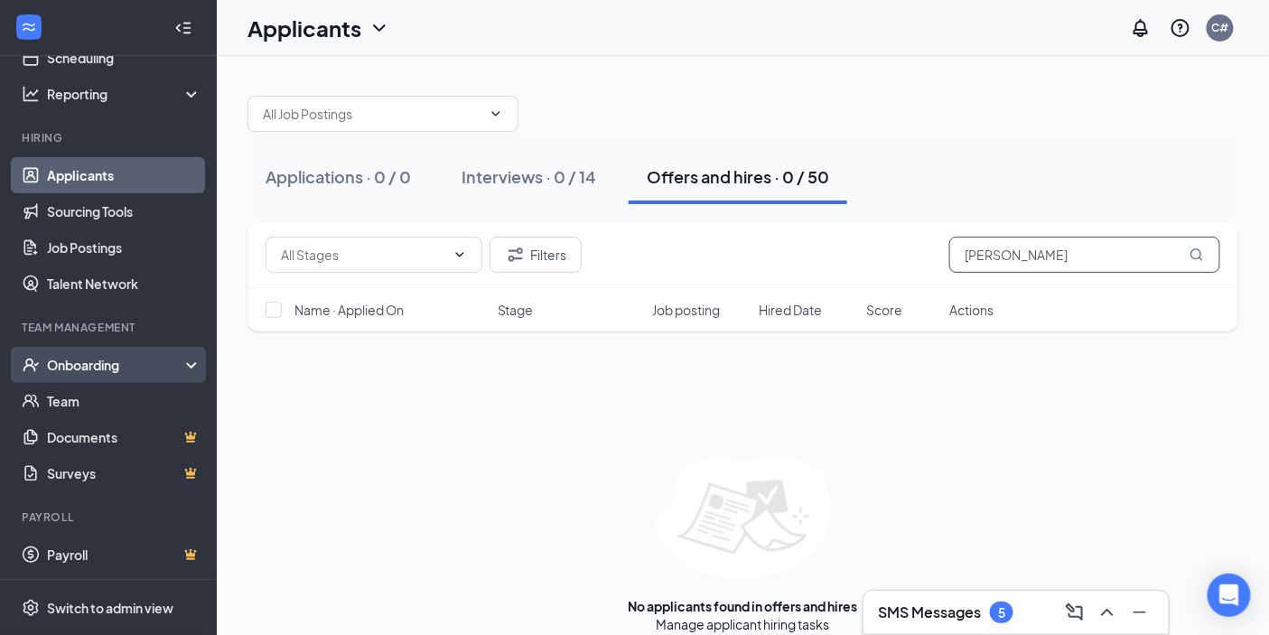
type input "[PERSON_NAME]"
click at [108, 351] on div "Onboarding" at bounding box center [108, 365] width 217 height 36
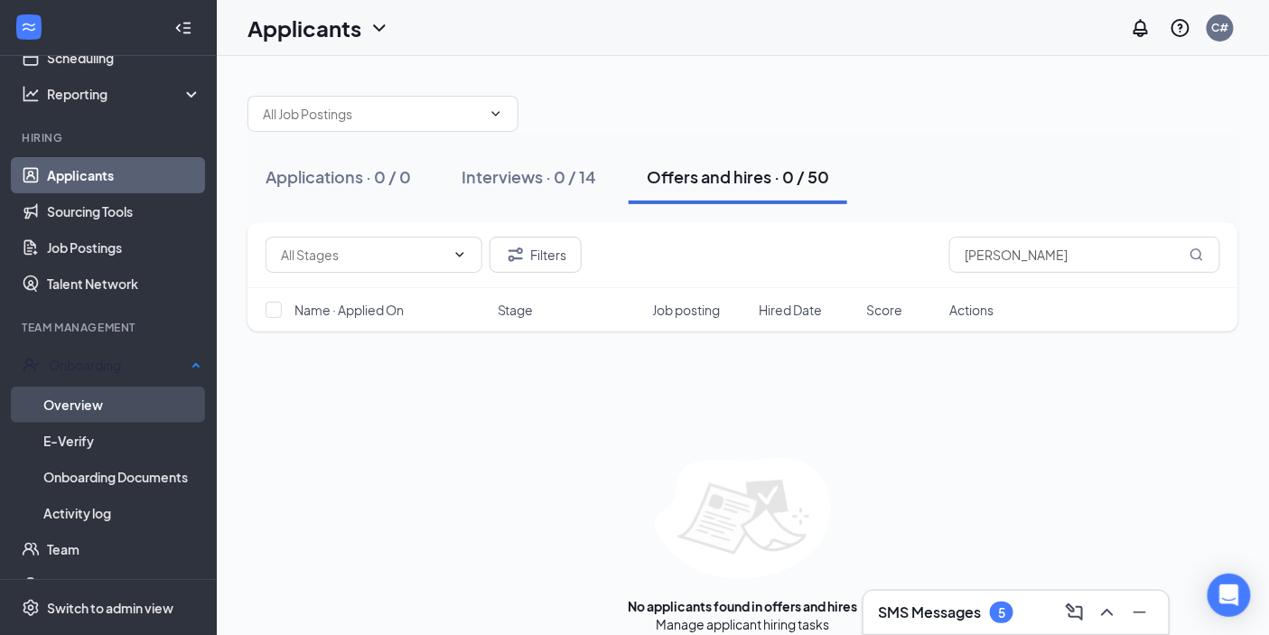
click at [96, 407] on link "Overview" at bounding box center [122, 405] width 158 height 36
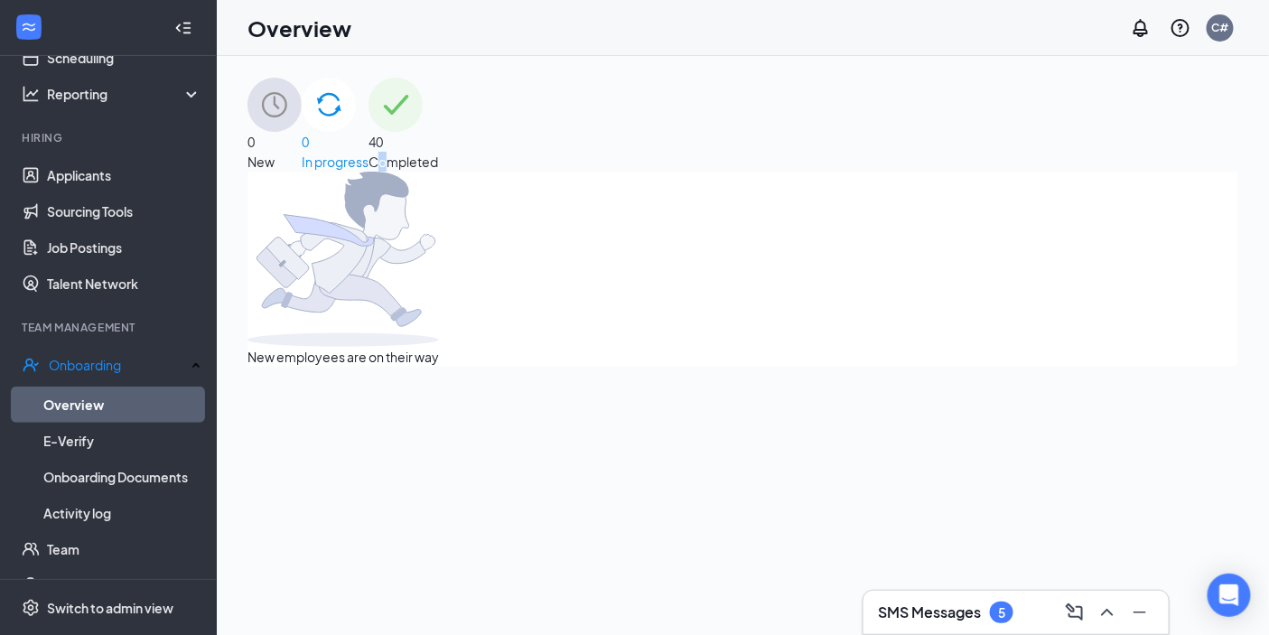
click at [438, 154] on span "Completed" at bounding box center [404, 162] width 70 height 16
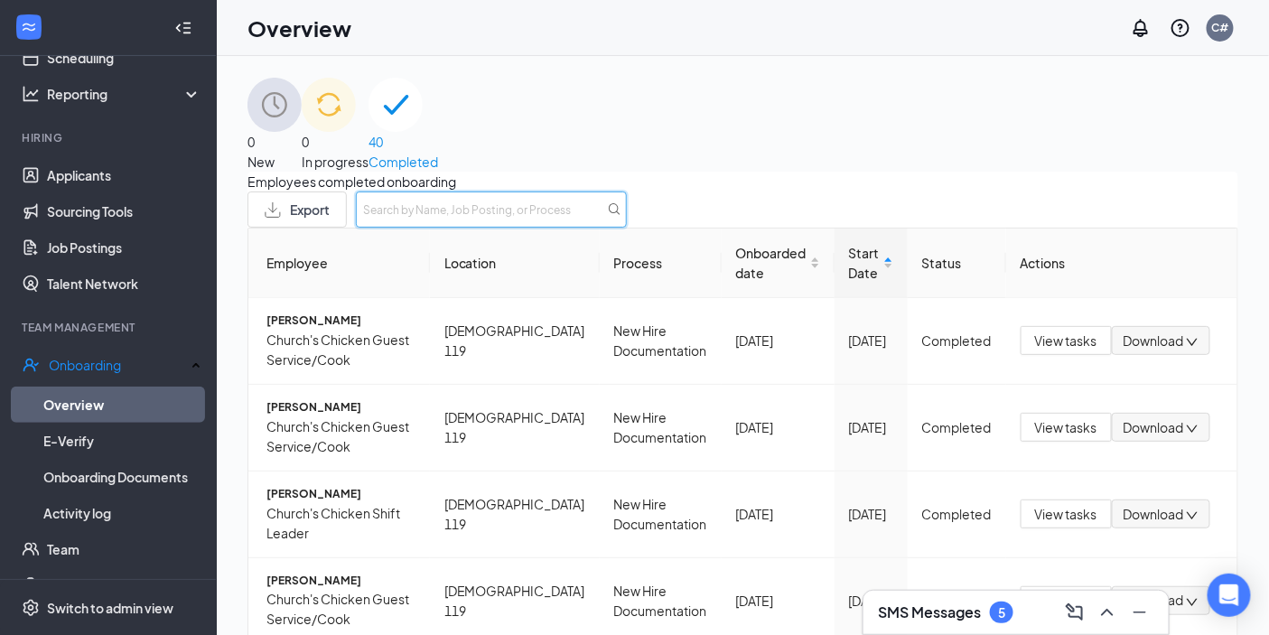
click at [627, 219] on input "text" at bounding box center [491, 210] width 271 height 36
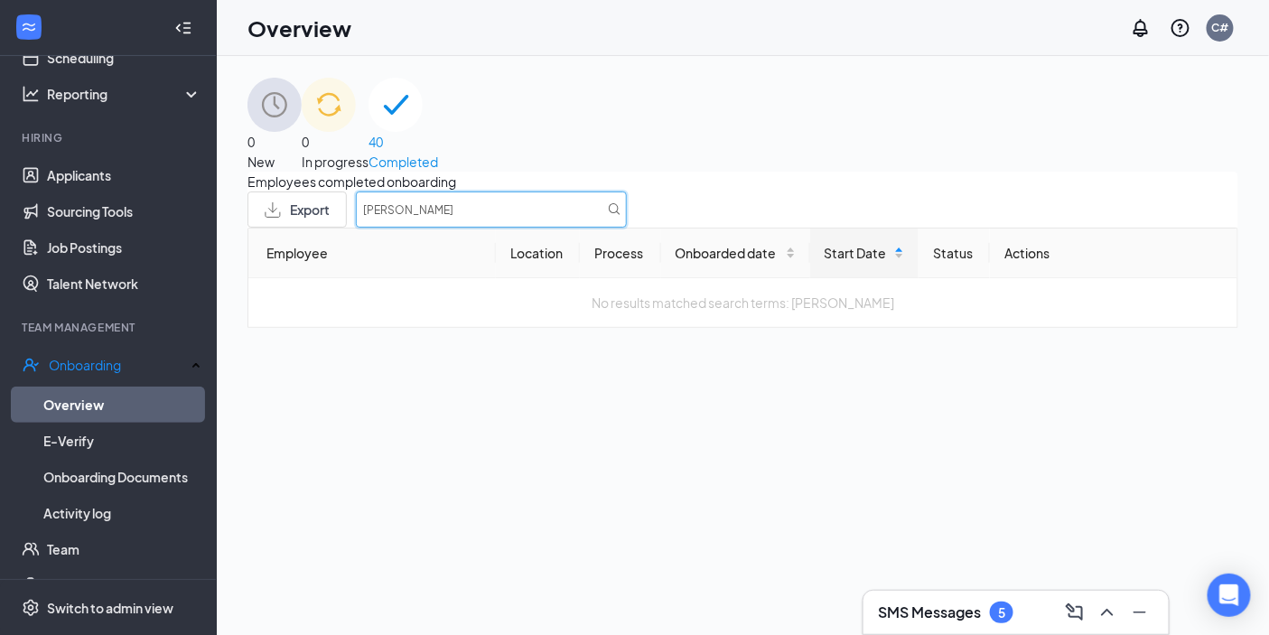
type input "[PERSON_NAME]"
click at [302, 116] on div "0 New" at bounding box center [275, 125] width 54 height 94
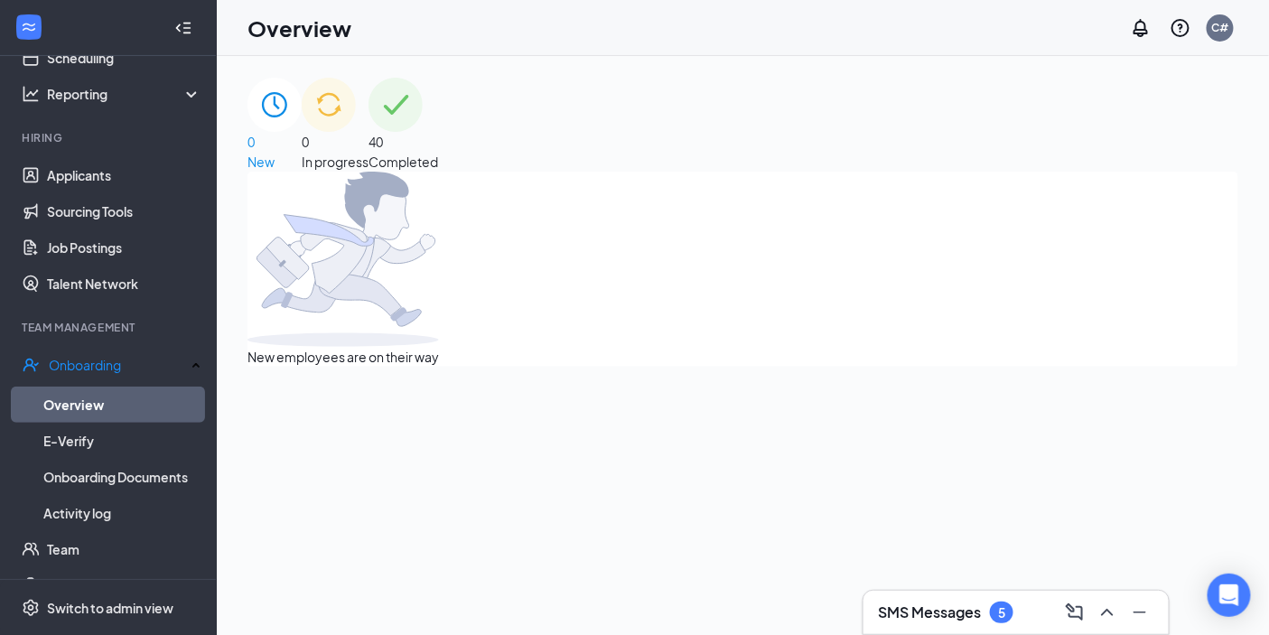
click at [369, 154] on span "In progress" at bounding box center [335, 162] width 67 height 16
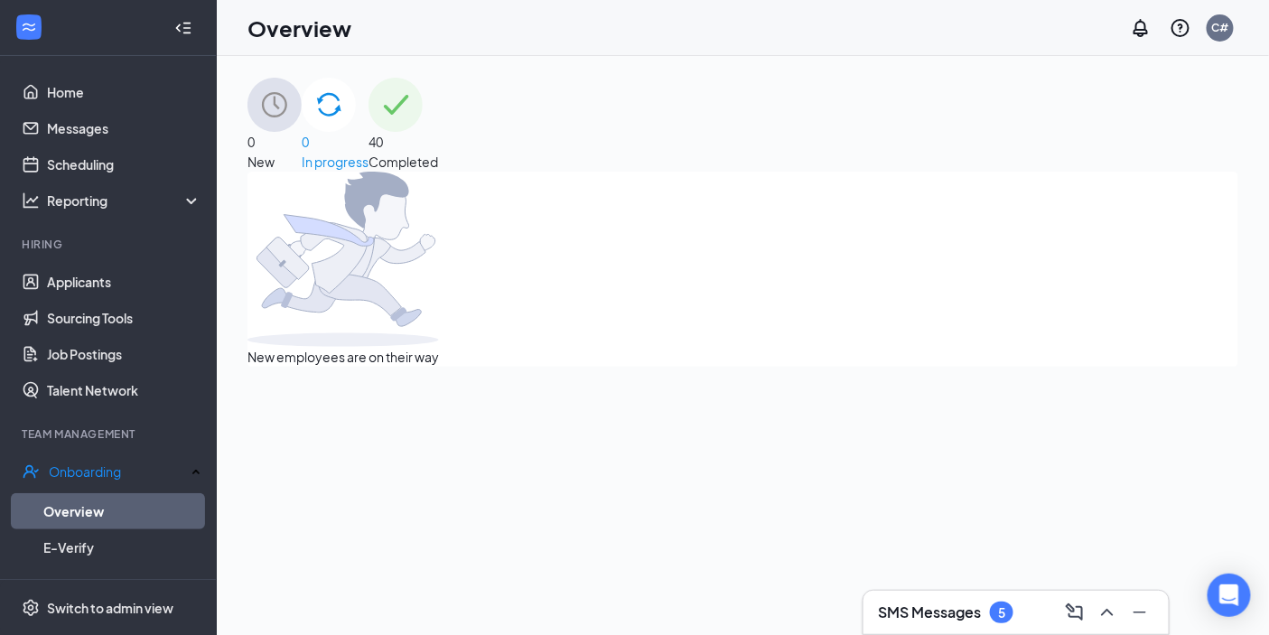
click at [1072, 43] on div "Overview C#" at bounding box center [743, 28] width 1053 height 56
